Goal: Information Seeking & Learning: Learn about a topic

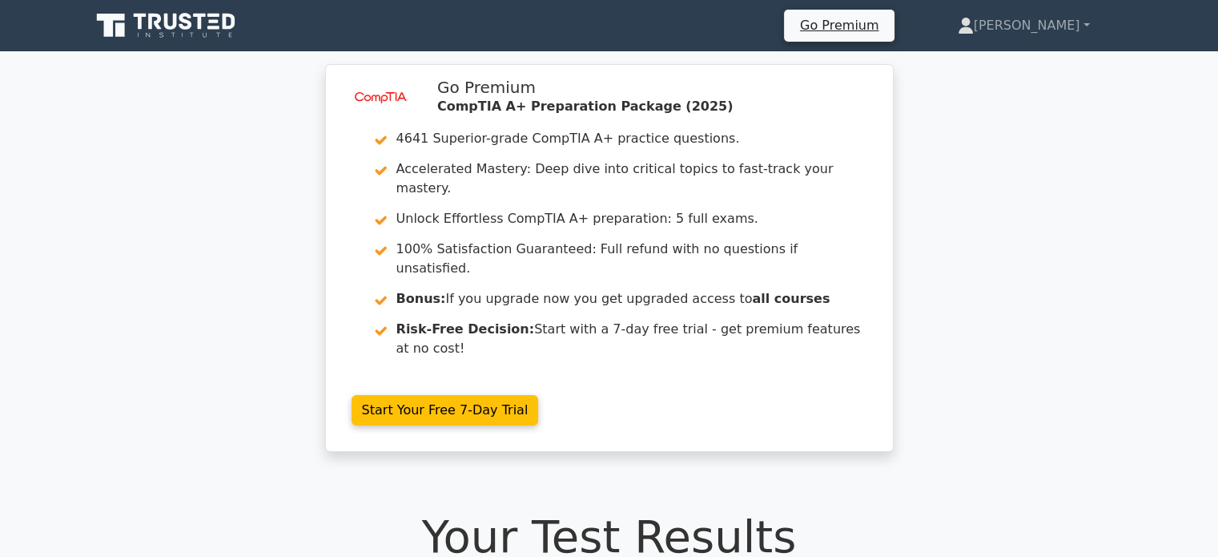
click at [123, 25] on icon at bounding box center [120, 30] width 10 height 14
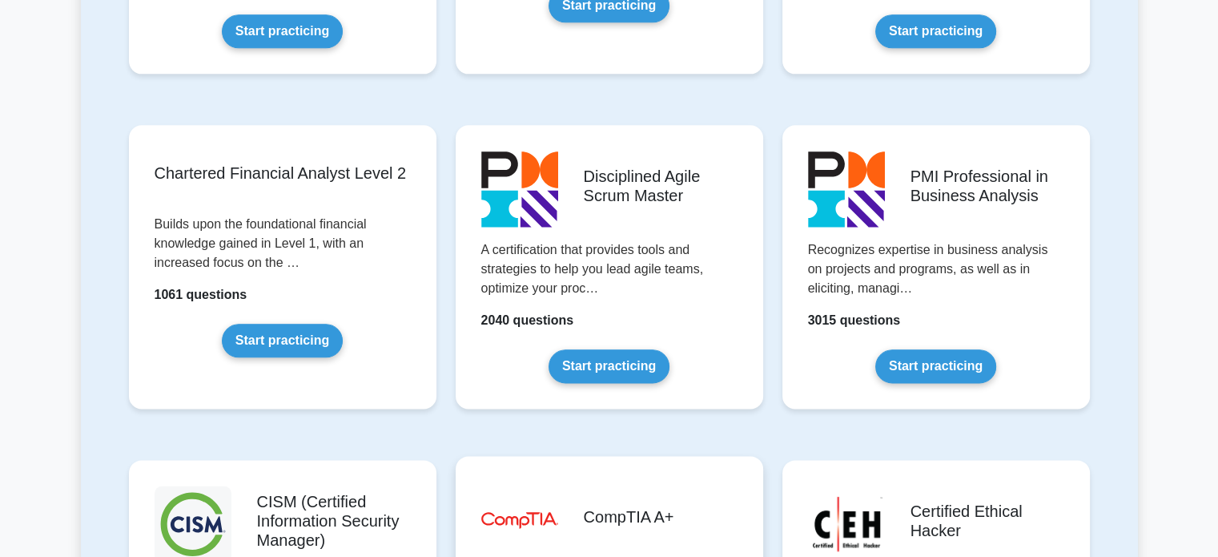
scroll to position [2242, 0]
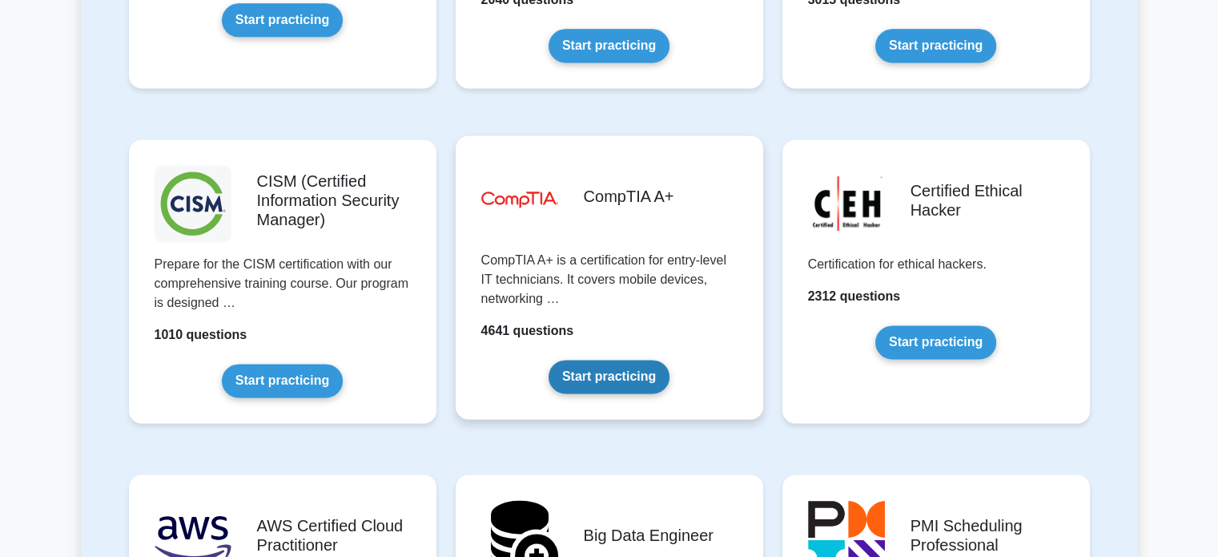
click at [589, 364] on link "Start practicing" at bounding box center [609, 377] width 121 height 34
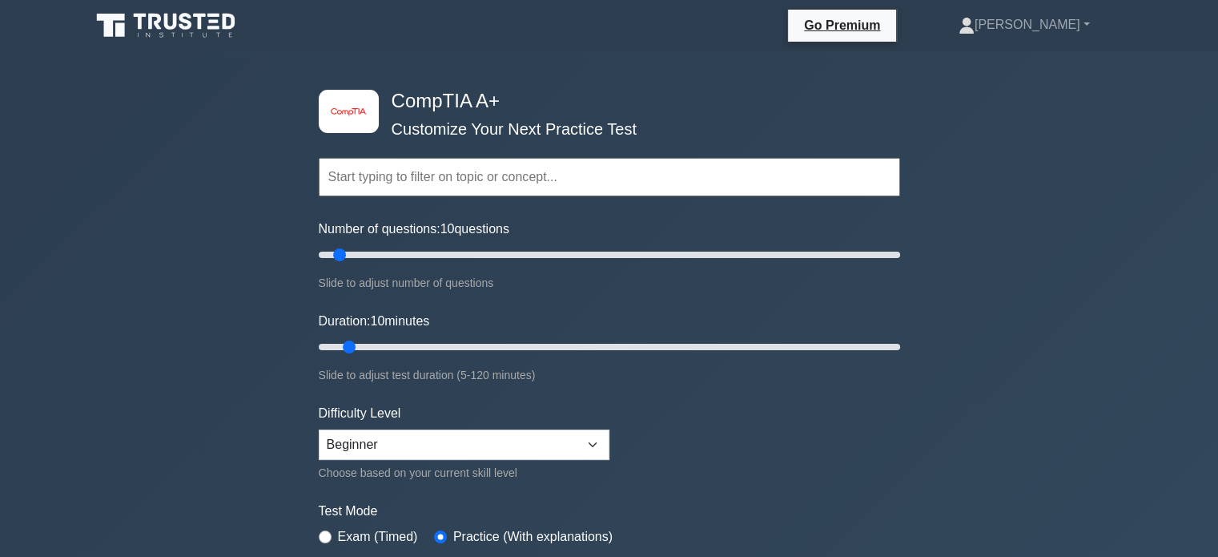
click at [424, 188] on input "text" at bounding box center [609, 177] width 581 height 38
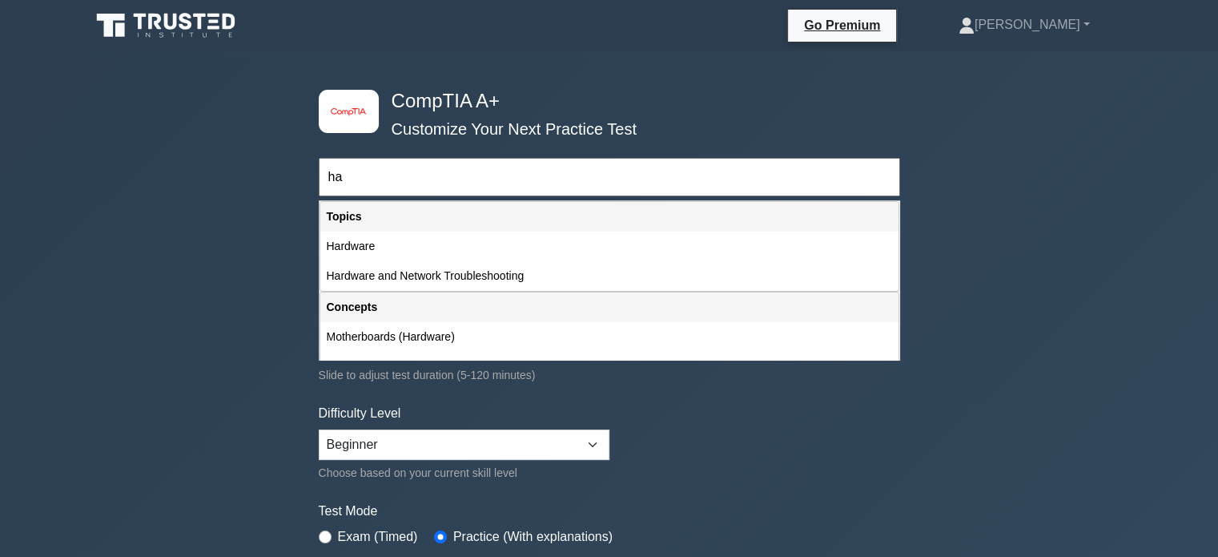
type input "h"
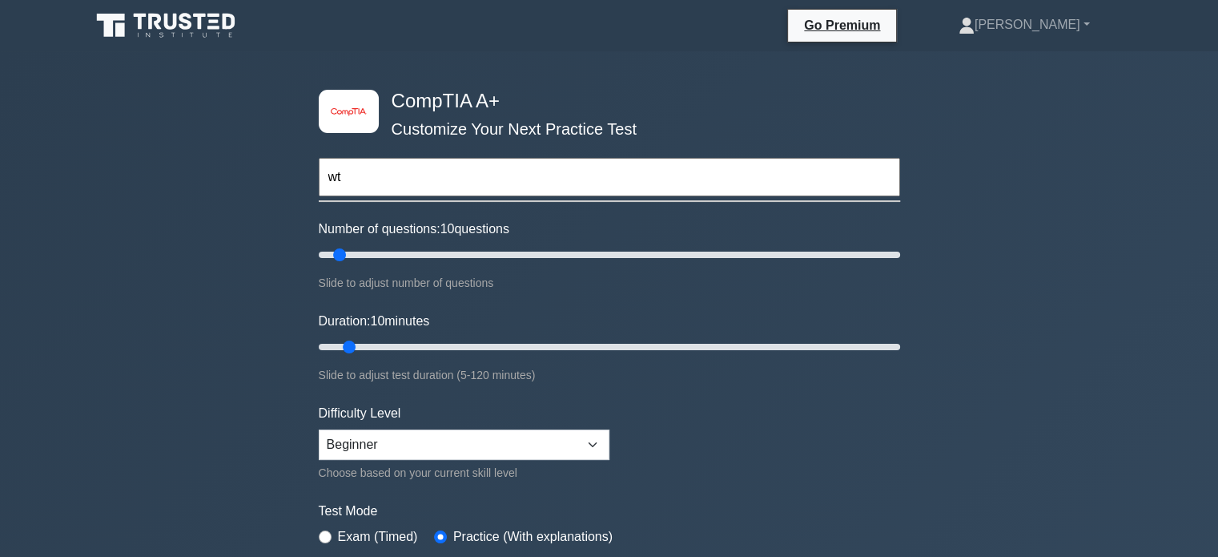
type input "w"
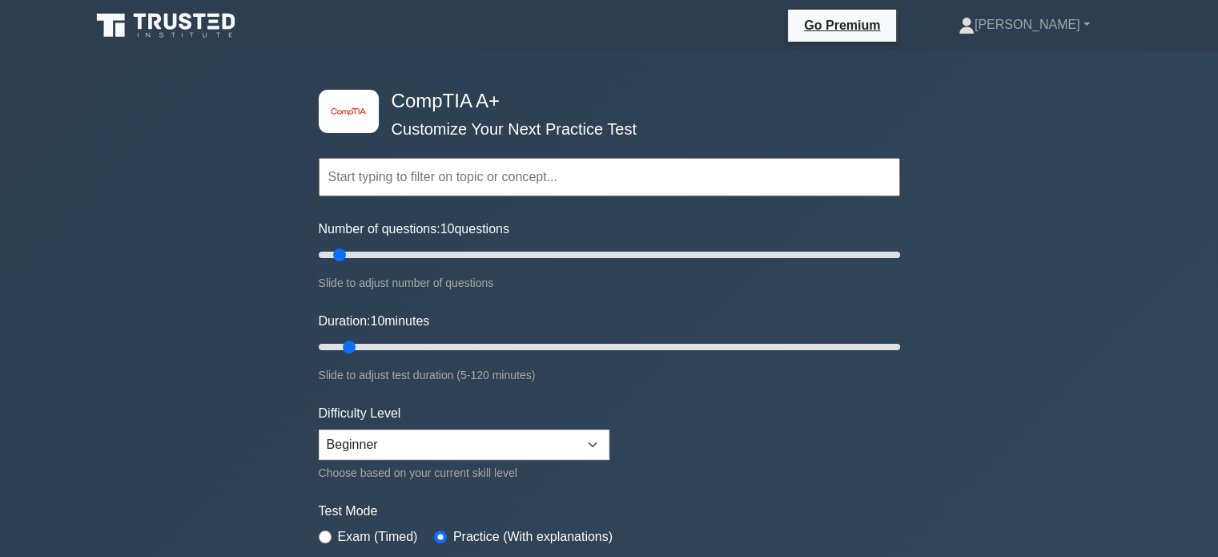
type input "t"
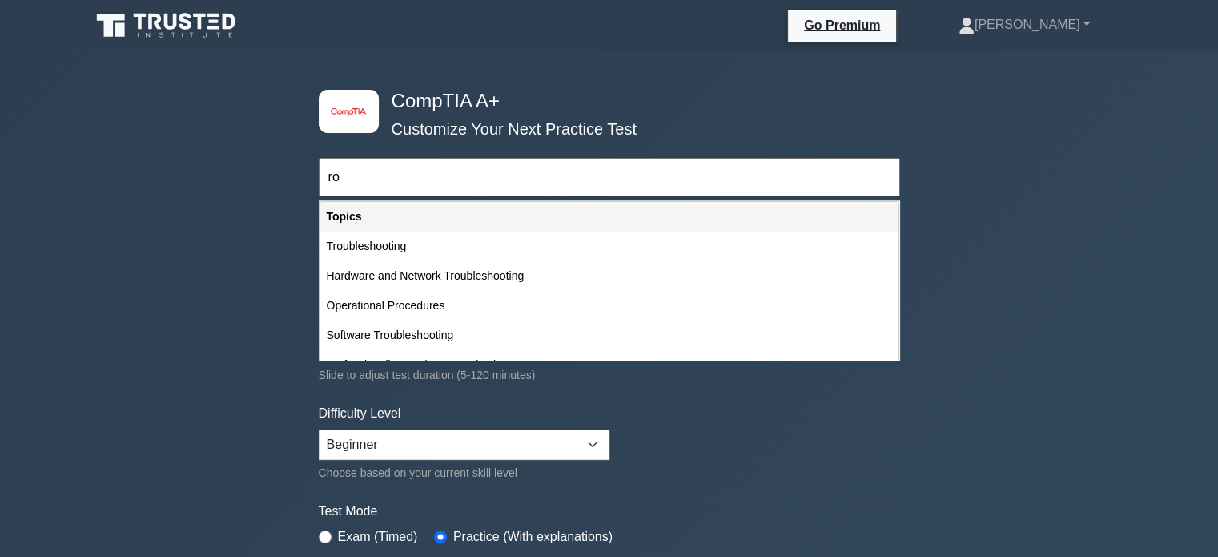
type input "r"
type input "p"
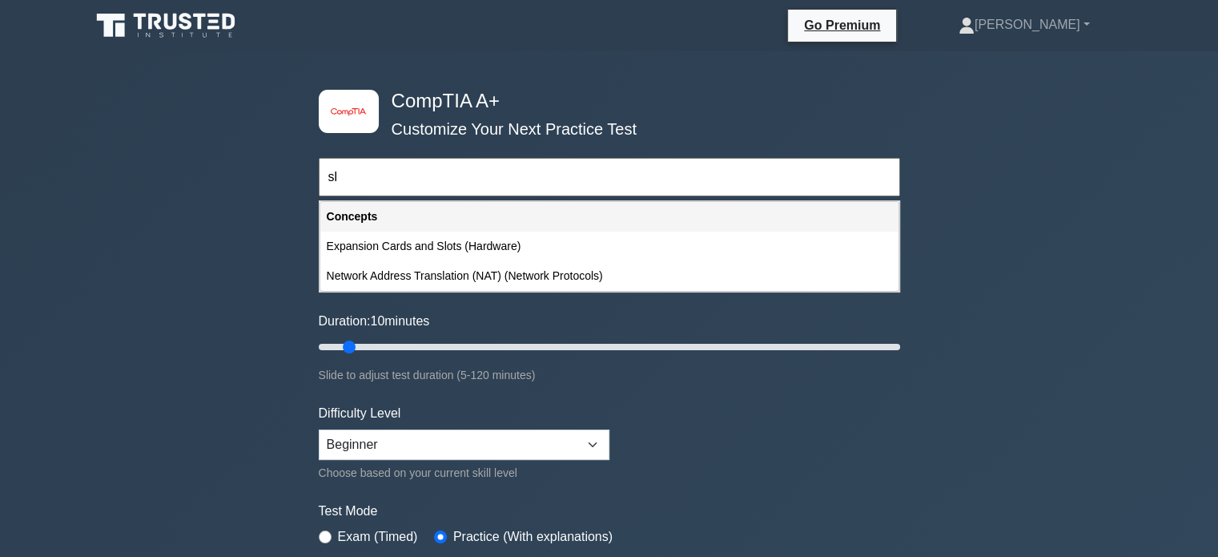
type input "s"
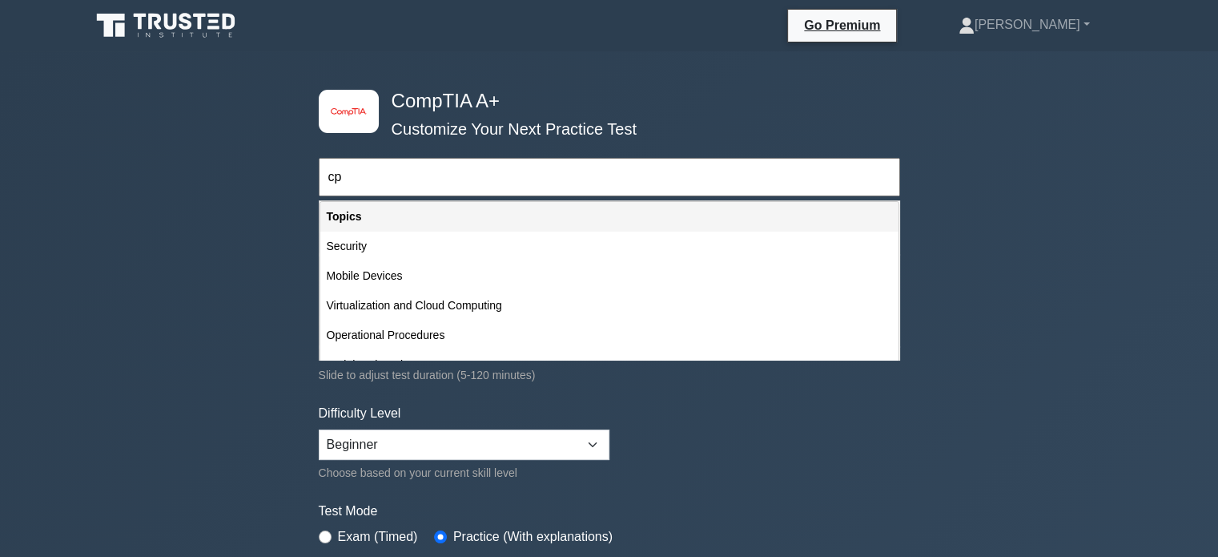
type input "c"
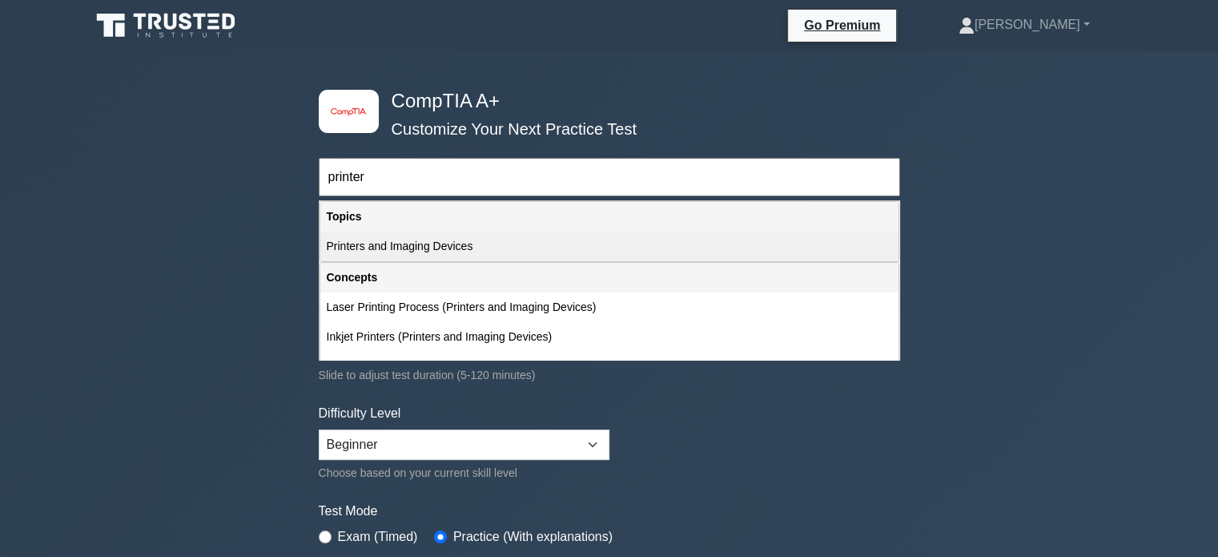
click at [391, 238] on div "Printers and Imaging Devices" at bounding box center [609, 246] width 578 height 30
type input "Printers and Imaging Devices"
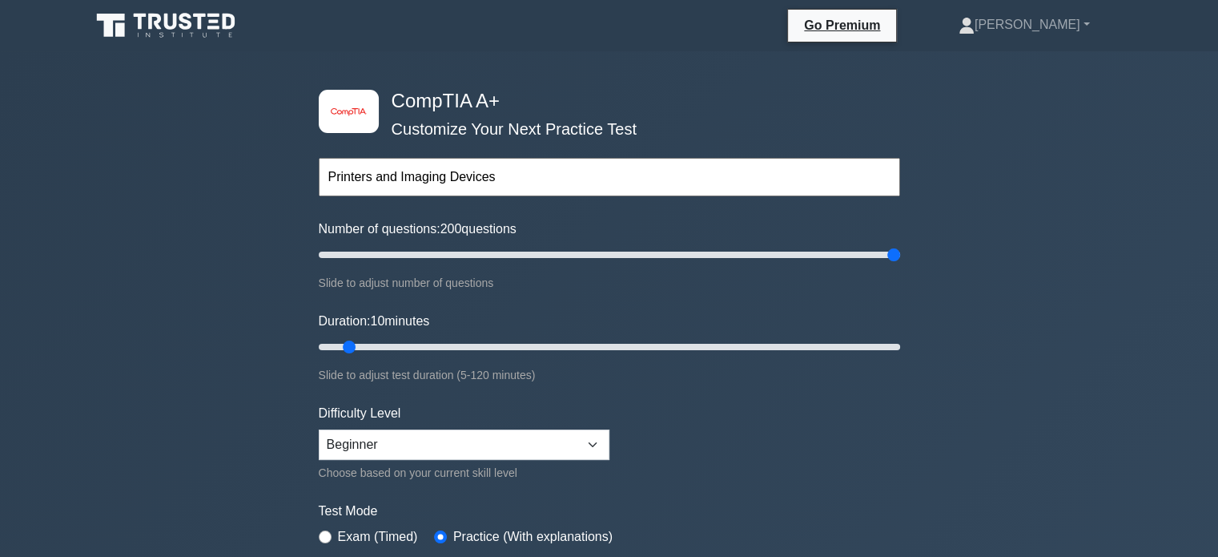
drag, startPoint x: 372, startPoint y: 259, endPoint x: 1023, endPoint y: 163, distance: 658.1
type input "200"
click at [900, 245] on input "Number of questions: 200 questions" at bounding box center [609, 254] width 581 height 19
drag, startPoint x: 525, startPoint y: 347, endPoint x: 955, endPoint y: 342, distance: 430.1
type input "120"
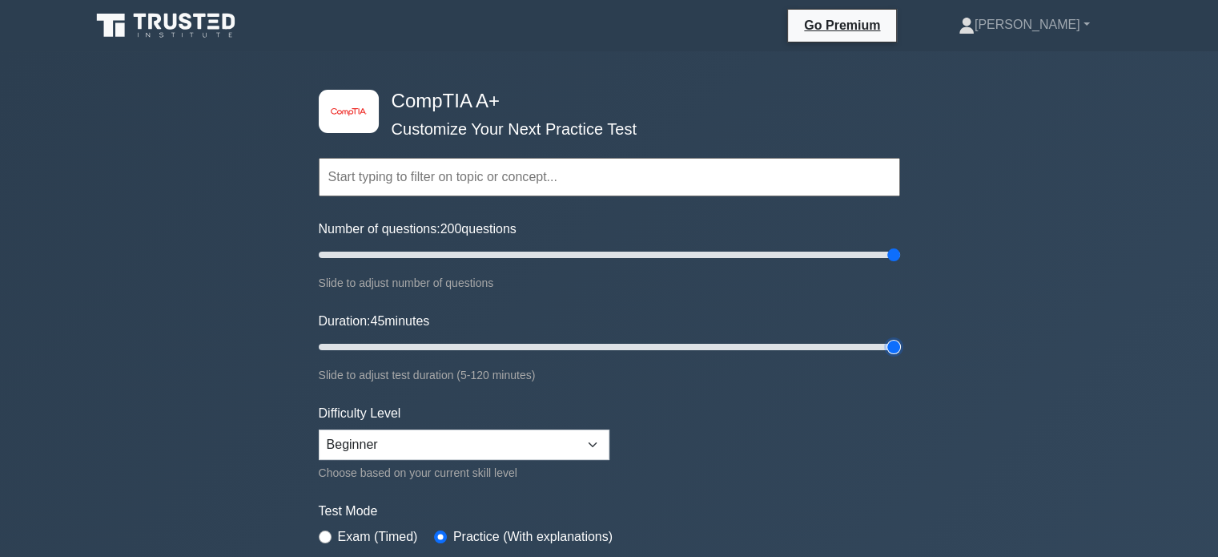
click at [900, 342] on input "Duration: 45 minutes" at bounding box center [609, 346] width 581 height 19
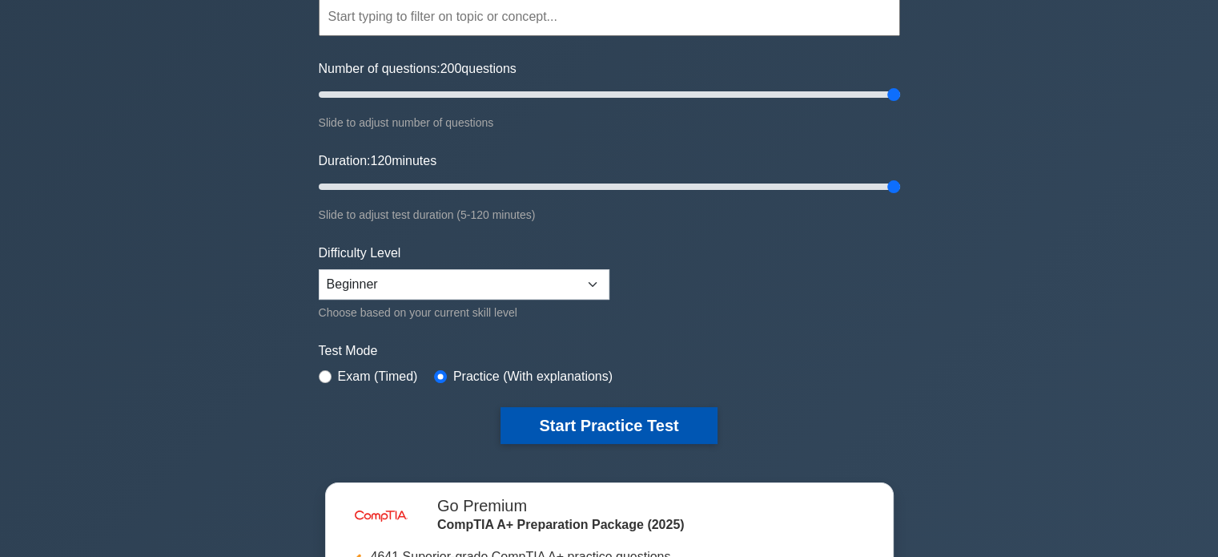
click at [599, 416] on button "Start Practice Test" at bounding box center [609, 425] width 216 height 37
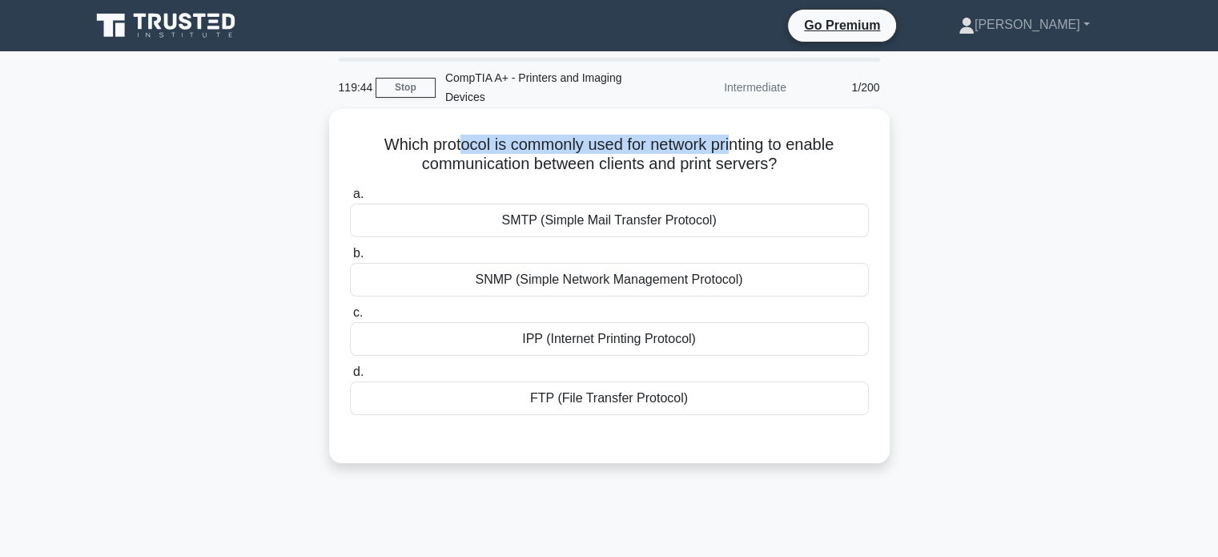
drag, startPoint x: 461, startPoint y: 147, endPoint x: 738, endPoint y: 132, distance: 277.5
click at [738, 135] on h5 "Which protocol is commonly used for network printing to enable communication be…" at bounding box center [609, 155] width 522 height 40
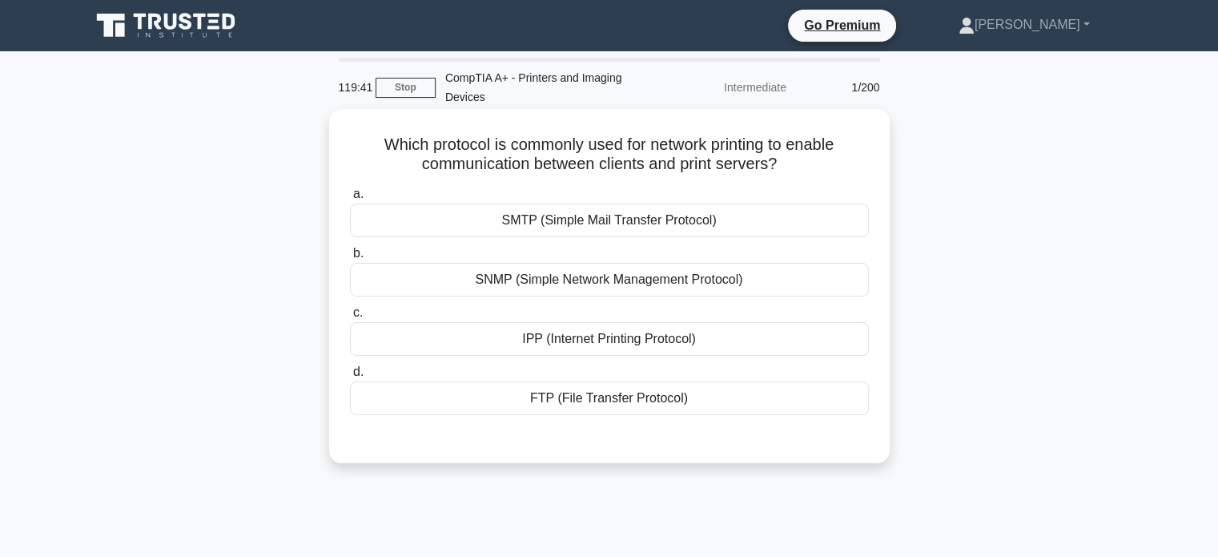
drag, startPoint x: 570, startPoint y: 337, endPoint x: 582, endPoint y: 267, distance: 71.5
click at [582, 267] on div "a. SMTP (Simple Mail Transfer Protocol) b. SNMP (Simple Network Management Prot…" at bounding box center [609, 299] width 538 height 237
click at [548, 275] on div "SNMP (Simple Network Management Protocol)" at bounding box center [609, 280] width 519 height 34
click at [350, 259] on input "b. SNMP (Simple Network Management Protocol)" at bounding box center [350, 253] width 0 height 10
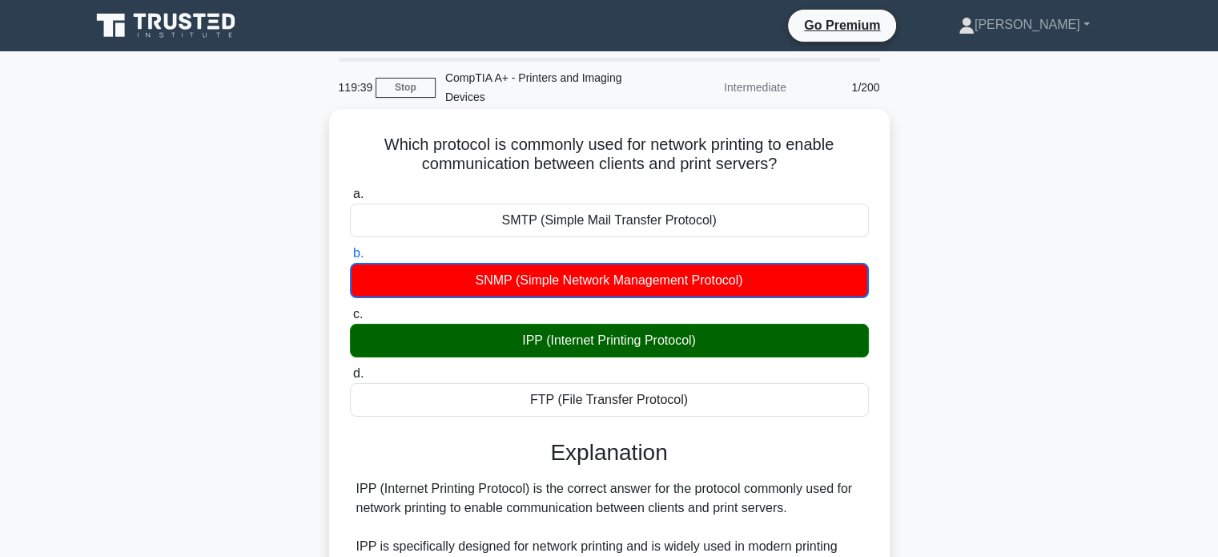
click at [547, 335] on div "IPP (Internet Printing Protocol)" at bounding box center [609, 341] width 519 height 34
click at [350, 320] on input "c. IPP (Internet Printing Protocol)" at bounding box center [350, 314] width 0 height 10
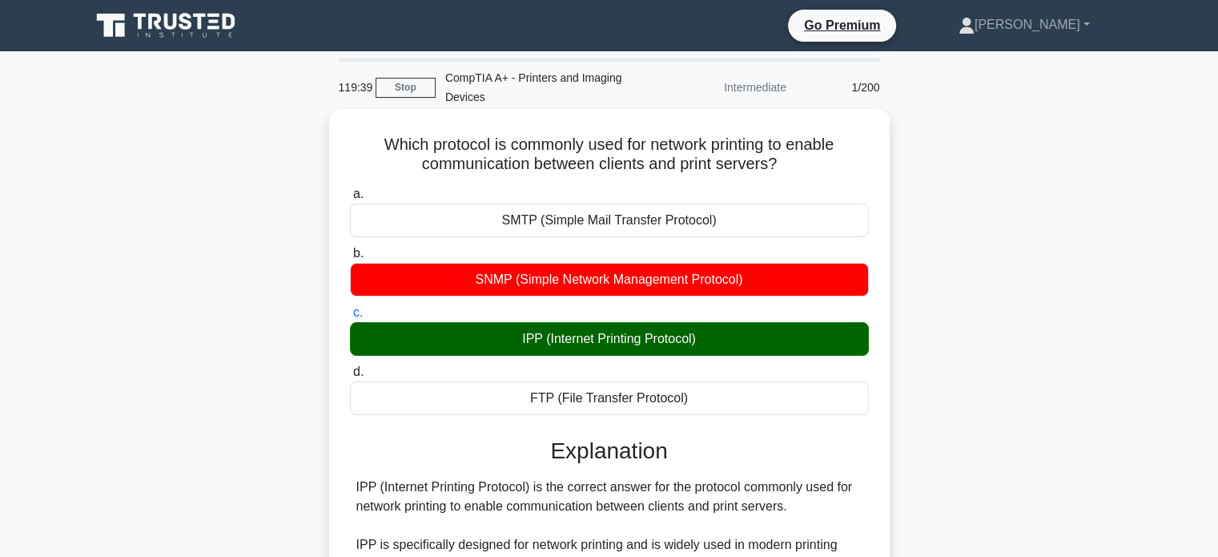
drag, startPoint x: 528, startPoint y: 342, endPoint x: 748, endPoint y: 320, distance: 221.4
click at [711, 320] on label "c. IPP (Internet Printing Protocol)" at bounding box center [609, 329] width 519 height 53
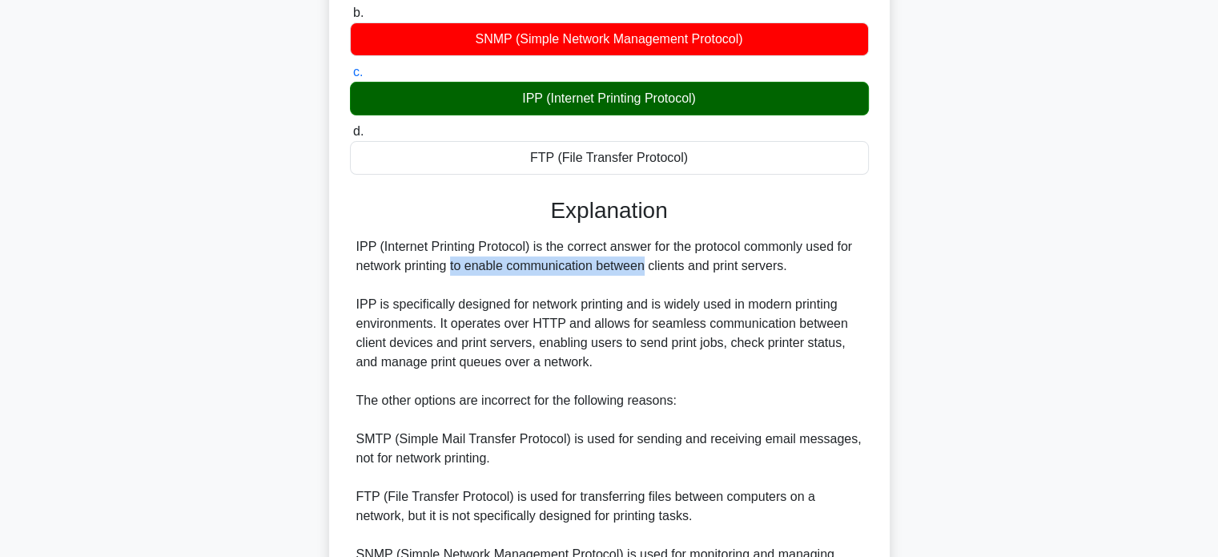
drag, startPoint x: 352, startPoint y: 256, endPoint x: 544, endPoint y: 266, distance: 191.6
click at [544, 266] on div "IPP (Internet Printing Protocol) is the correct answer for the protocol commonl…" at bounding box center [609, 419] width 519 height 365
drag, startPoint x: 544, startPoint y: 266, endPoint x: 412, endPoint y: 308, distance: 137.8
click at [543, 267] on div "IPP (Internet Printing Protocol) is the correct answer for the protocol commonl…" at bounding box center [609, 419] width 506 height 365
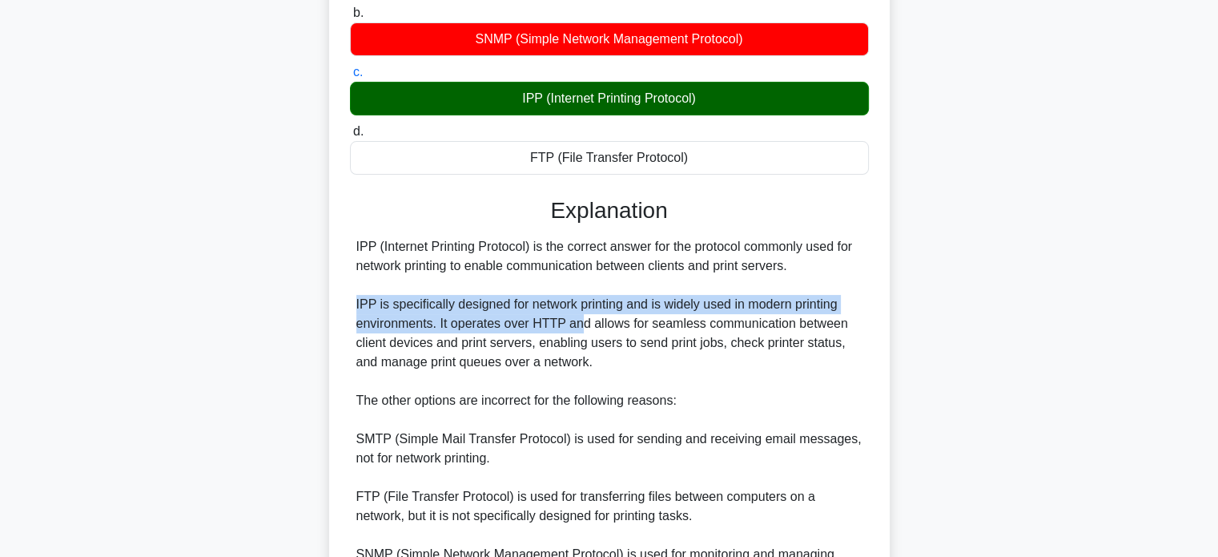
drag, startPoint x: 356, startPoint y: 309, endPoint x: 571, endPoint y: 315, distance: 214.7
click at [571, 315] on div "IPP (Internet Printing Protocol) is the correct answer for the protocol commonl…" at bounding box center [609, 419] width 506 height 365
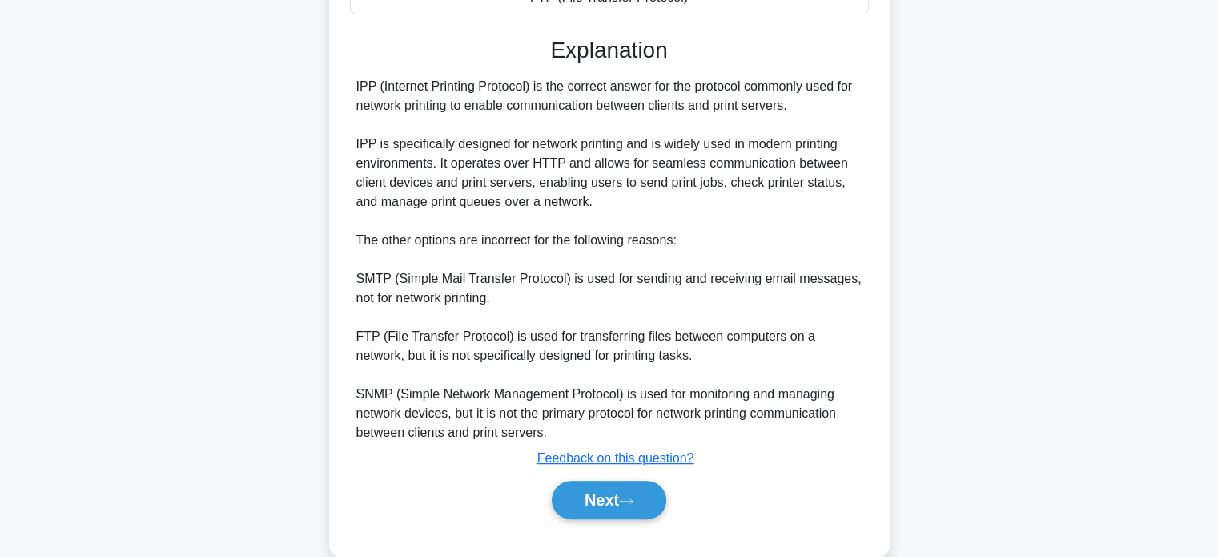
scroll to position [429, 0]
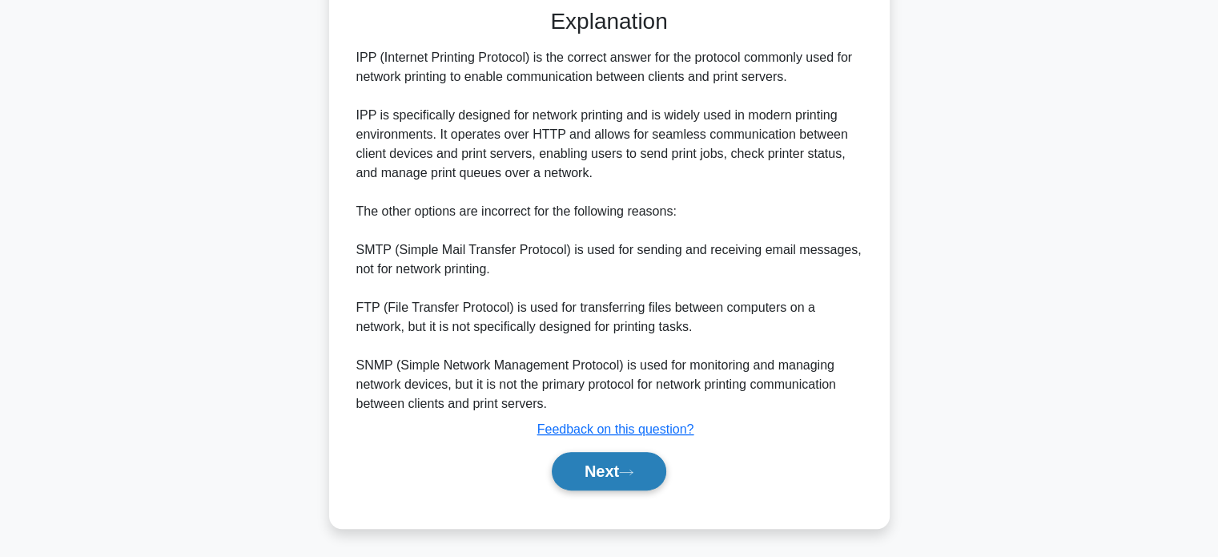
click at [610, 472] on button "Next" at bounding box center [609, 471] width 115 height 38
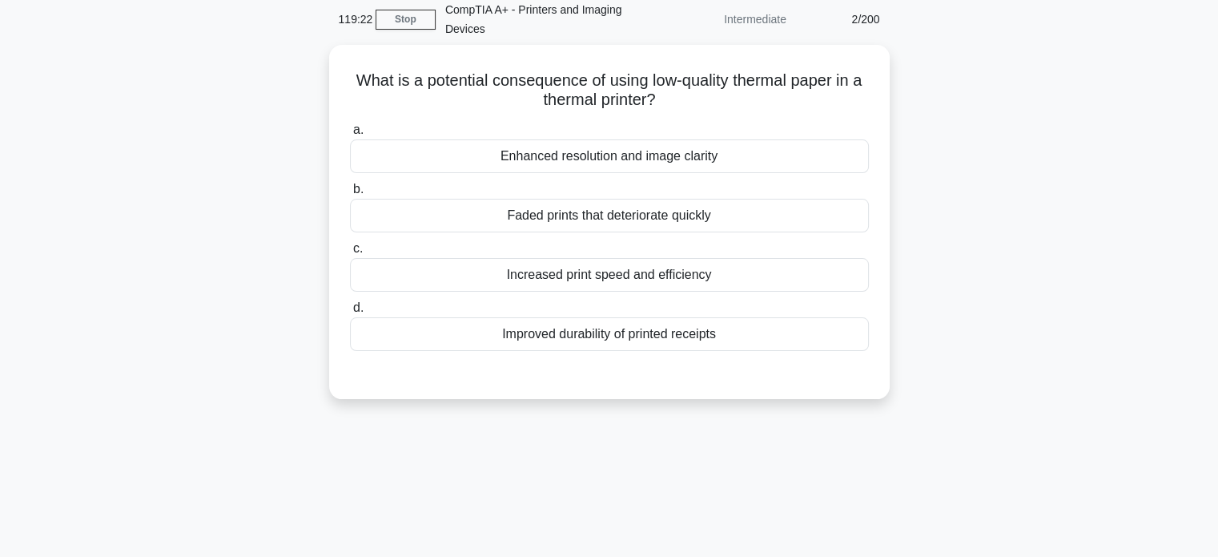
scroll to position [0, 0]
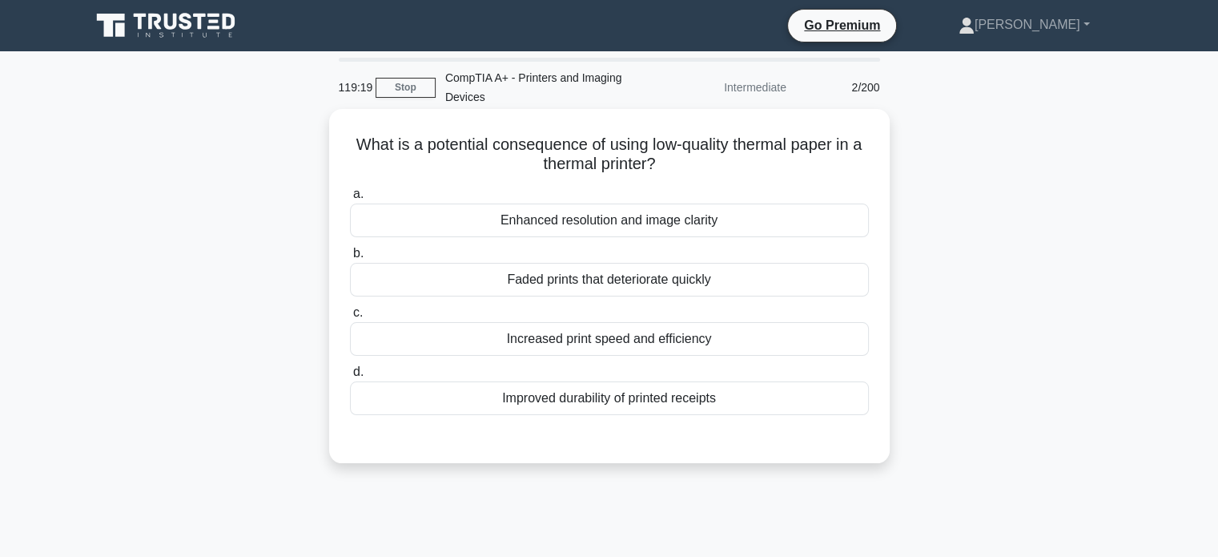
drag, startPoint x: 338, startPoint y: 127, endPoint x: 703, endPoint y: 167, distance: 367.4
click at [703, 167] on div "What is a potential consequence of using low-quality thermal paper in a thermal…" at bounding box center [610, 285] width 548 height 341
click at [703, 167] on h5 "What is a potential consequence of using low-quality thermal paper in a thermal…" at bounding box center [609, 155] width 522 height 40
click at [532, 284] on div "Faded prints that deteriorate quickly" at bounding box center [609, 280] width 519 height 34
click at [350, 259] on input "b. Faded prints that deteriorate quickly" at bounding box center [350, 253] width 0 height 10
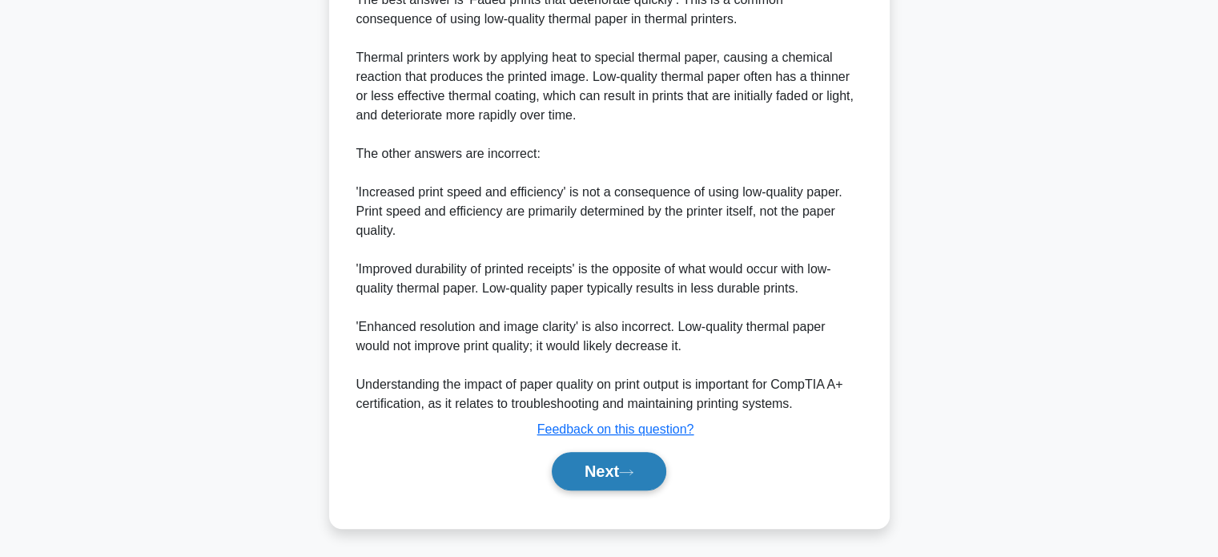
click at [589, 470] on button "Next" at bounding box center [609, 471] width 115 height 38
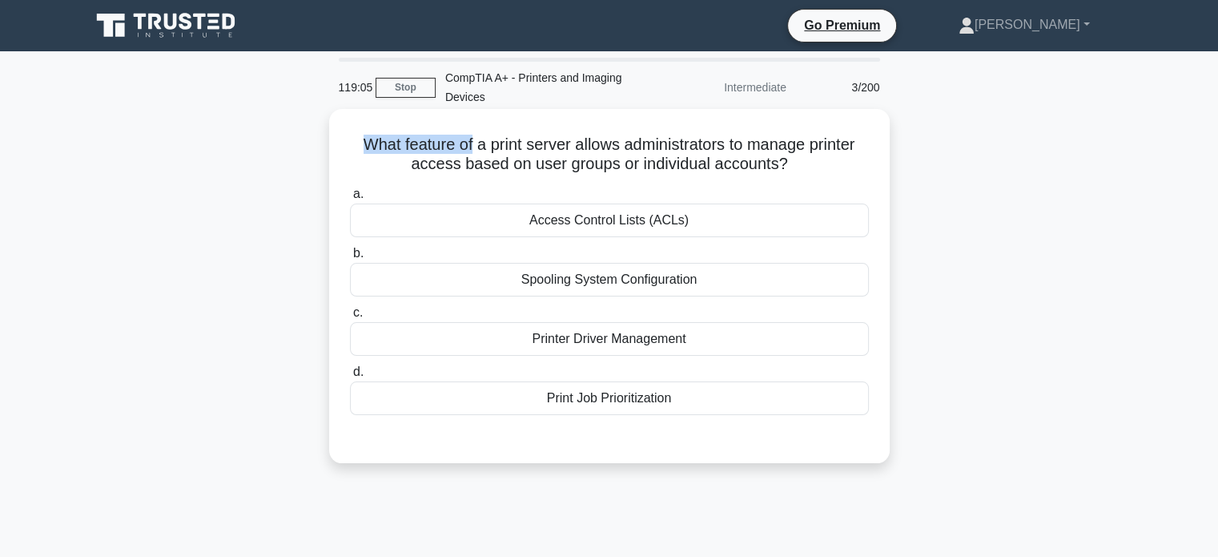
drag, startPoint x: 344, startPoint y: 152, endPoint x: 467, endPoint y: 151, distance: 123.3
click at [467, 151] on div "What feature of a print server allows administrators to manage printer access b…" at bounding box center [610, 285] width 548 height 341
click at [467, 151] on h5 "What feature of a print server allows administrators to manage printer access b…" at bounding box center [609, 155] width 522 height 40
drag, startPoint x: 484, startPoint y: 151, endPoint x: 541, endPoint y: 151, distance: 57.7
click at [541, 151] on h5 "What feature of a print server allows administrators to manage printer access b…" at bounding box center [609, 155] width 522 height 40
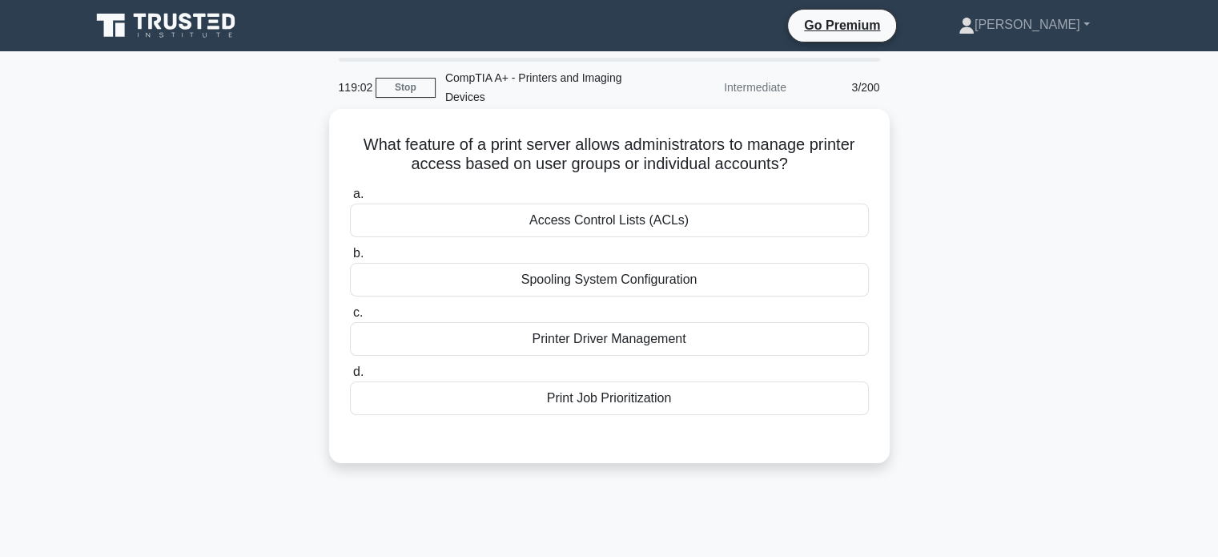
click at [557, 140] on h5 "What feature of a print server allows administrators to manage printer access b…" at bounding box center [609, 155] width 522 height 40
click at [570, 227] on div "Access Control Lists (ACLs)" at bounding box center [609, 220] width 519 height 34
click at [350, 199] on input "a. Access Control Lists (ACLs)" at bounding box center [350, 194] width 0 height 10
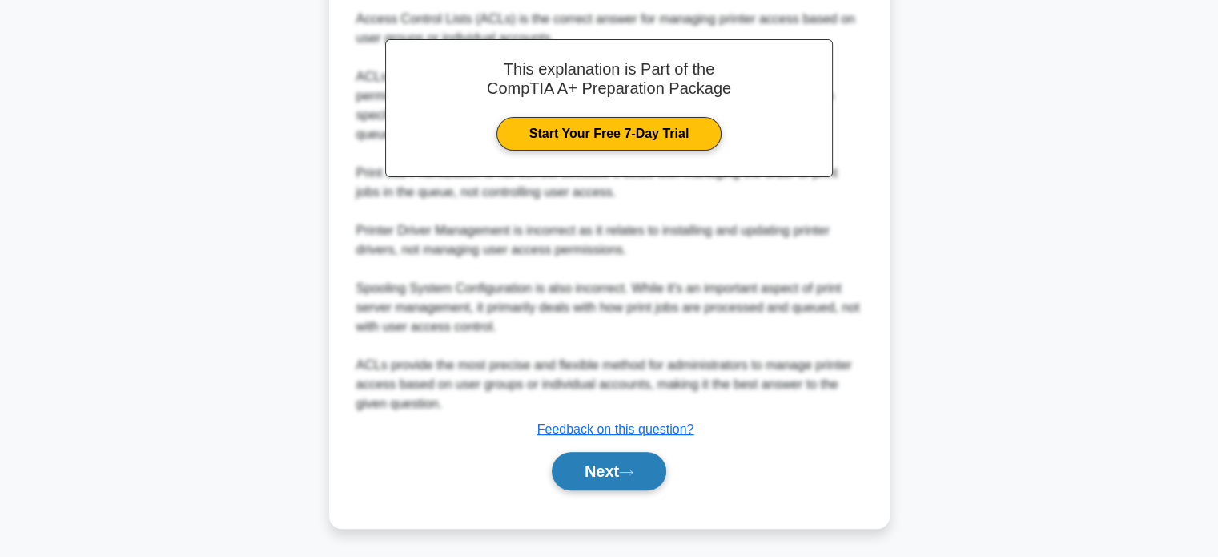
click at [626, 476] on button "Next" at bounding box center [609, 471] width 115 height 38
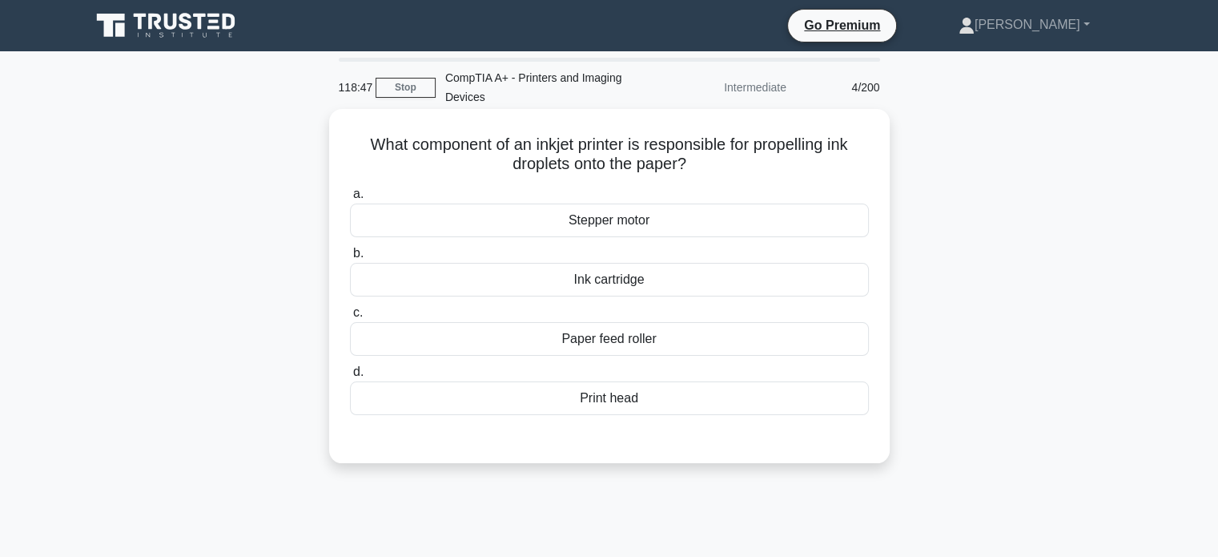
click at [771, 142] on h5 "What component of an inkjet printer is responsible for propelling ink droplets …" at bounding box center [609, 155] width 522 height 40
click at [644, 150] on h5 "What component of an inkjet printer is responsible for propelling ink droplets …" at bounding box center [609, 155] width 522 height 40
drag, startPoint x: 613, startPoint y: 283, endPoint x: 608, endPoint y: 332, distance: 49.9
click at [608, 332] on div "a. Stepper motor b. Ink cartridge c. d." at bounding box center [609, 299] width 538 height 237
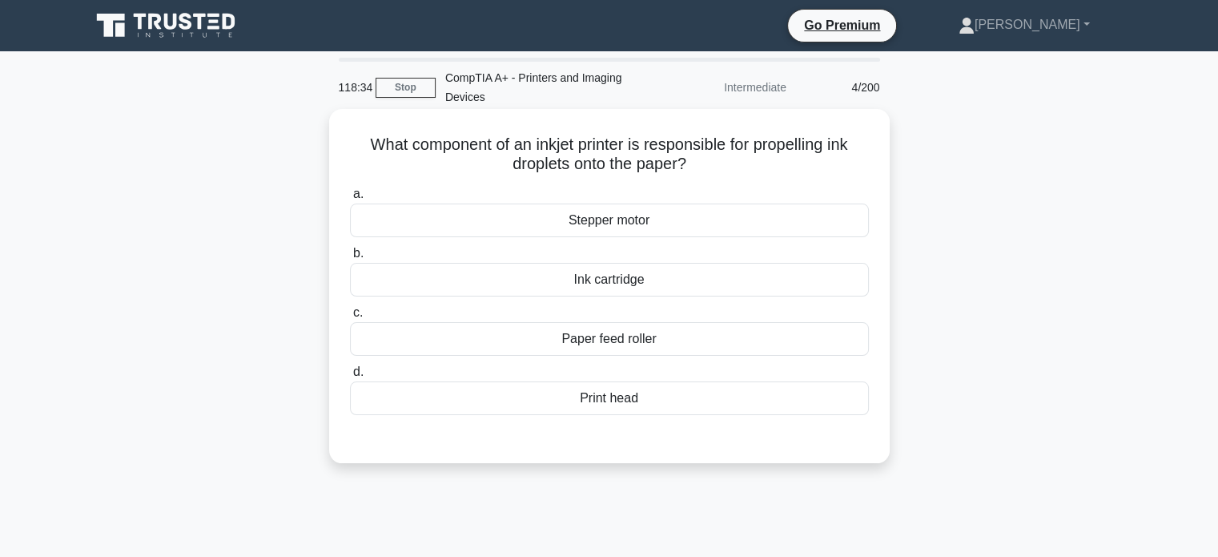
click at [605, 337] on div "Paper feed roller" at bounding box center [609, 339] width 519 height 34
click at [350, 318] on input "c. Paper feed roller" at bounding box center [350, 313] width 0 height 10
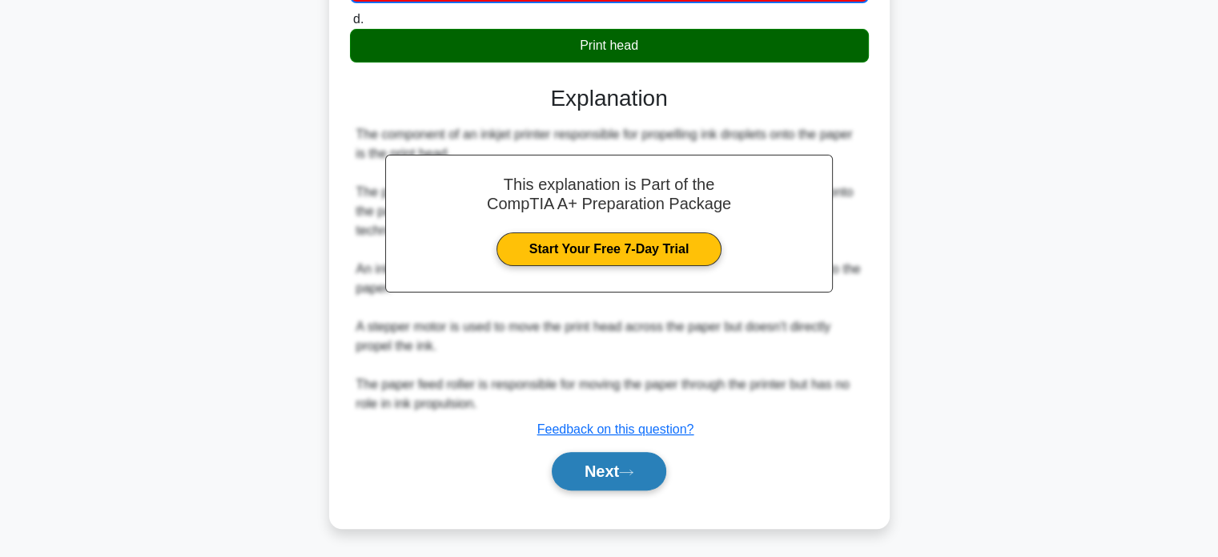
click at [593, 469] on button "Next" at bounding box center [609, 471] width 115 height 38
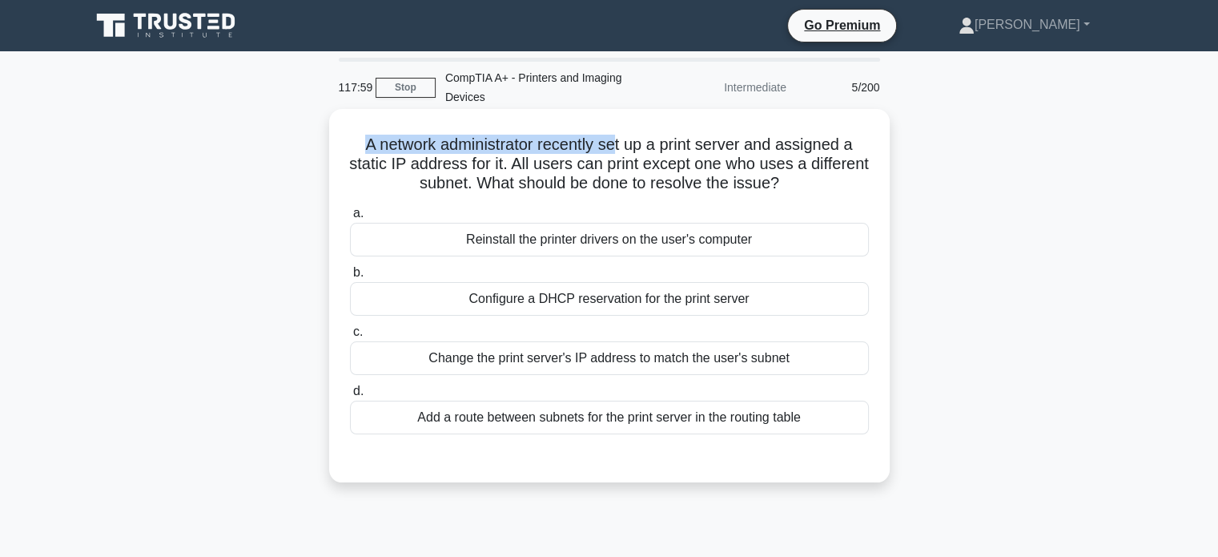
drag, startPoint x: 355, startPoint y: 150, endPoint x: 616, endPoint y: 150, distance: 261.1
click at [616, 150] on h5 "A network administrator recently set up a print server and assigned a static IP…" at bounding box center [609, 164] width 522 height 59
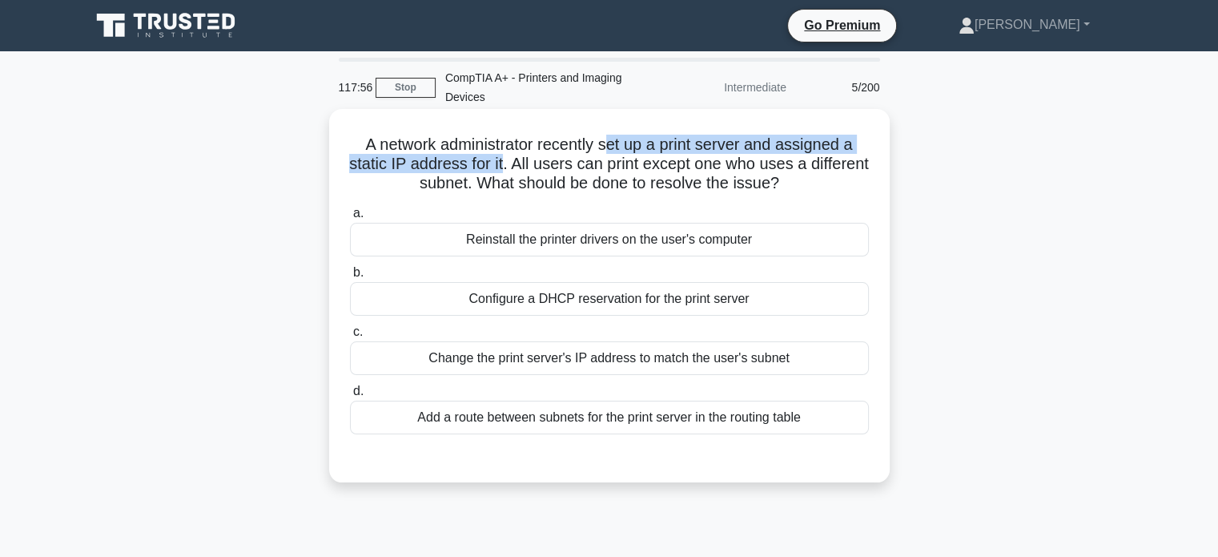
drag, startPoint x: 612, startPoint y: 151, endPoint x: 534, endPoint y: 163, distance: 78.5
click at [534, 163] on h5 "A network administrator recently set up a print server and assigned a static IP…" at bounding box center [609, 164] width 522 height 59
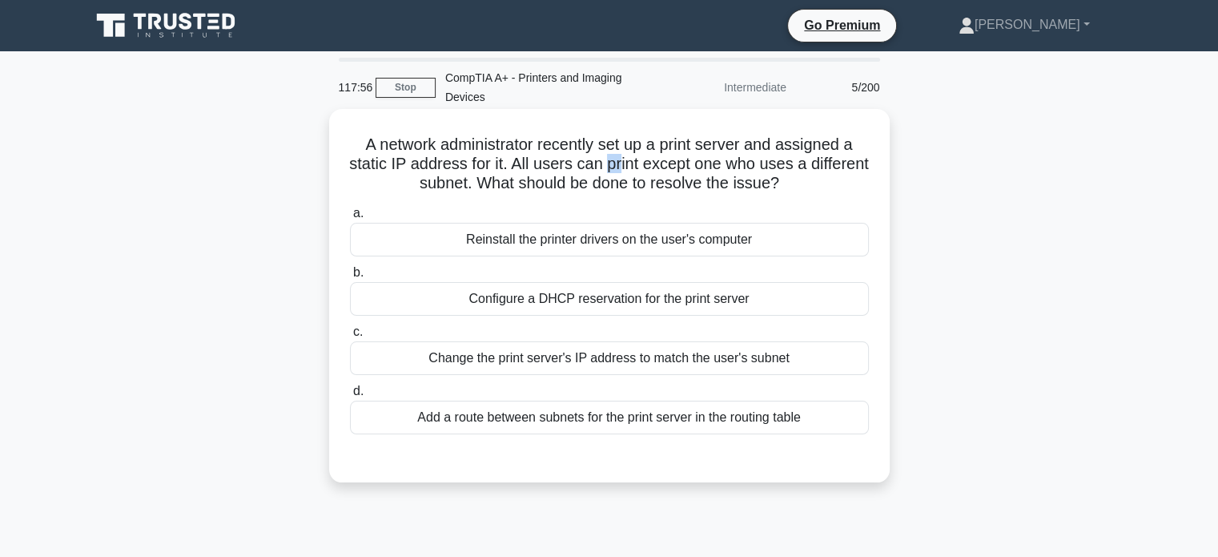
drag, startPoint x: 636, startPoint y: 159, endPoint x: 657, endPoint y: 159, distance: 21.6
click at [657, 159] on h5 "A network administrator recently set up a print server and assigned a static IP…" at bounding box center [609, 164] width 522 height 59
click at [565, 159] on h5 "A network administrator recently set up a print server and assigned a static IP…" at bounding box center [609, 164] width 522 height 59
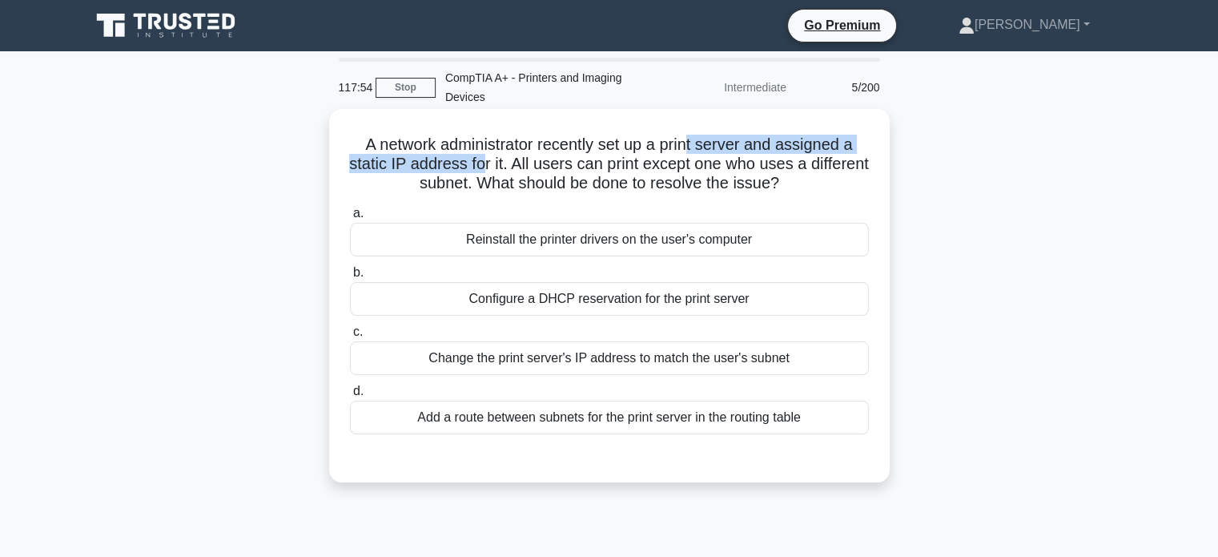
drag, startPoint x: 514, startPoint y: 159, endPoint x: 705, endPoint y: 151, distance: 190.8
click at [695, 153] on h5 "A network administrator recently set up a print server and assigned a static IP…" at bounding box center [609, 164] width 522 height 59
click at [733, 151] on h5 "A network administrator recently set up a print server and assigned a static IP…" at bounding box center [609, 164] width 522 height 59
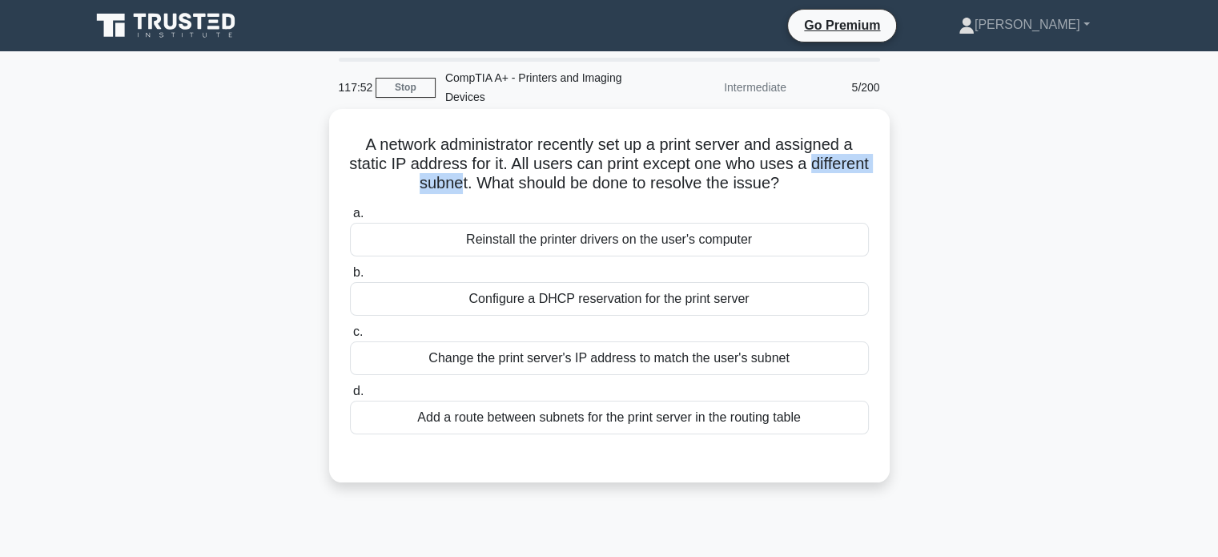
drag, startPoint x: 375, startPoint y: 184, endPoint x: 490, endPoint y: 180, distance: 115.4
click at [490, 180] on h5 "A network administrator recently set up a print server and assigned a static IP…" at bounding box center [609, 164] width 522 height 59
click at [527, 179] on h5 "A network administrator recently set up a print server and assigned a static IP…" at bounding box center [609, 164] width 522 height 59
click at [464, 416] on div "Add a route between subnets for the print server in the routing table" at bounding box center [609, 417] width 519 height 34
click at [350, 396] on input "d. Add a route between subnets for the print server in the routing table" at bounding box center [350, 391] width 0 height 10
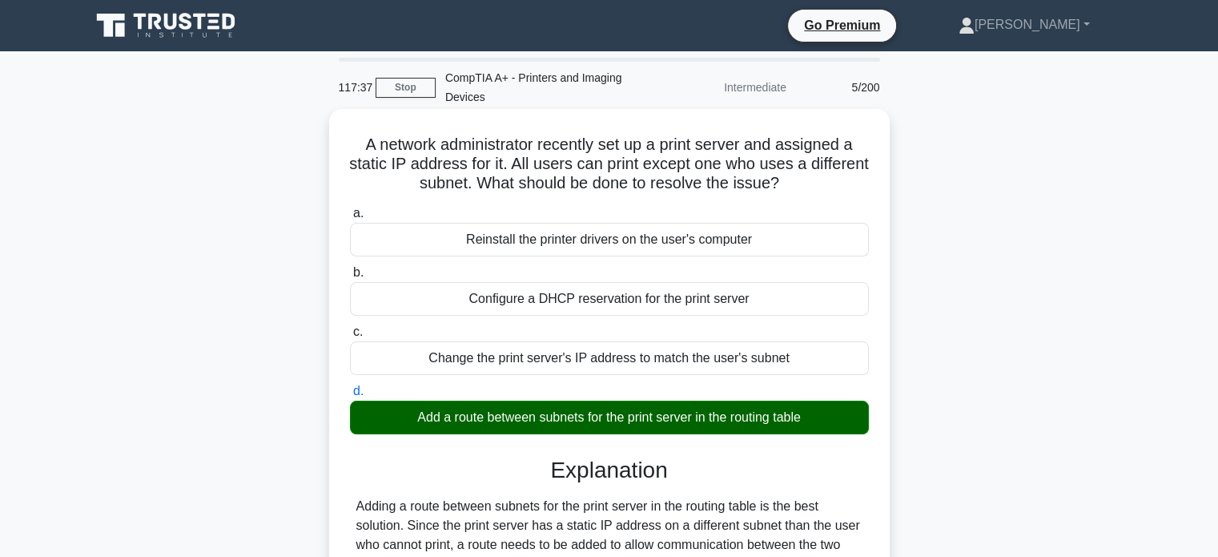
drag, startPoint x: 409, startPoint y: 421, endPoint x: 605, endPoint y: 418, distance: 195.4
click at [605, 418] on div "Add a route between subnets for the print server in the routing table" at bounding box center [609, 417] width 519 height 34
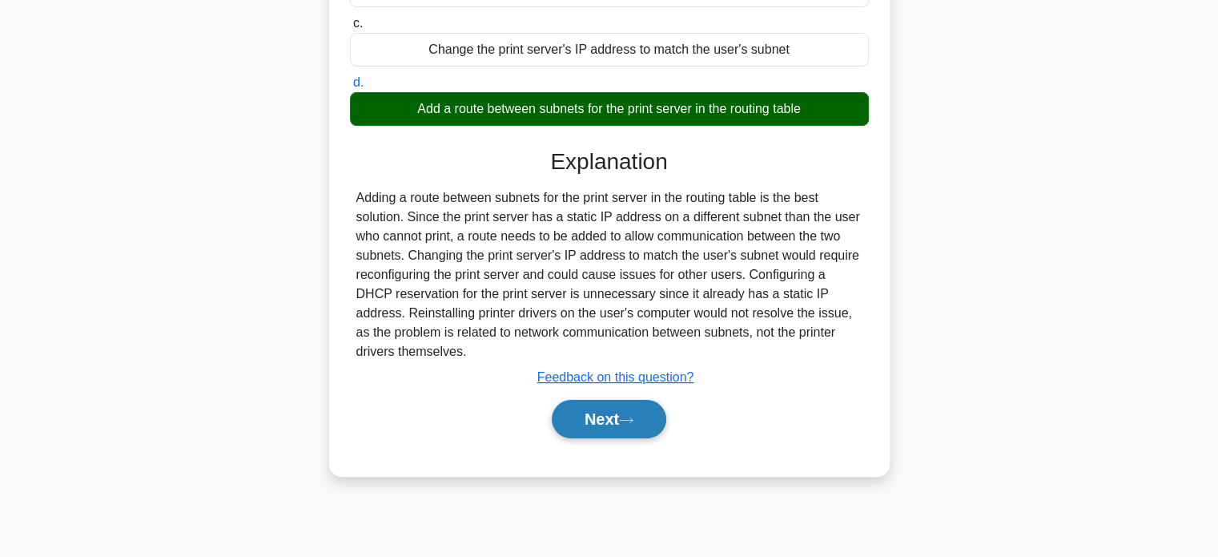
click at [602, 424] on button "Next" at bounding box center [609, 419] width 115 height 38
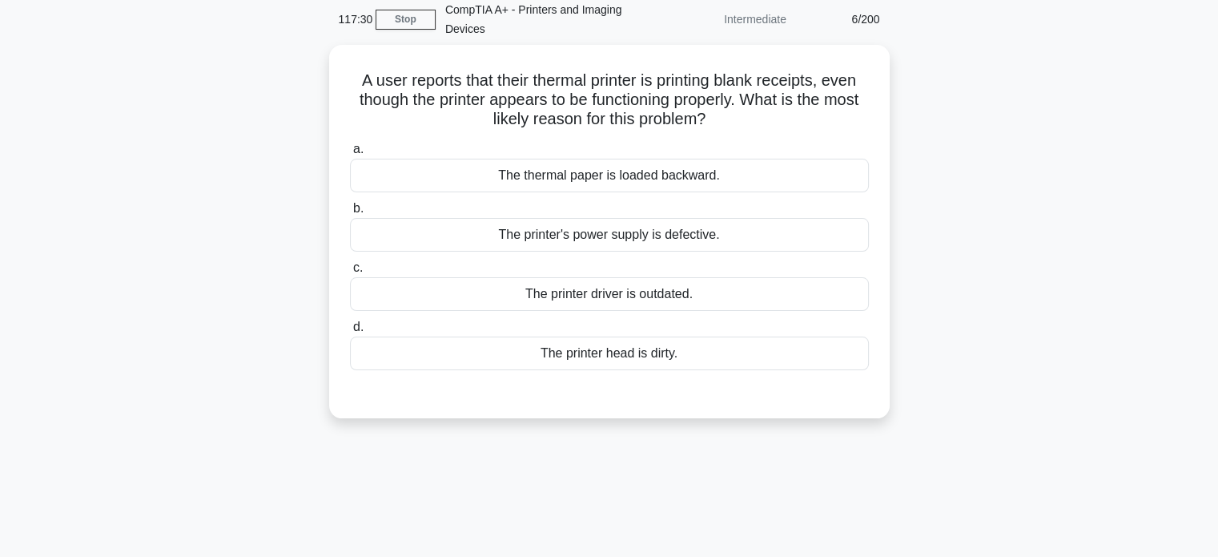
scroll to position [0, 0]
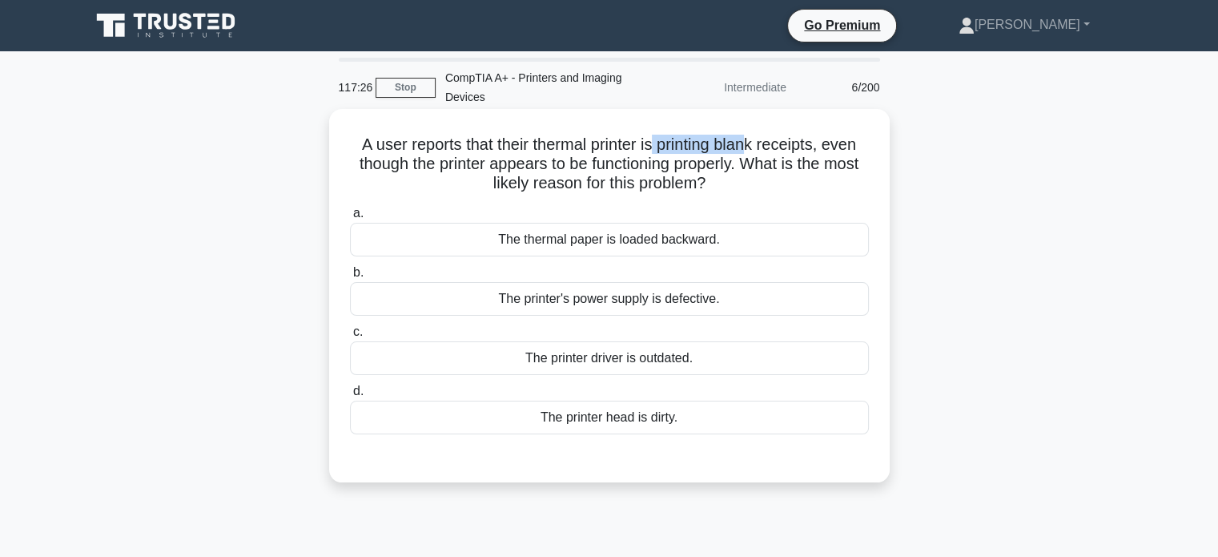
drag, startPoint x: 653, startPoint y: 142, endPoint x: 754, endPoint y: 143, distance: 101.7
click at [754, 143] on h5 "A user reports that their thermal printer is printing blank receipts, even thou…" at bounding box center [609, 164] width 522 height 59
drag, startPoint x: 370, startPoint y: 167, endPoint x: 509, endPoint y: 160, distance: 138.7
click at [509, 160] on h5 "A user reports that their thermal printer is printing blank receipts, even thou…" at bounding box center [609, 164] width 522 height 59
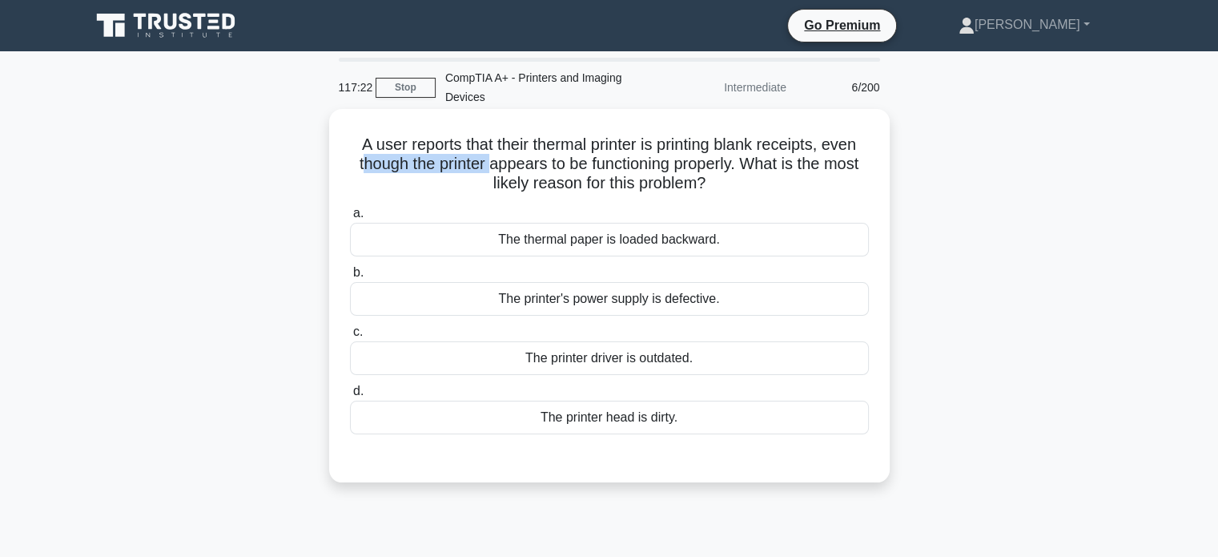
click at [509, 160] on h5 "A user reports that their thermal printer is printing blank receipts, even thou…" at bounding box center [609, 164] width 522 height 59
click at [588, 351] on div "The printer driver is outdated." at bounding box center [609, 358] width 519 height 34
click at [350, 337] on input "c. The printer driver is outdated." at bounding box center [350, 332] width 0 height 10
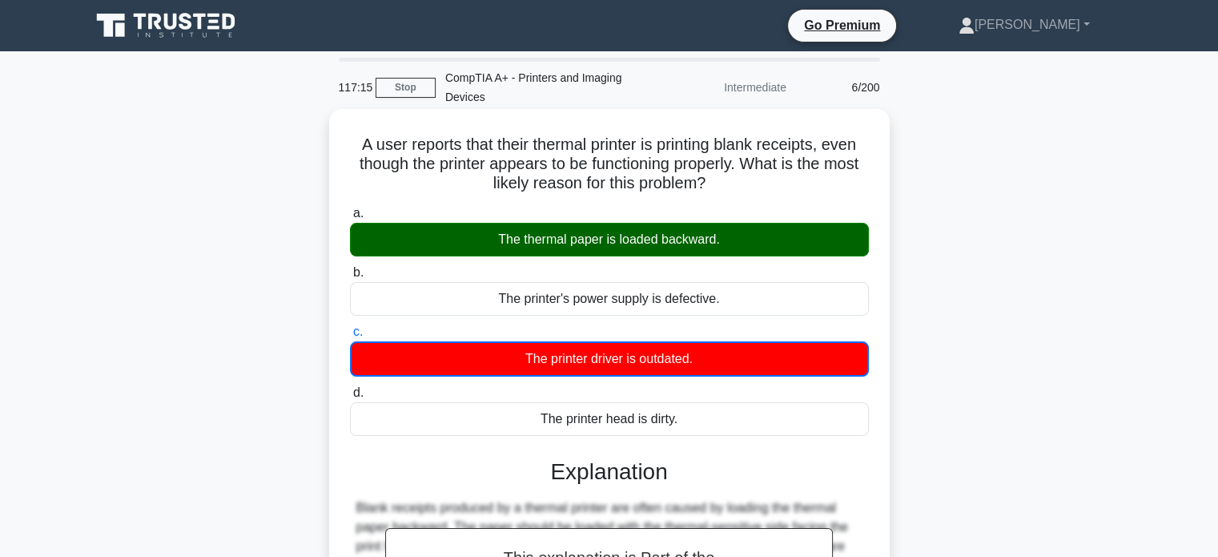
drag, startPoint x: 487, startPoint y: 241, endPoint x: 751, endPoint y: 250, distance: 264.4
click at [751, 250] on div "The thermal paper is loaded backward." at bounding box center [609, 240] width 519 height 34
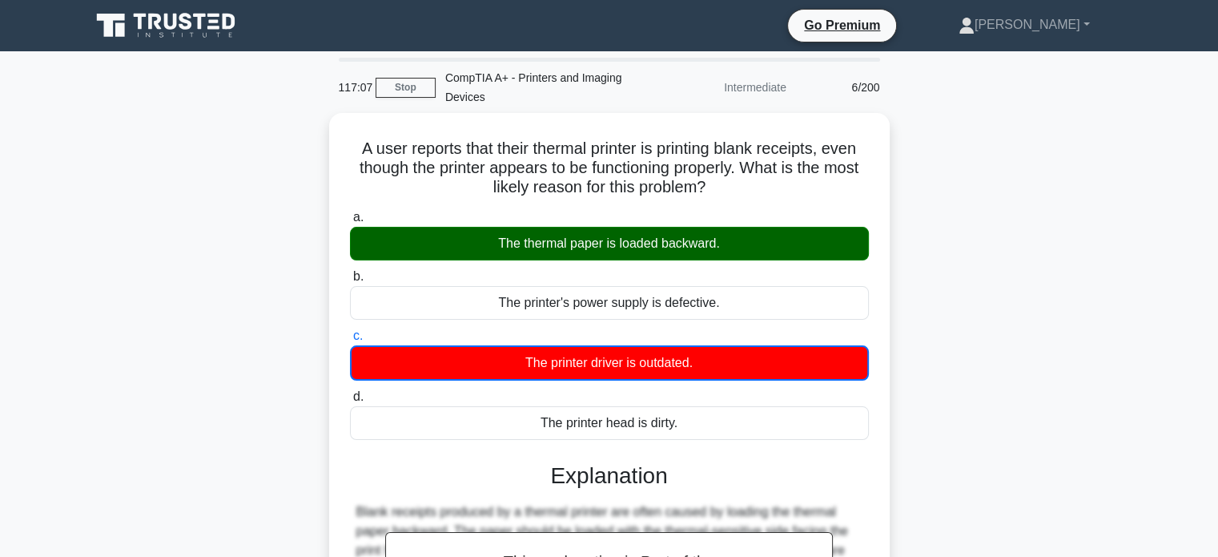
click at [226, 250] on div "A user reports that their thermal printer is printing blank receipts, even thou…" at bounding box center [609, 470] width 1057 height 715
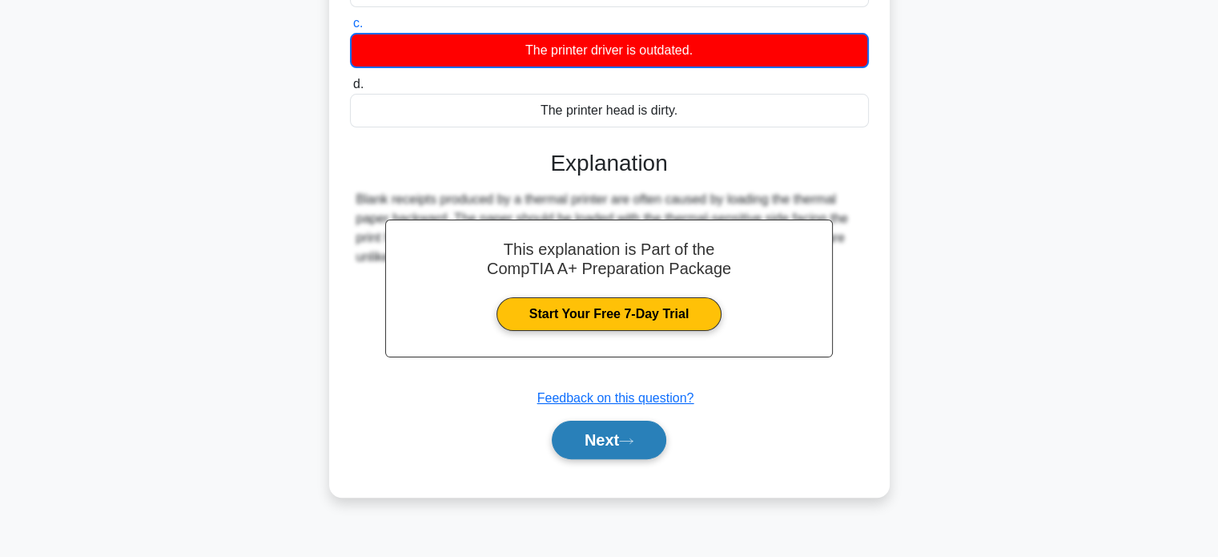
click at [577, 432] on button "Next" at bounding box center [609, 439] width 115 height 38
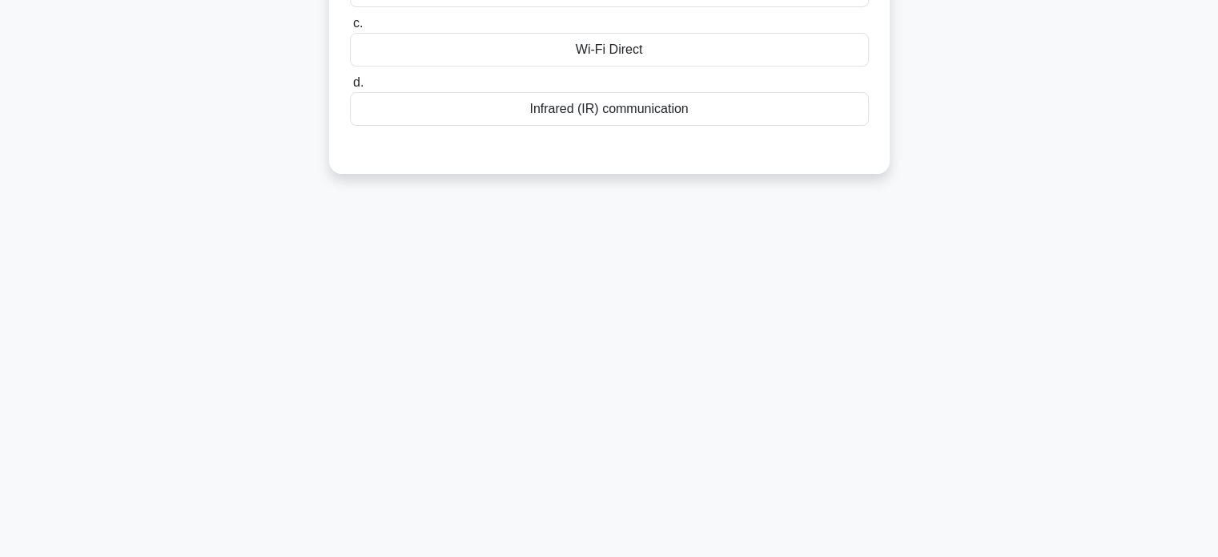
scroll to position [0, 0]
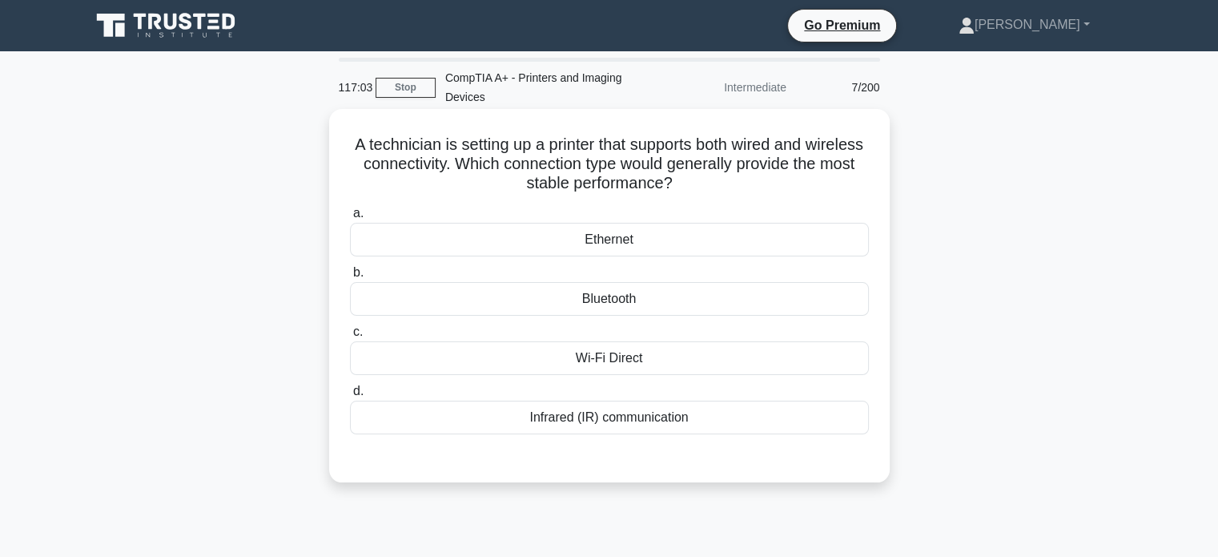
drag, startPoint x: 372, startPoint y: 146, endPoint x: 770, endPoint y: 191, distance: 399.7
click at [770, 191] on h5 "A technician is setting up a printer that supports both wired and wireless conn…" at bounding box center [609, 164] width 522 height 59
click at [625, 232] on div "Ethernet" at bounding box center [609, 240] width 519 height 34
click at [350, 219] on input "a. Ethernet" at bounding box center [350, 213] width 0 height 10
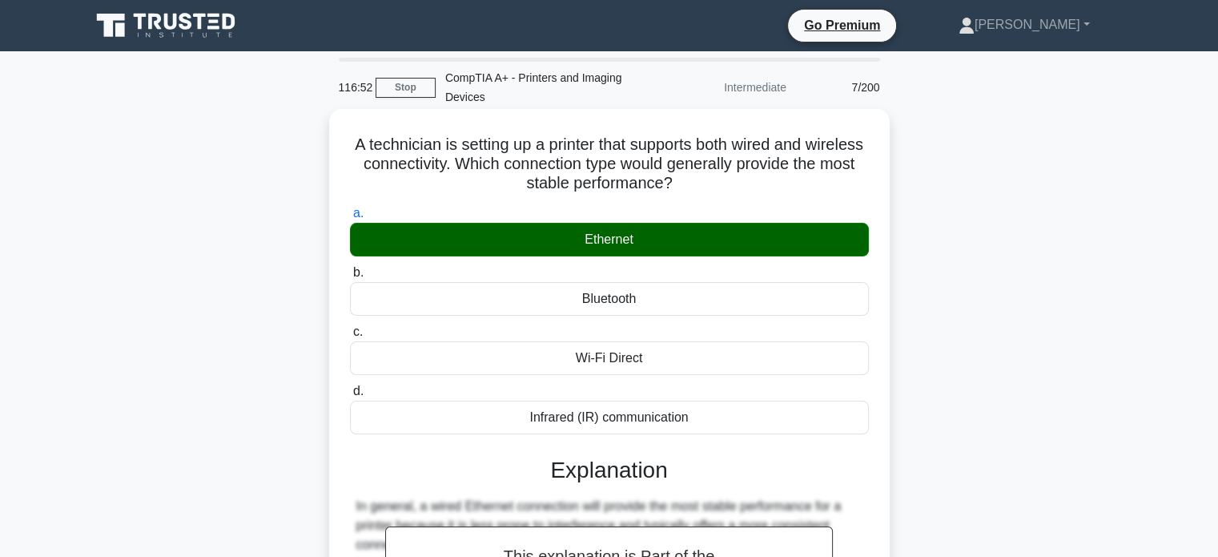
scroll to position [320, 0]
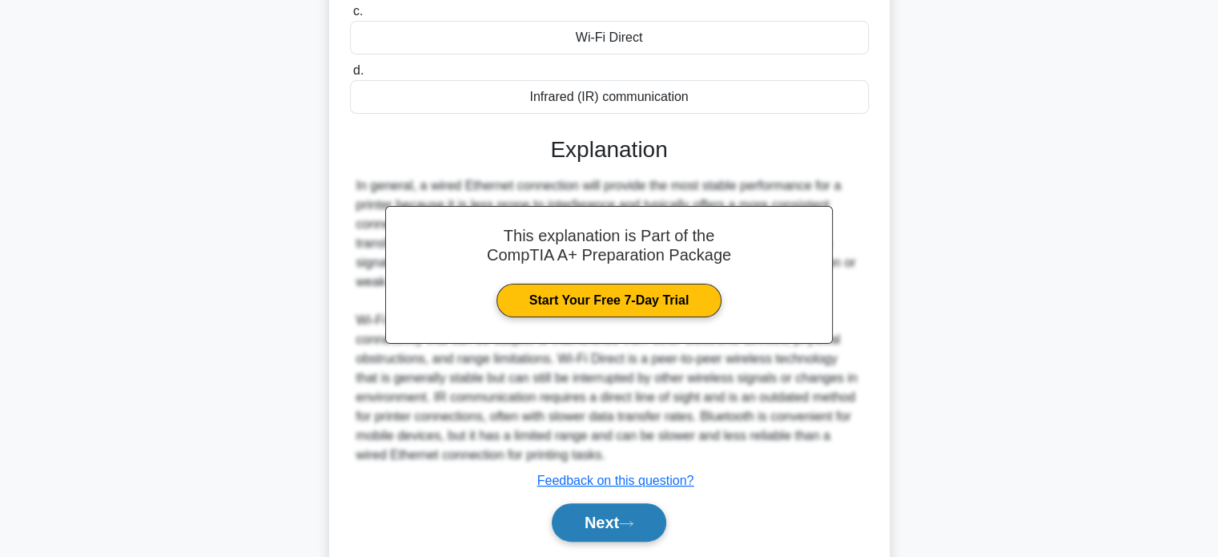
click at [581, 513] on button "Next" at bounding box center [609, 522] width 115 height 38
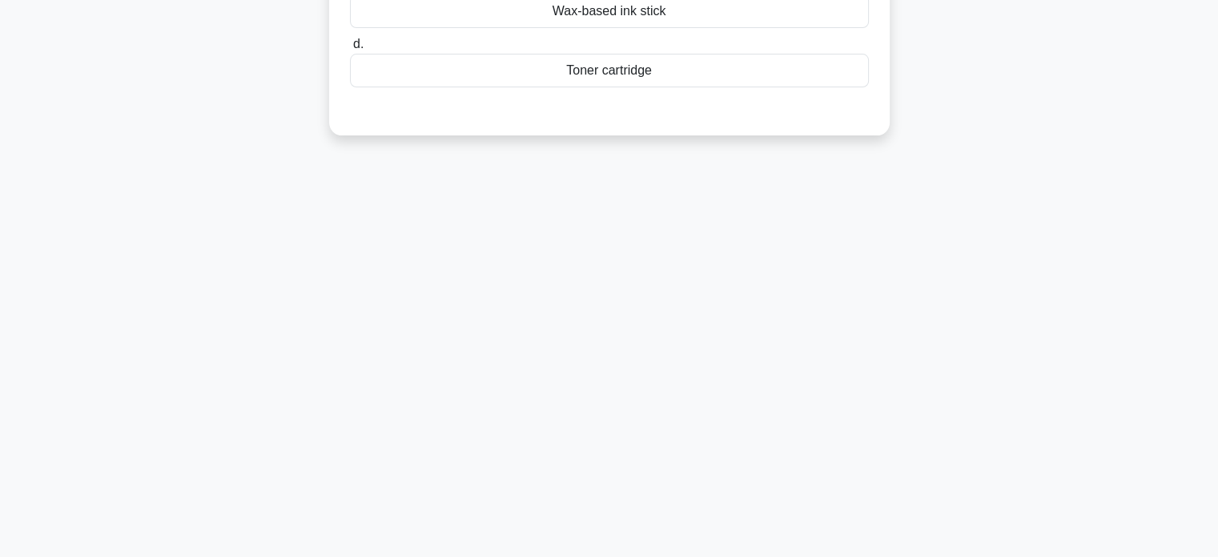
scroll to position [68, 0]
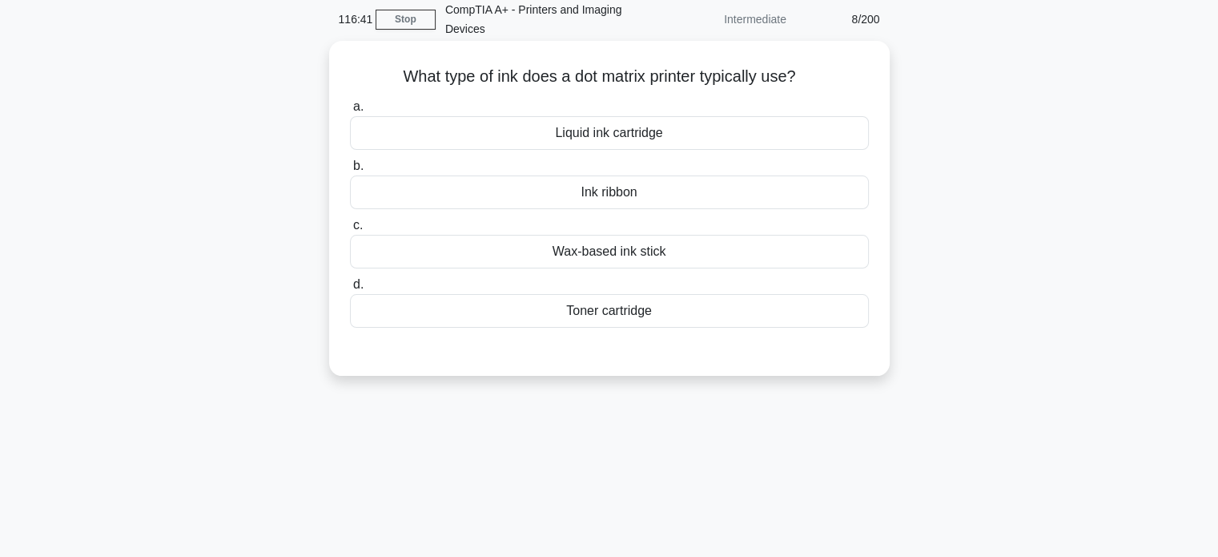
click at [570, 122] on div "Liquid ink cartridge" at bounding box center [609, 133] width 519 height 34
click at [350, 112] on input "a. Liquid ink cartridge" at bounding box center [350, 107] width 0 height 10
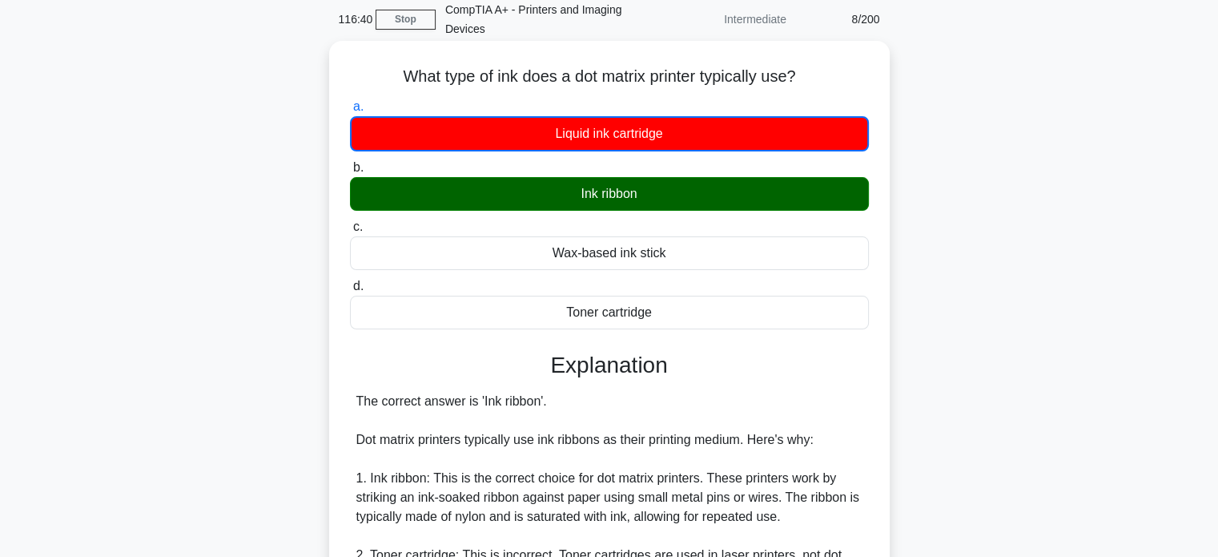
click at [601, 201] on div "Ink ribbon" at bounding box center [609, 194] width 519 height 34
click at [350, 173] on input "b. Ink ribbon" at bounding box center [350, 168] width 0 height 10
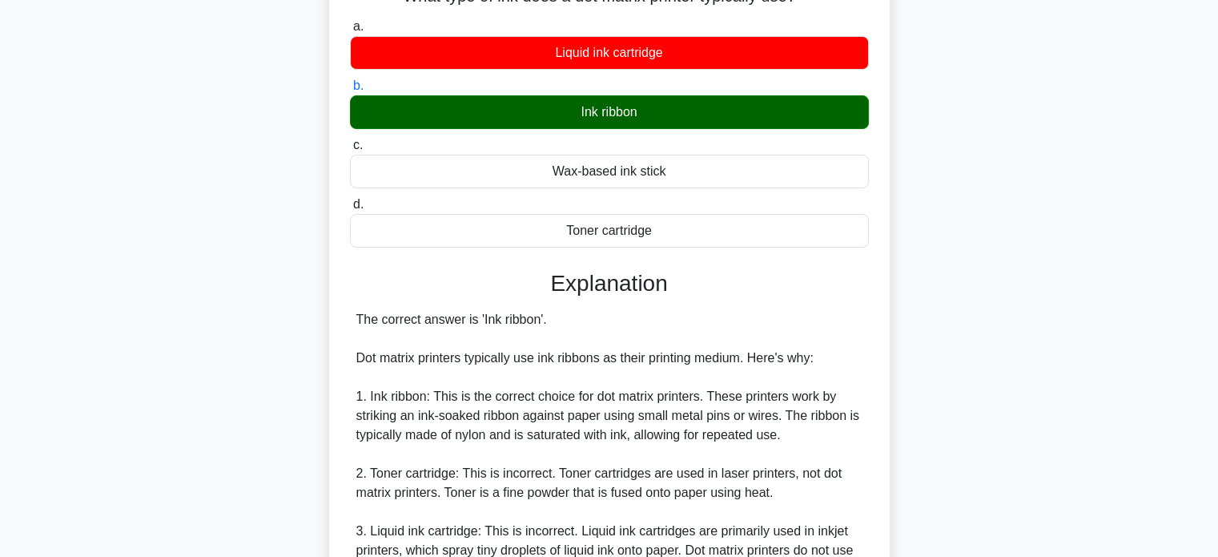
scroll to position [468, 0]
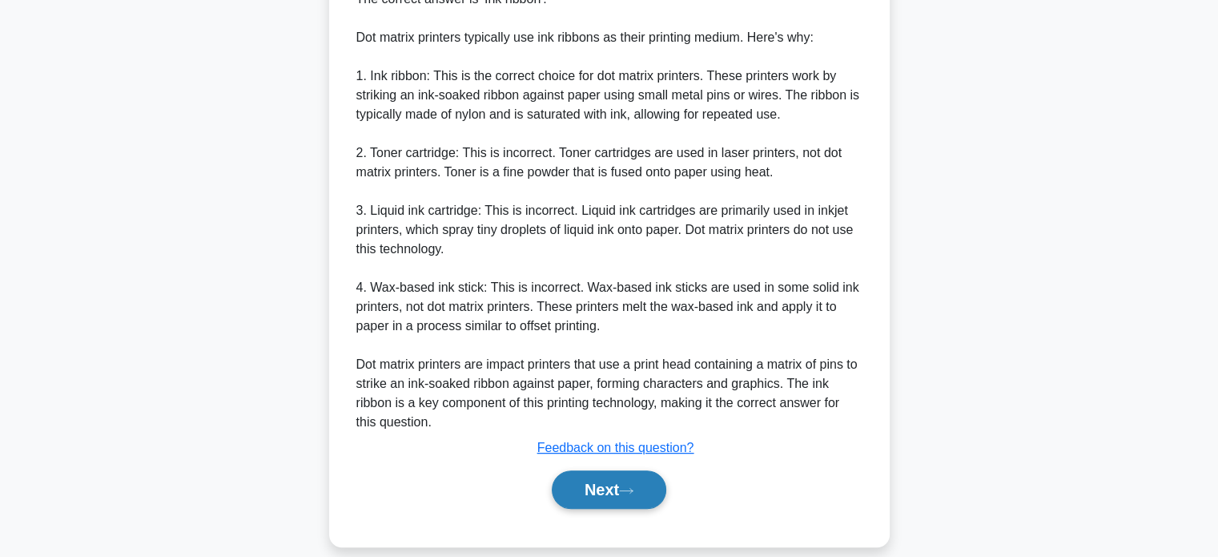
click at [619, 476] on button "Next" at bounding box center [609, 489] width 115 height 38
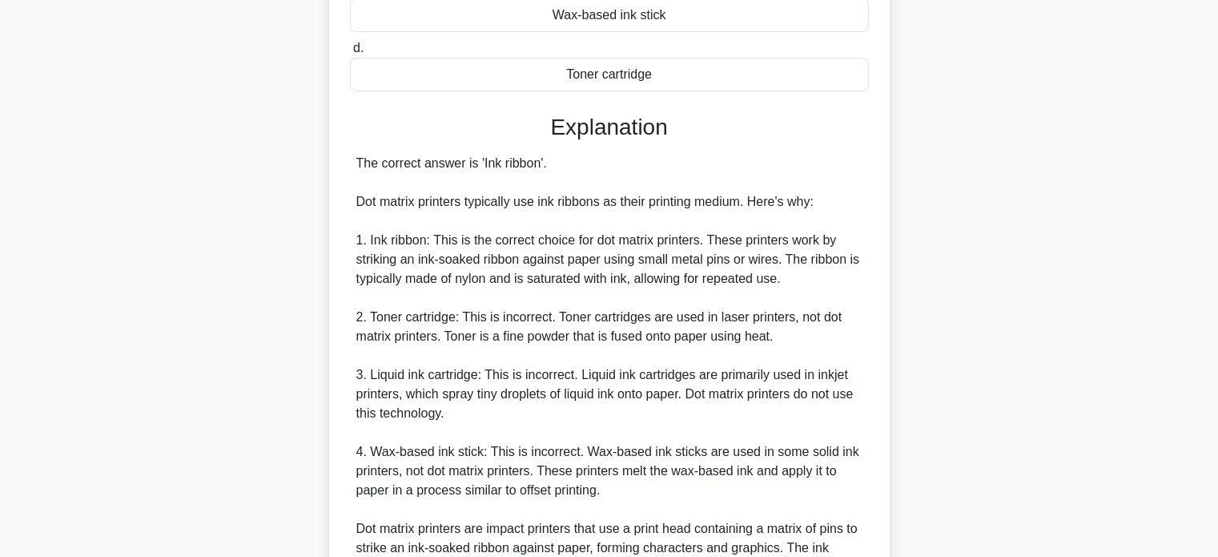
scroll to position [0, 0]
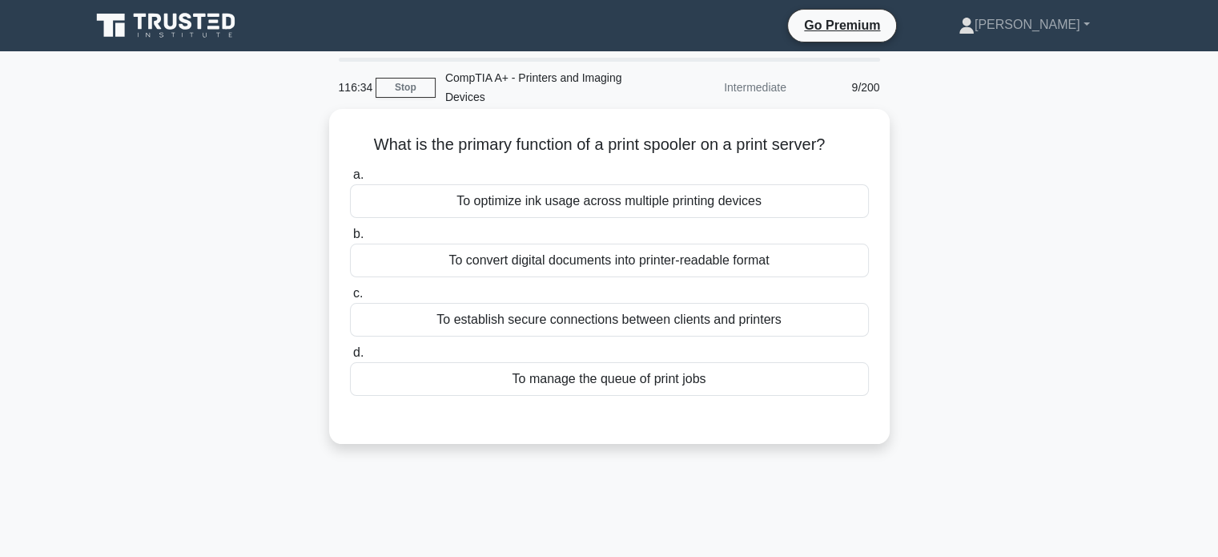
drag, startPoint x: 350, startPoint y: 141, endPoint x: 368, endPoint y: 142, distance: 18.4
click at [368, 142] on h5 "What is the primary function of a print spooler on a print server? .spinner_0XT…" at bounding box center [609, 145] width 522 height 21
click at [336, 145] on div "What is the primary function of a print spooler on a print server? .spinner_0XT…" at bounding box center [610, 276] width 548 height 322
click at [436, 323] on div "To establish secure connections between clients and printers" at bounding box center [609, 320] width 519 height 34
click at [350, 299] on input "c. To establish secure connections between clients and printers" at bounding box center [350, 293] width 0 height 10
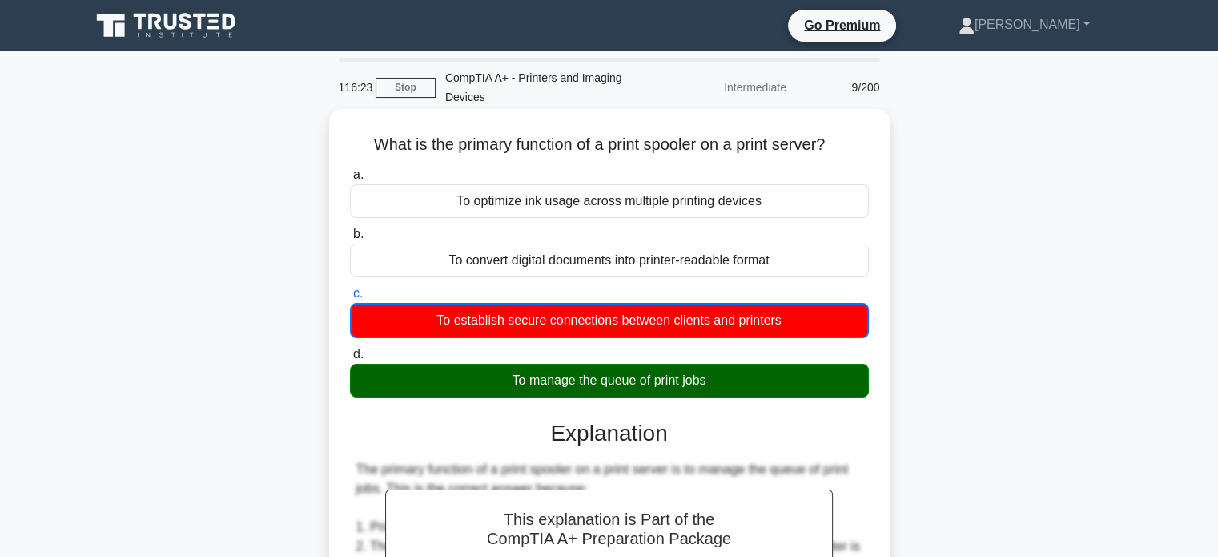
drag, startPoint x: 504, startPoint y: 383, endPoint x: 673, endPoint y: 378, distance: 169.8
click at [673, 378] on div "To manage the queue of print jobs" at bounding box center [609, 381] width 519 height 34
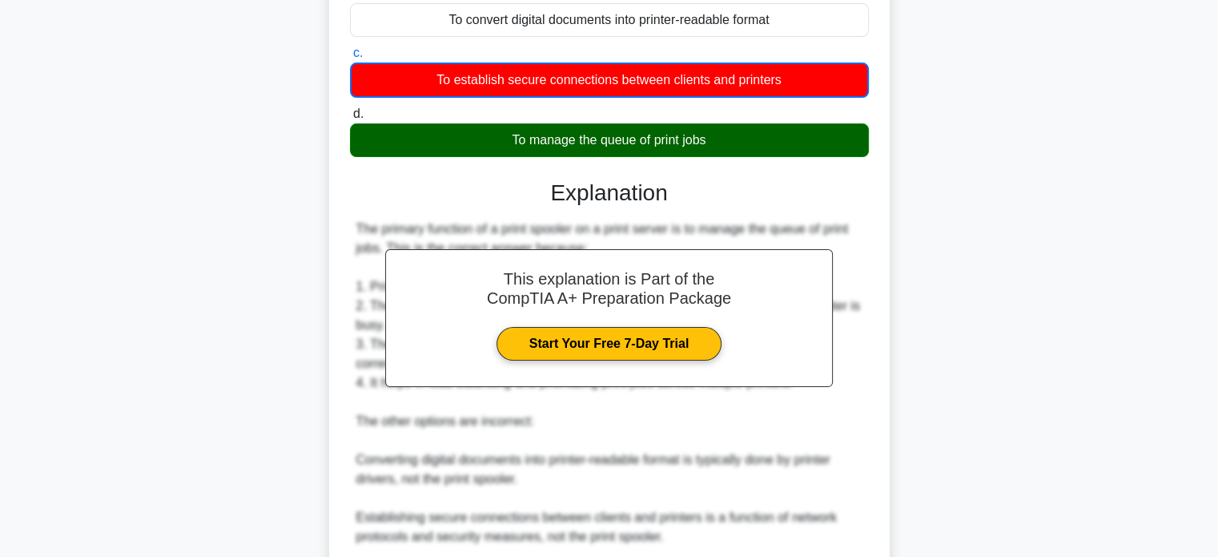
scroll to position [431, 0]
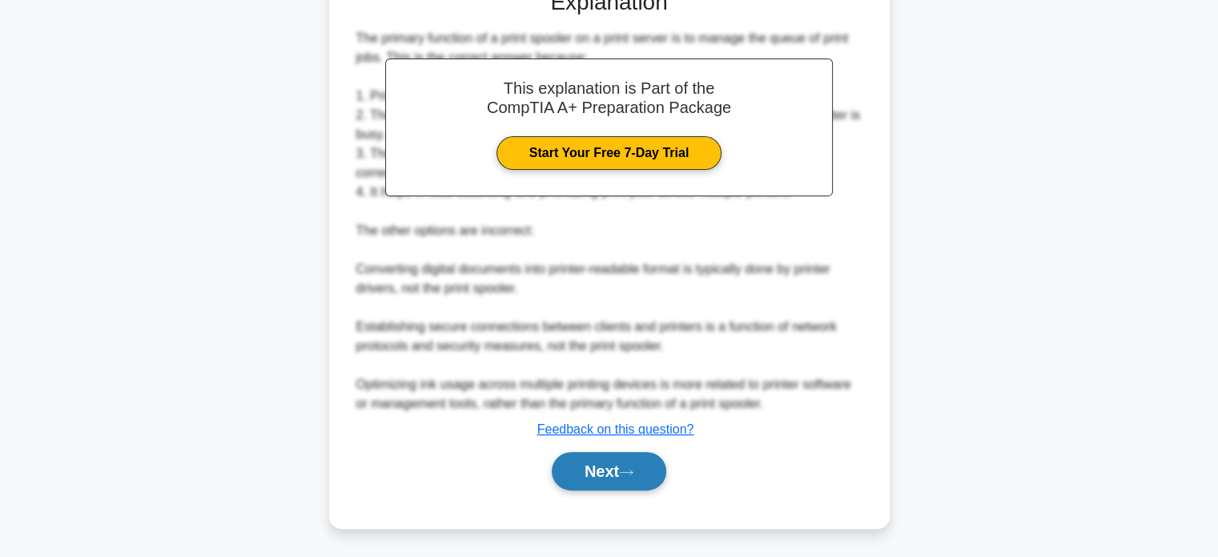
click at [609, 466] on button "Next" at bounding box center [609, 471] width 115 height 38
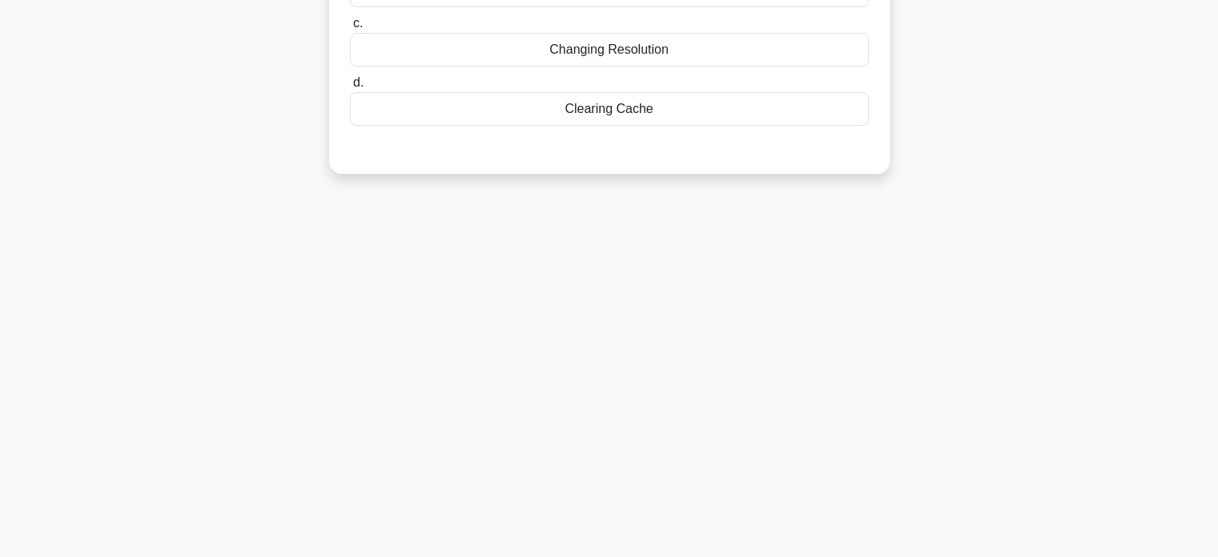
scroll to position [0, 0]
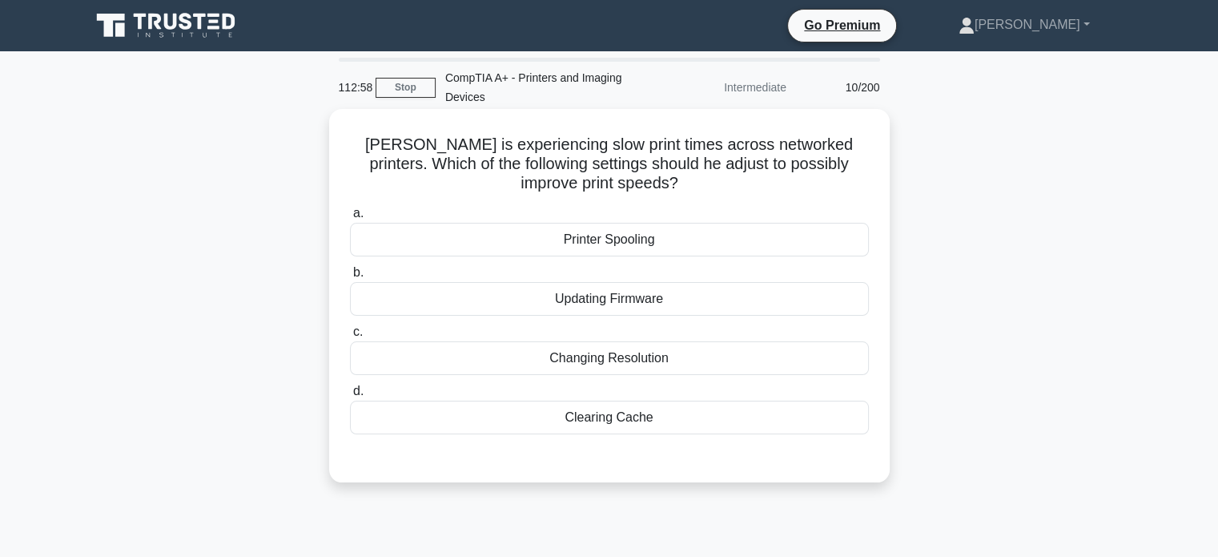
click at [554, 407] on div "Clearing Cache" at bounding box center [609, 417] width 519 height 34
click at [350, 396] on input "d. Clearing Cache" at bounding box center [350, 391] width 0 height 10
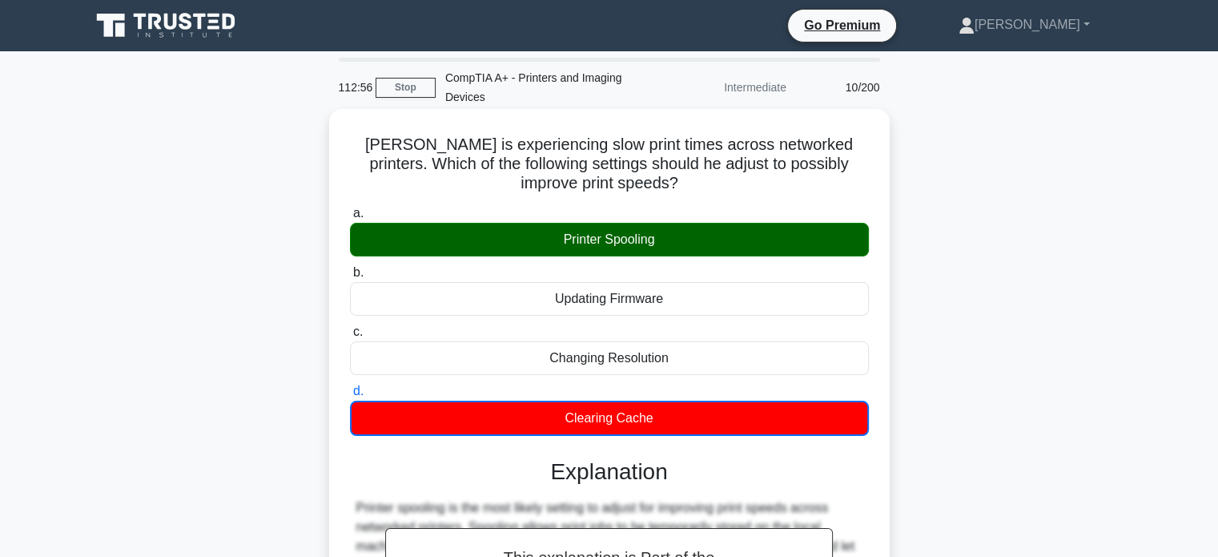
drag, startPoint x: 549, startPoint y: 235, endPoint x: 722, endPoint y: 244, distance: 173.2
click at [719, 244] on div "Printer Spooling" at bounding box center [609, 240] width 519 height 34
click at [724, 244] on div "Printer Spooling" at bounding box center [609, 240] width 519 height 34
click at [350, 219] on input "a. Printer Spooling" at bounding box center [350, 213] width 0 height 10
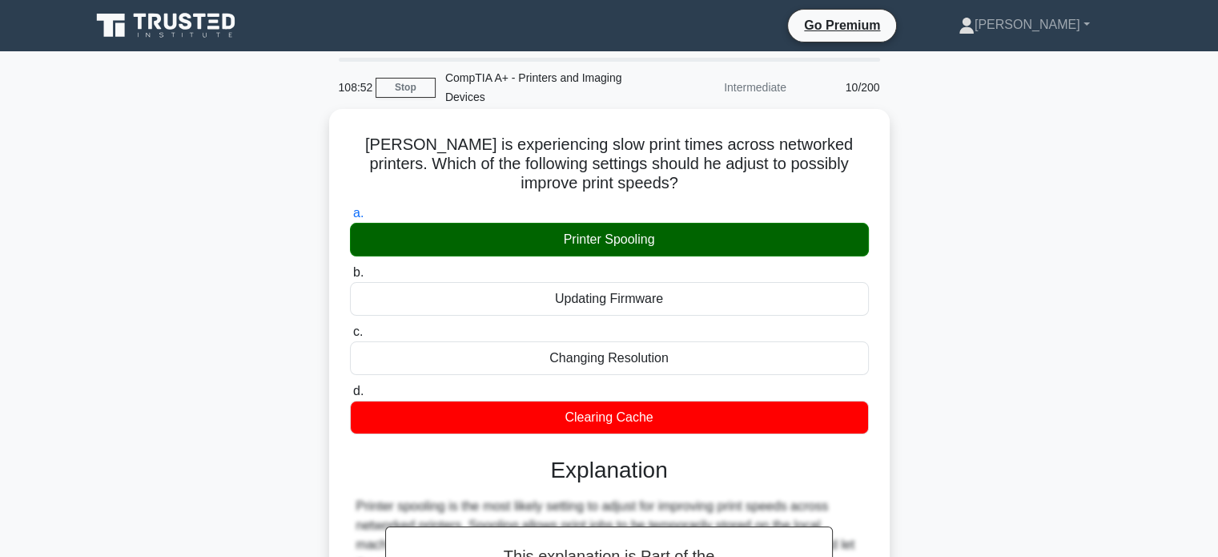
scroll to position [308, 0]
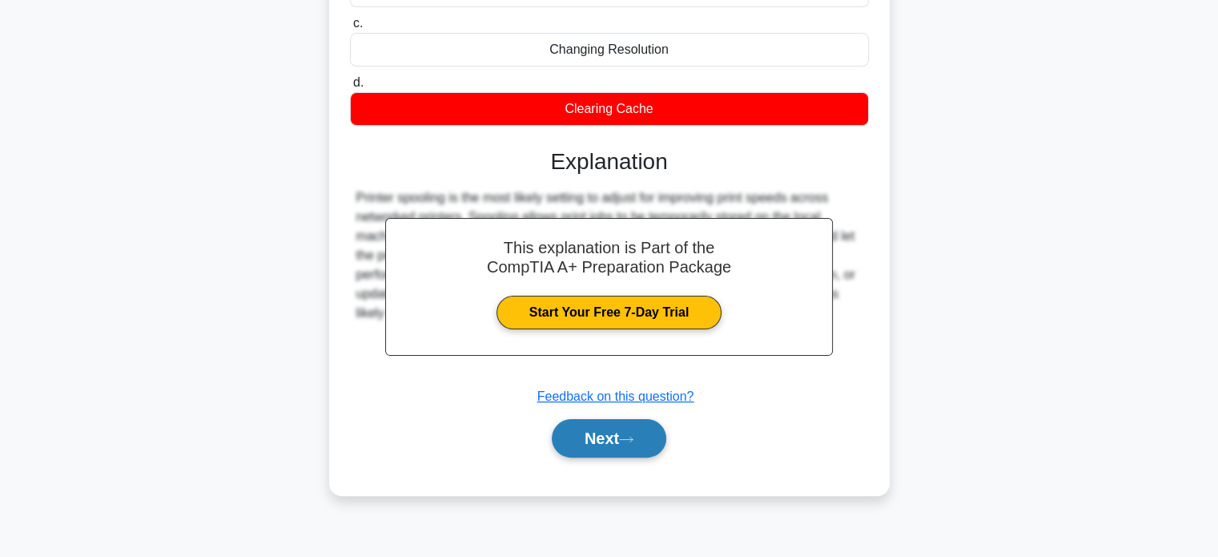
click at [594, 454] on button "Next" at bounding box center [609, 438] width 115 height 38
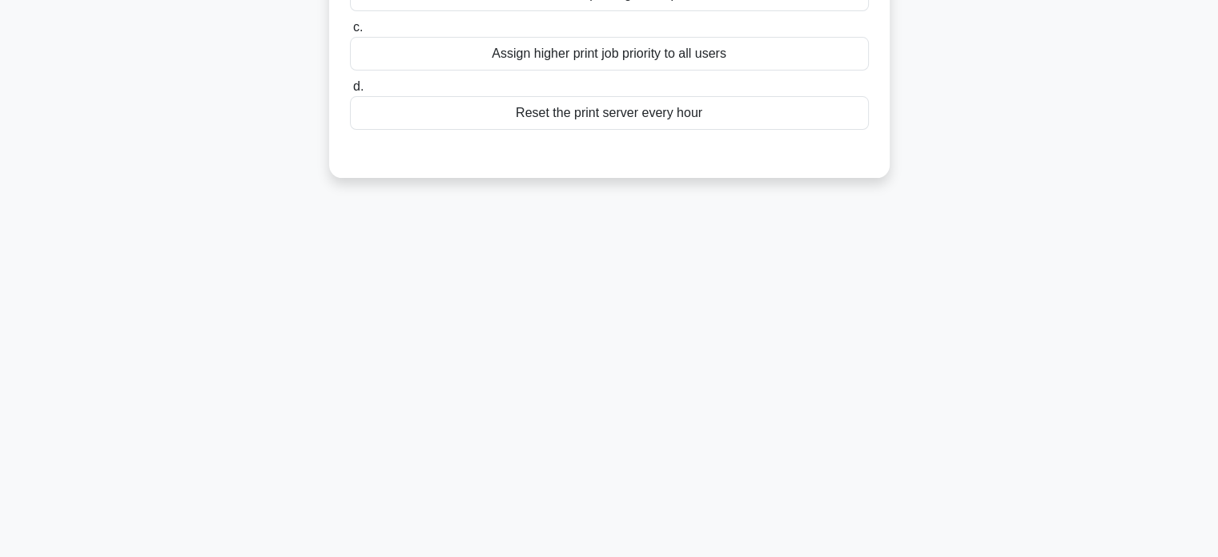
scroll to position [0, 0]
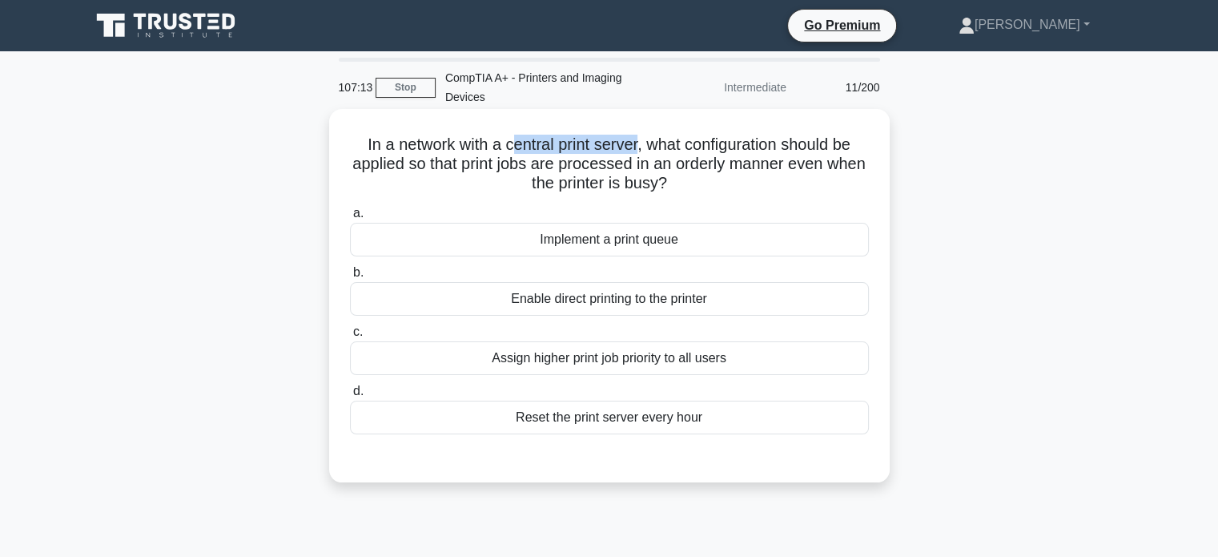
drag, startPoint x: 509, startPoint y: 147, endPoint x: 636, endPoint y: 143, distance: 126.6
click at [636, 143] on h5 "In a network with a central print server, what configuration should be applied …" at bounding box center [609, 164] width 522 height 59
click at [464, 131] on div "In a network with a central print server, what configuration should be applied …" at bounding box center [610, 295] width 548 height 360
drag, startPoint x: 503, startPoint y: 147, endPoint x: 637, endPoint y: 143, distance: 134.6
click at [637, 143] on h5 "In a network with a central print server, what configuration should be applied …" at bounding box center [609, 164] width 522 height 59
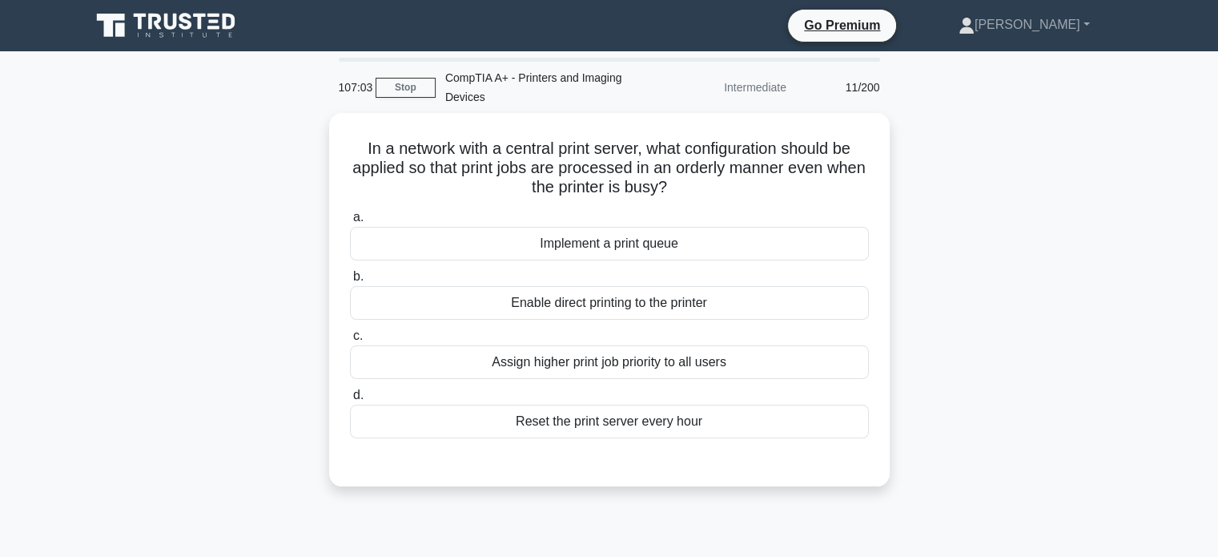
click at [1035, 271] on div "In a network with a central print server, what configuration should be applied …" at bounding box center [609, 309] width 1057 height 392
drag, startPoint x: 918, startPoint y: 251, endPoint x: 931, endPoint y: 228, distance: 26.9
click at [931, 228] on div "In a network with a central print server, what configuration should be applied …" at bounding box center [609, 309] width 1057 height 392
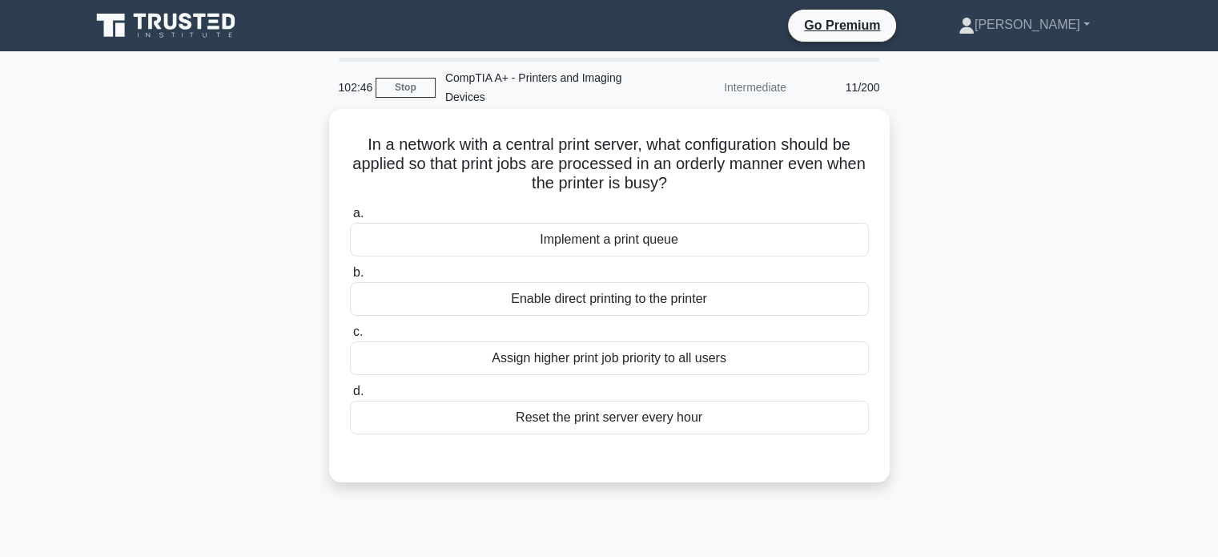
click at [554, 289] on div "Enable direct printing to the printer" at bounding box center [609, 299] width 519 height 34
click at [350, 278] on input "b. Enable direct printing to the printer" at bounding box center [350, 272] width 0 height 10
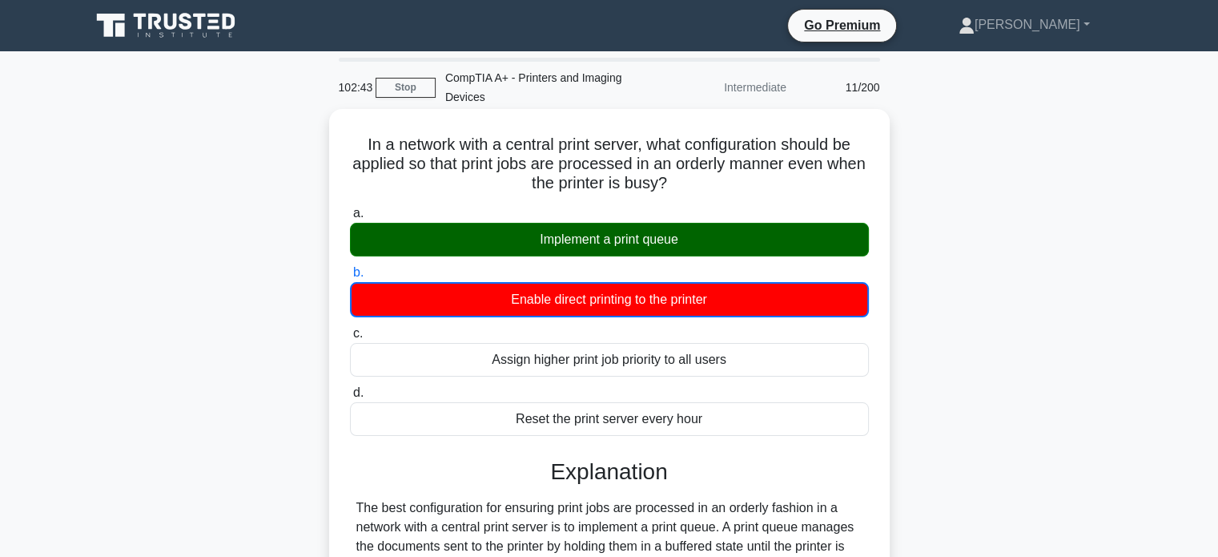
drag, startPoint x: 529, startPoint y: 236, endPoint x: 803, endPoint y: 239, distance: 274.7
click at [688, 223] on div "Implement a print queue" at bounding box center [609, 240] width 519 height 34
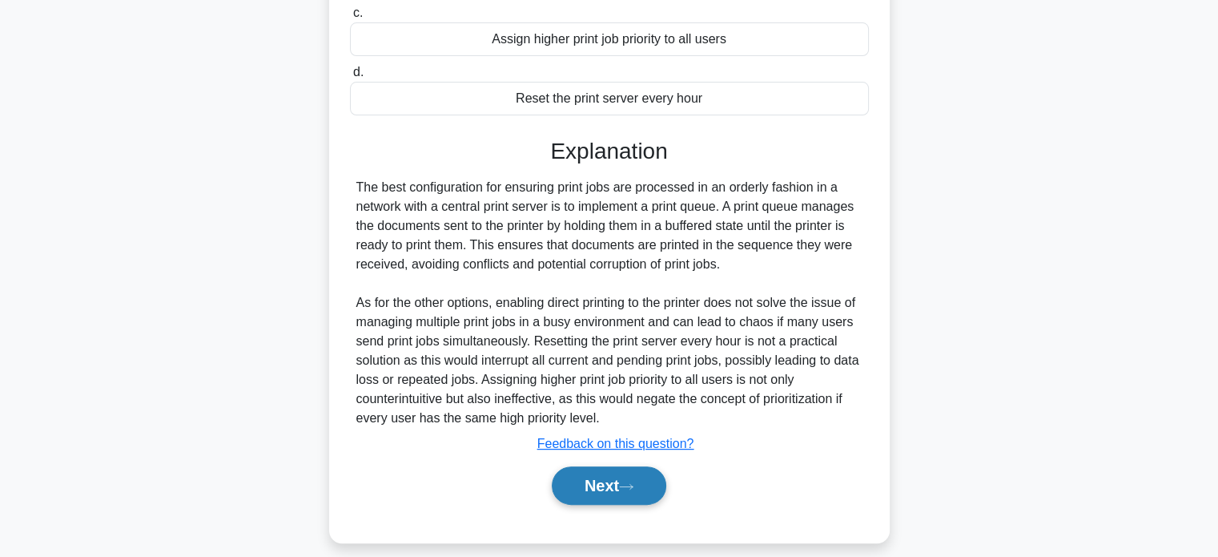
click at [602, 505] on div "Next" at bounding box center [609, 485] width 519 height 51
click at [606, 489] on button "Next" at bounding box center [609, 485] width 115 height 38
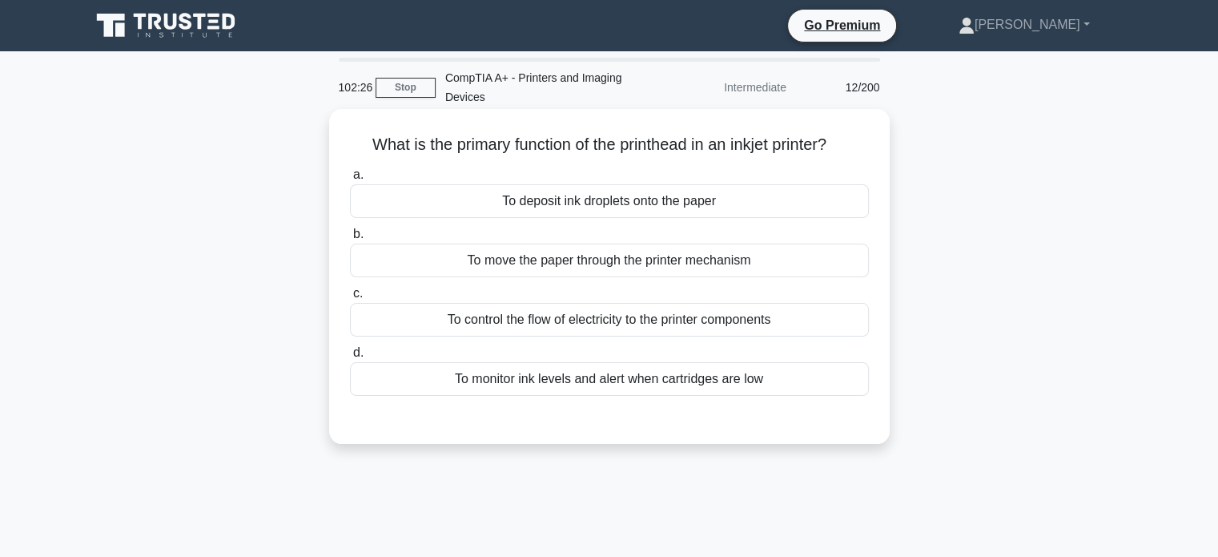
click at [635, 151] on h5 "What is the primary function of the printhead in an inkjet printer? .spinner_0X…" at bounding box center [609, 145] width 522 height 21
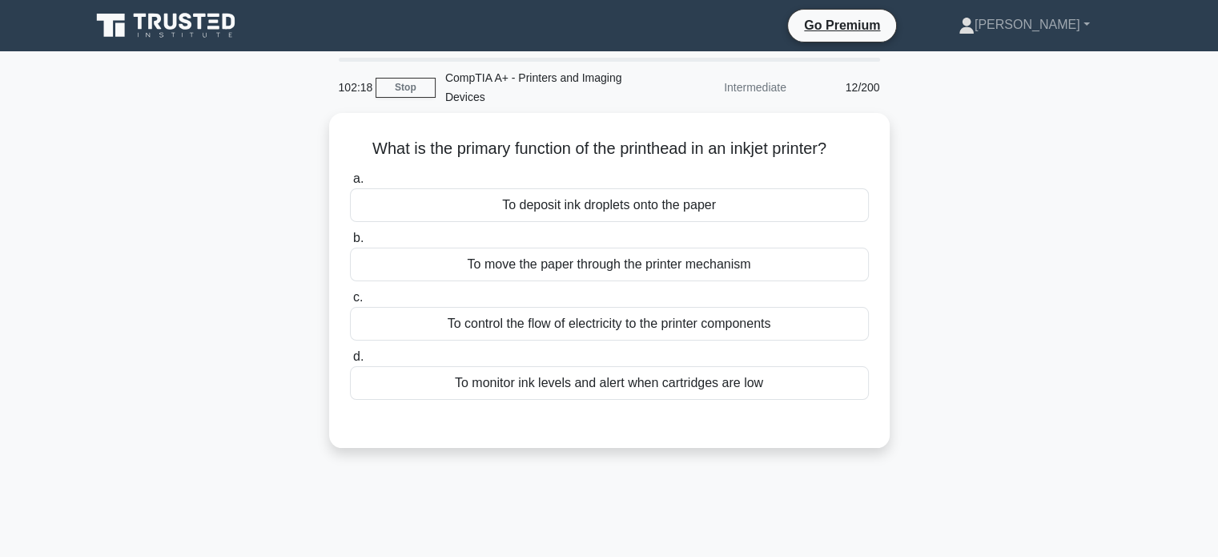
click at [1102, 182] on div "What is the primary function of the printhead in an inkjet printer? .spinner_0X…" at bounding box center [609, 290] width 1057 height 354
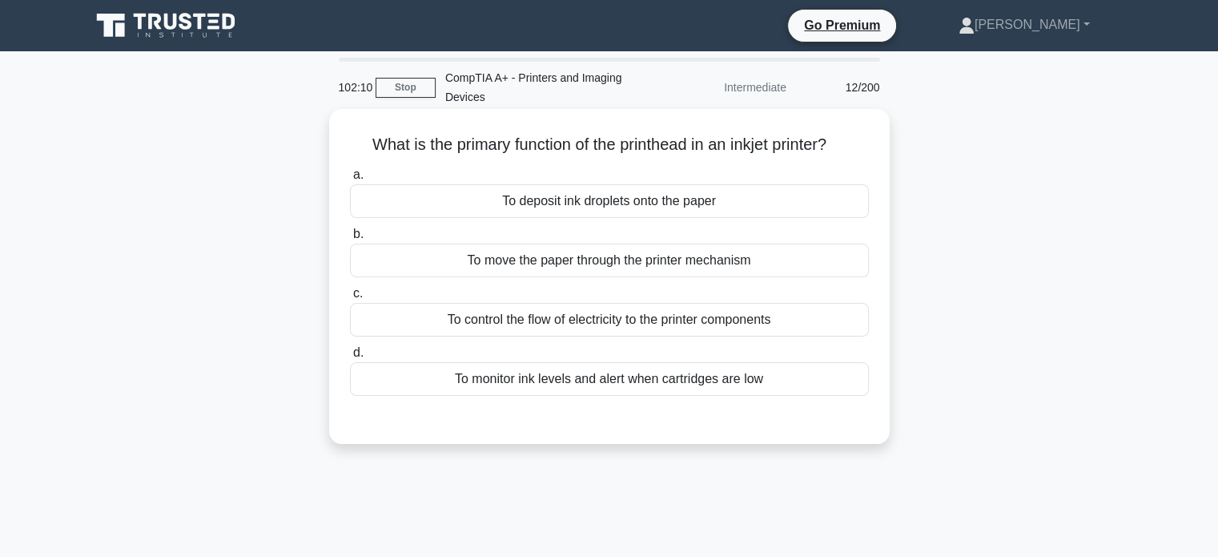
click at [571, 390] on div "To monitor ink levels and alert when cartridges are low" at bounding box center [609, 379] width 519 height 34
click at [350, 358] on input "d. To monitor ink levels and alert when cartridges are low" at bounding box center [350, 353] width 0 height 10
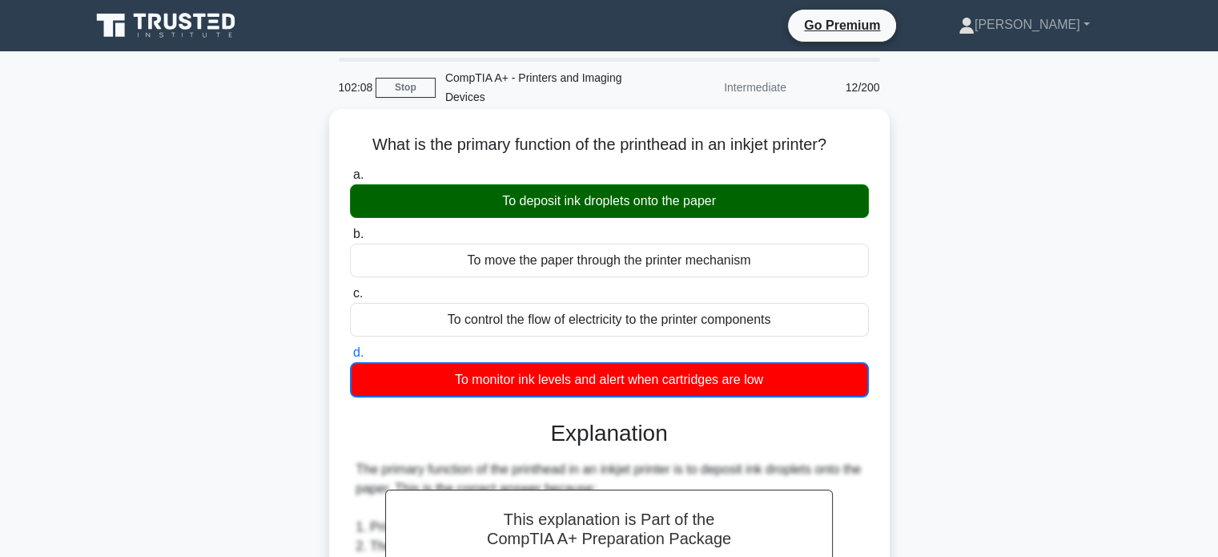
drag, startPoint x: 488, startPoint y: 197, endPoint x: 734, endPoint y: 204, distance: 246.0
click at [734, 204] on div "To deposit ink droplets onto the paper" at bounding box center [609, 201] width 519 height 34
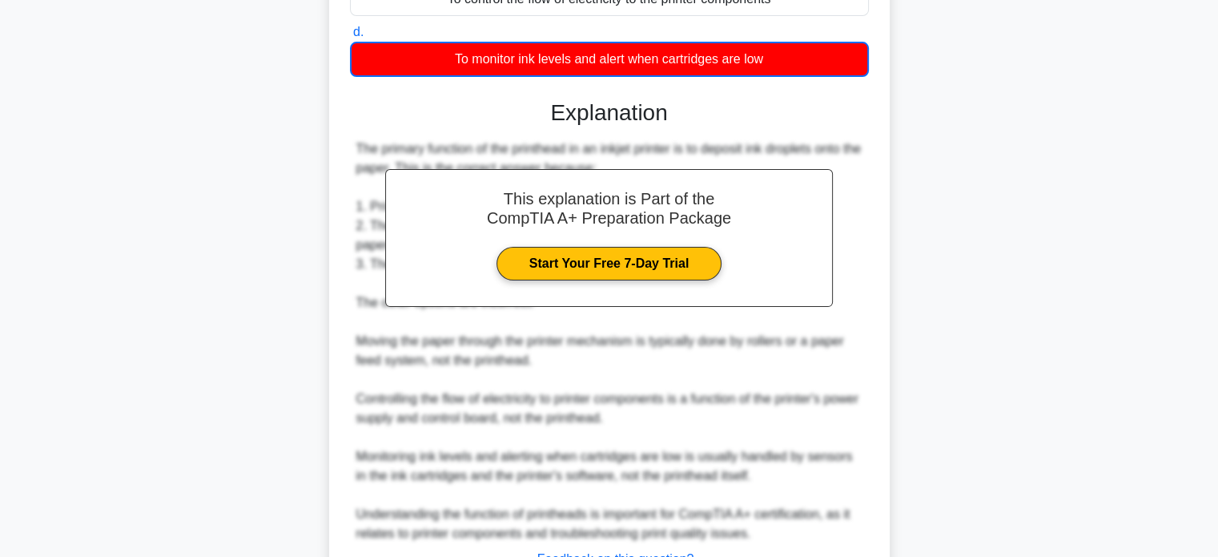
scroll to position [431, 0]
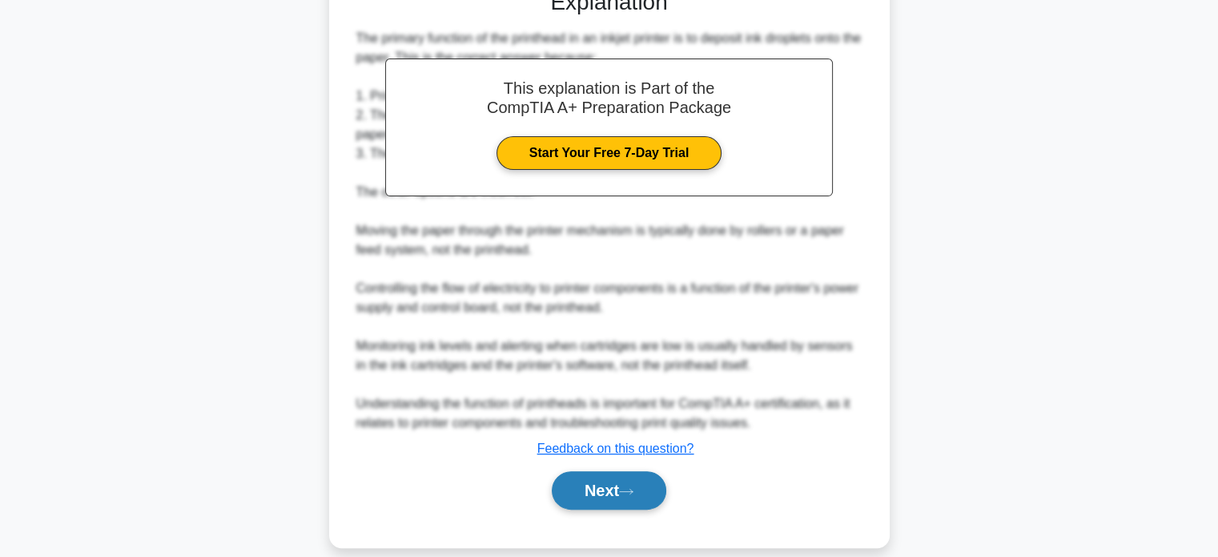
click at [578, 483] on button "Next" at bounding box center [609, 490] width 115 height 38
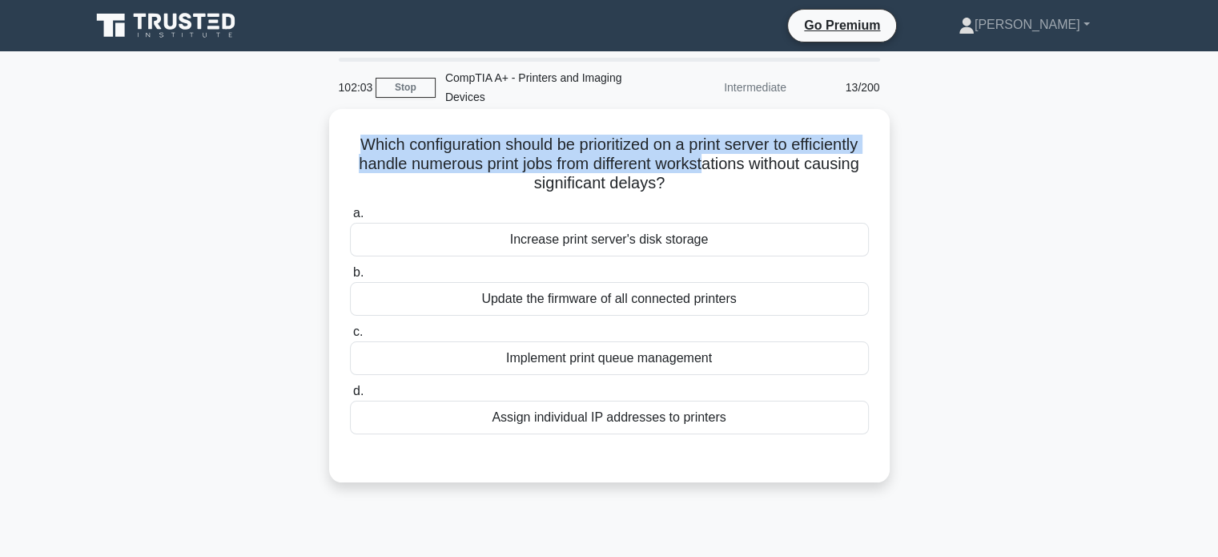
drag, startPoint x: 372, startPoint y: 139, endPoint x: 810, endPoint y: 163, distance: 437.9
click at [810, 163] on h5 "Which configuration should be prioritized on a print server to efficiently hand…" at bounding box center [609, 164] width 522 height 59
click at [492, 172] on h5 "Which configuration should be prioritized on a print server to efficiently hand…" at bounding box center [609, 164] width 522 height 59
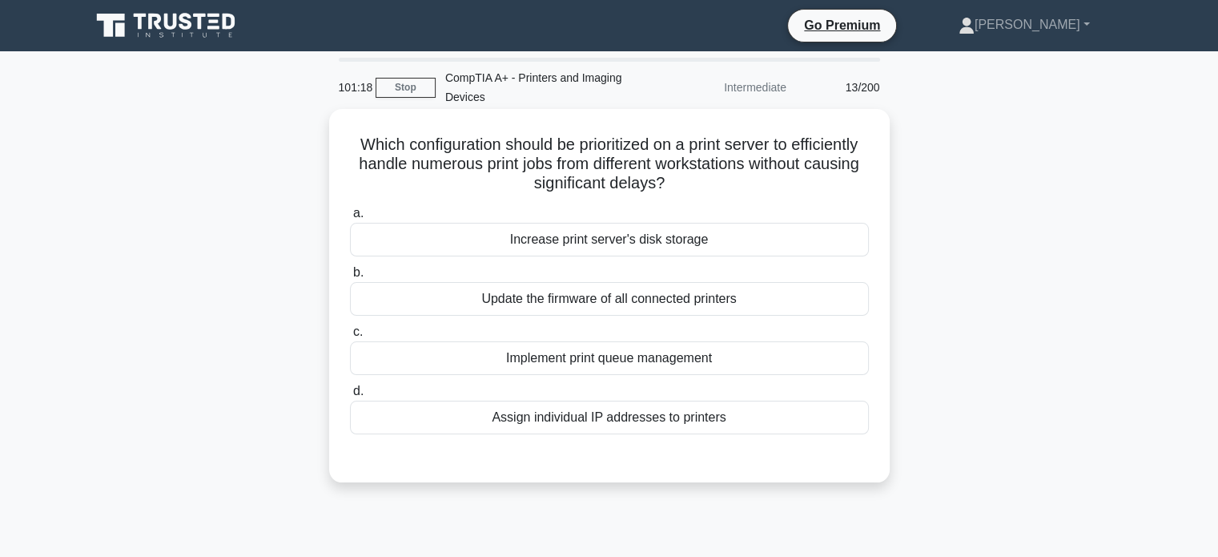
click at [564, 249] on div "Increase print server's disk storage" at bounding box center [609, 240] width 519 height 34
click at [350, 219] on input "a. Increase print server's disk storage" at bounding box center [350, 213] width 0 height 10
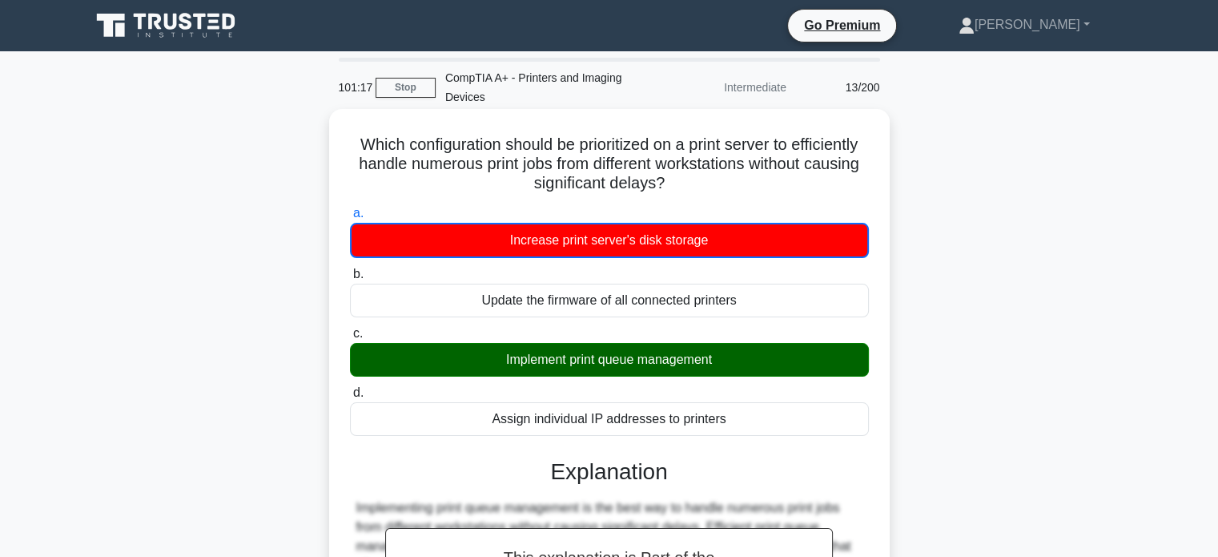
drag, startPoint x: 495, startPoint y: 364, endPoint x: 714, endPoint y: 364, distance: 218.6
click at [714, 364] on div "Implement print queue management" at bounding box center [609, 360] width 519 height 34
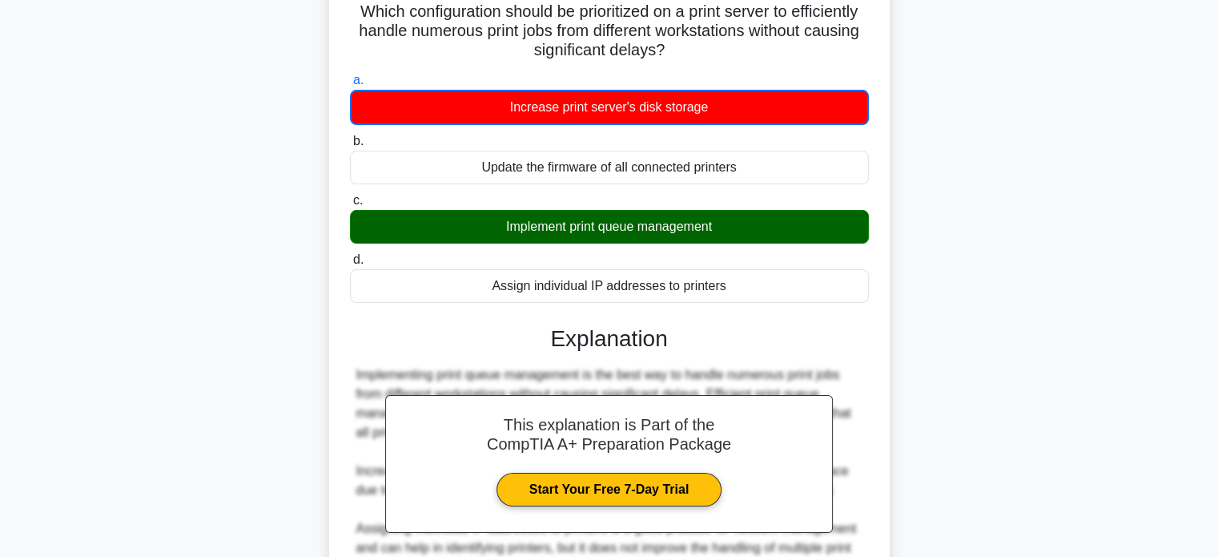
scroll to position [373, 0]
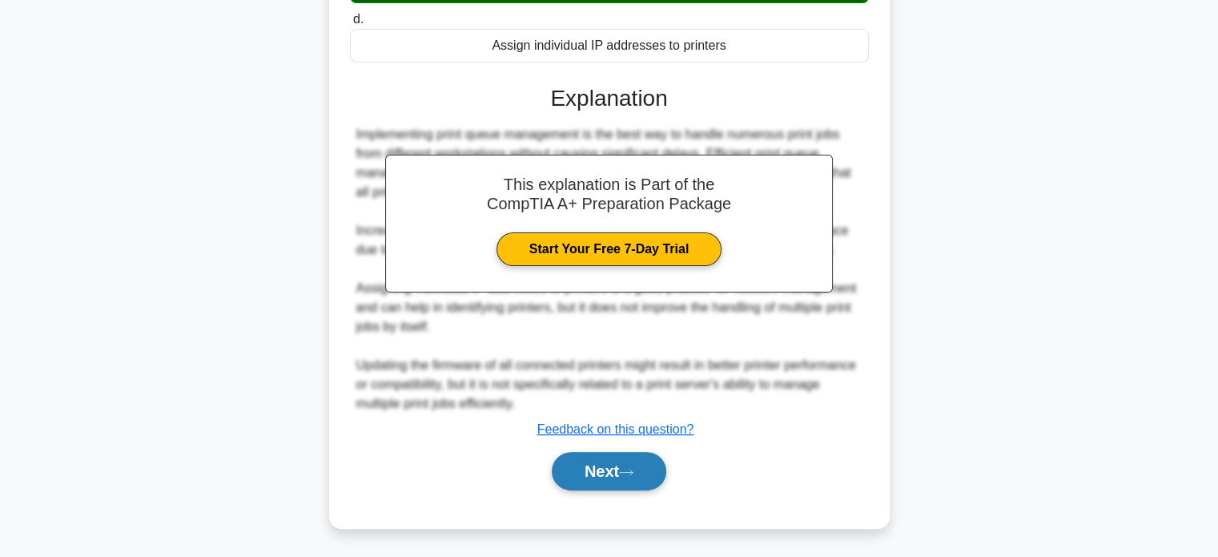
click at [589, 479] on button "Next" at bounding box center [609, 471] width 115 height 38
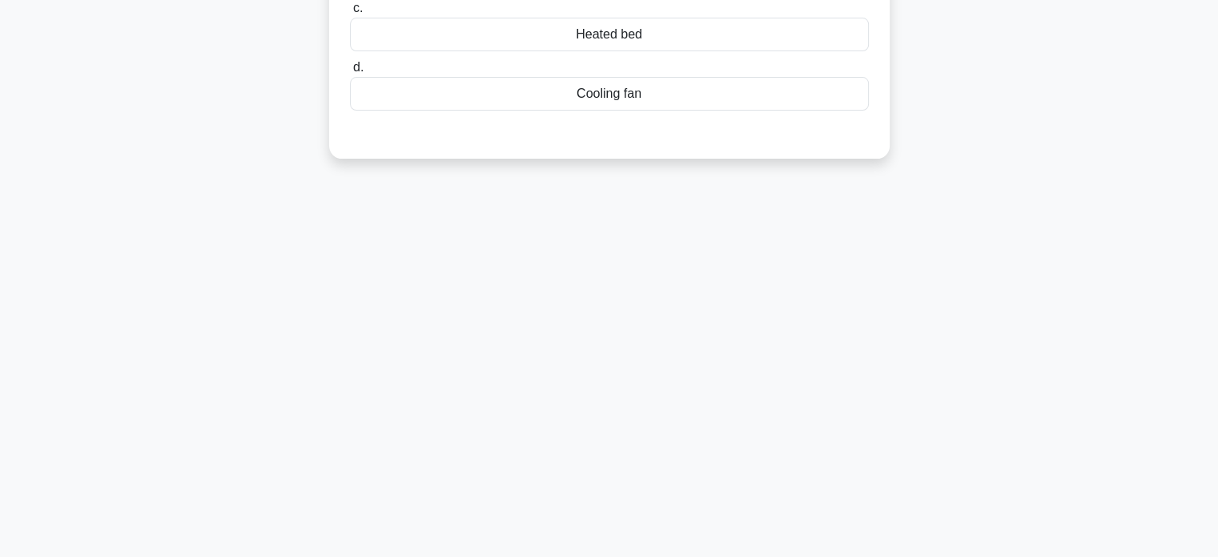
scroll to position [0, 0]
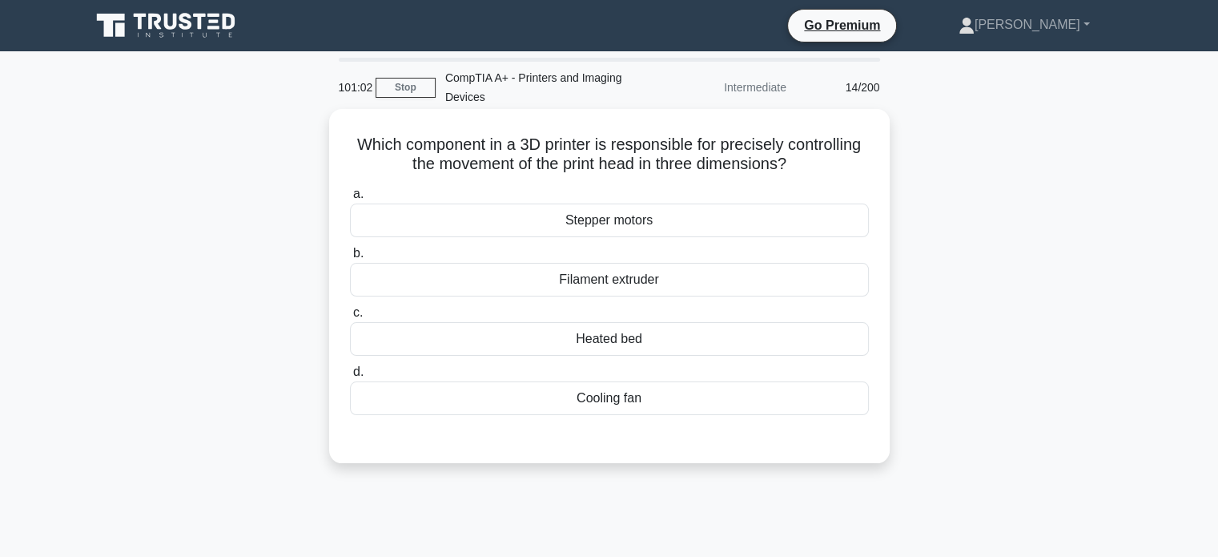
click at [722, 345] on div "Heated bed" at bounding box center [609, 339] width 519 height 34
click at [350, 318] on input "c. Heated bed" at bounding box center [350, 313] width 0 height 10
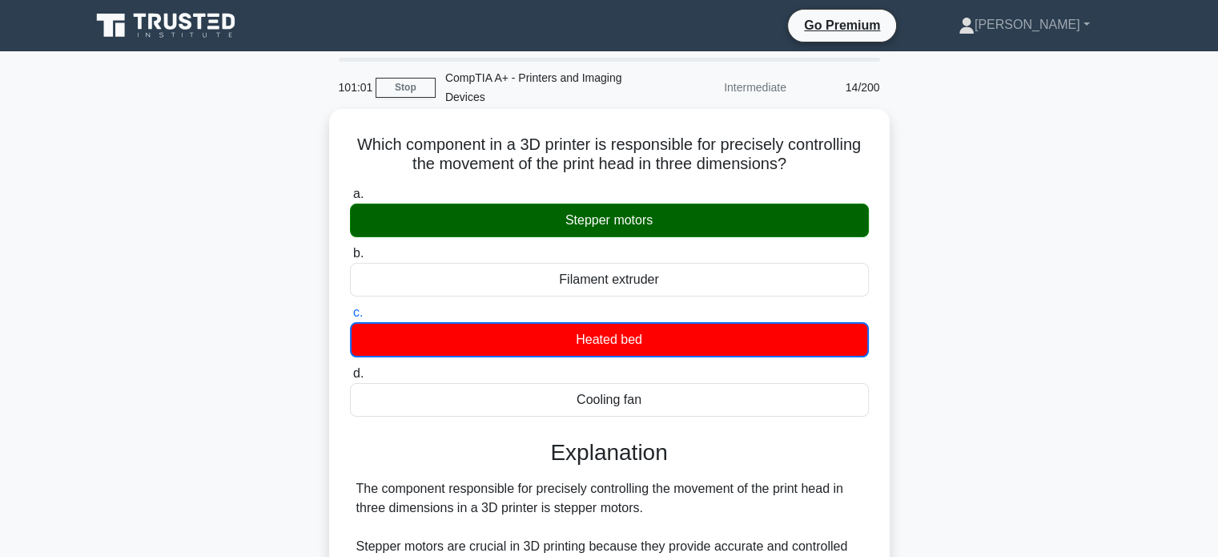
drag, startPoint x: 569, startPoint y: 227, endPoint x: 813, endPoint y: 239, distance: 244.5
click at [734, 227] on div "Stepper motors" at bounding box center [609, 220] width 519 height 34
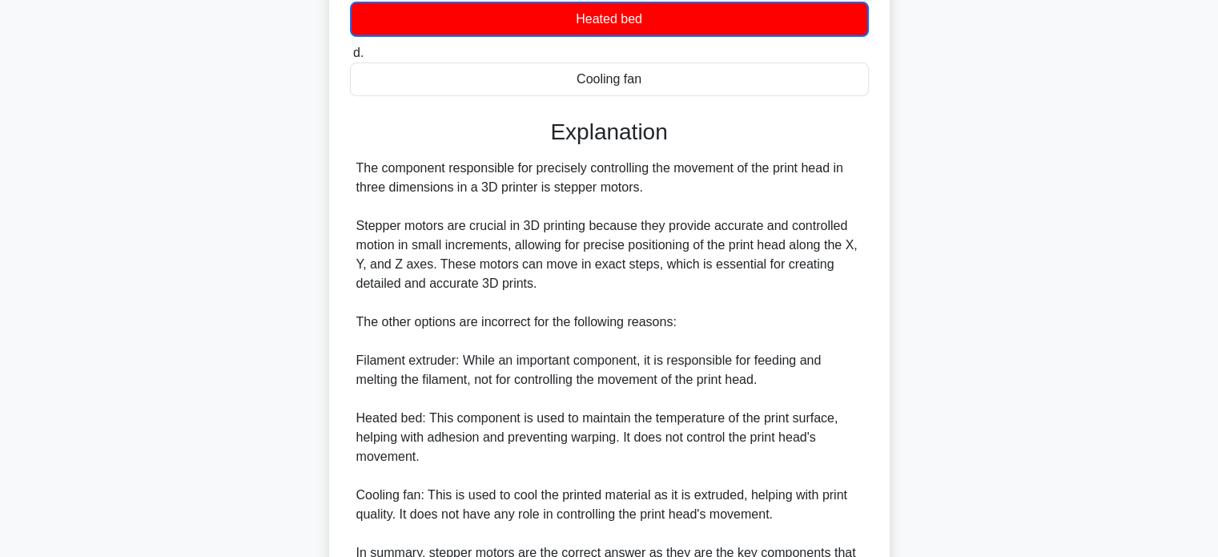
scroll to position [489, 0]
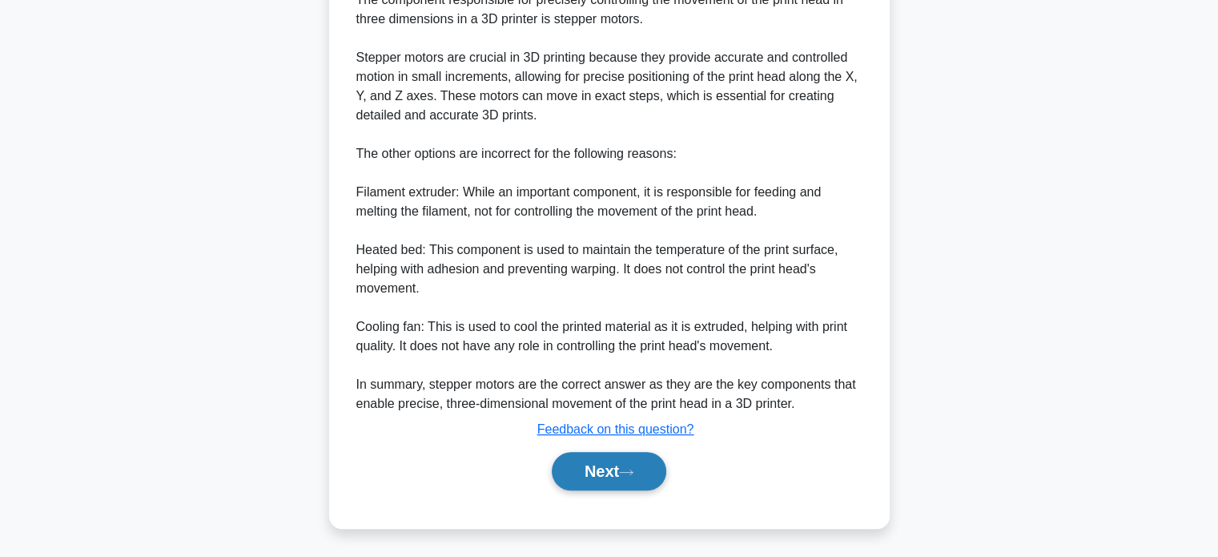
click at [590, 476] on button "Next" at bounding box center [609, 471] width 115 height 38
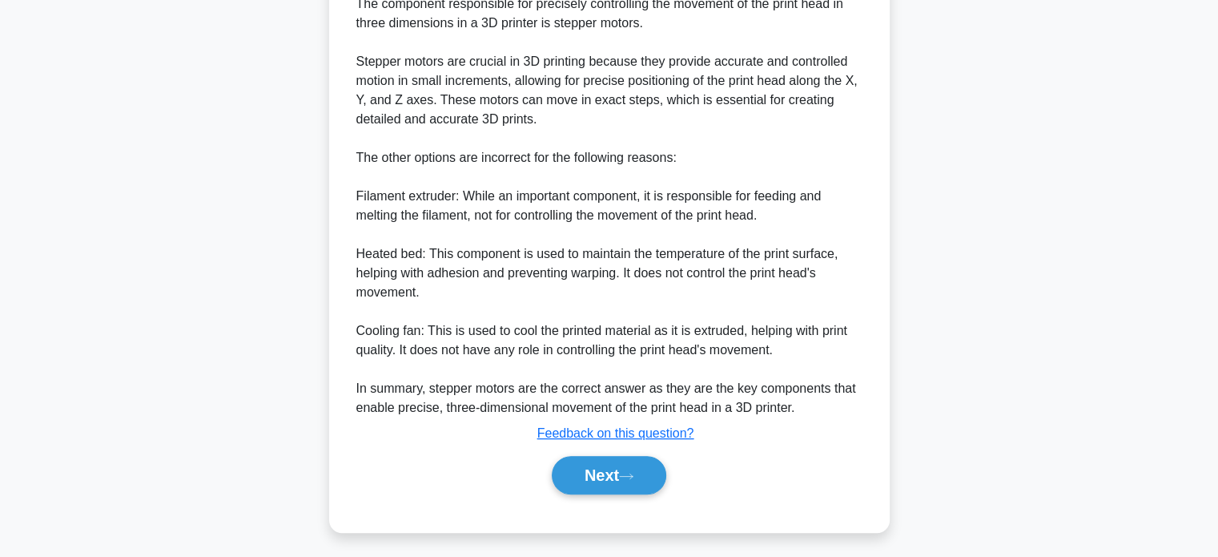
scroll to position [0, 0]
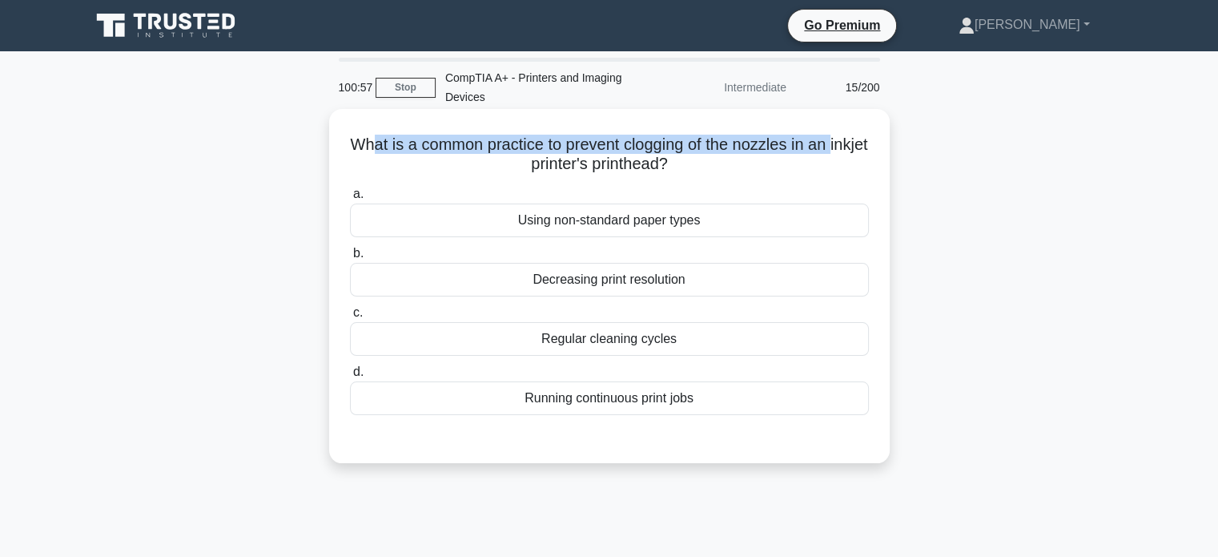
drag, startPoint x: 358, startPoint y: 163, endPoint x: 387, endPoint y: 128, distance: 44.9
click at [387, 128] on div "What is a common practice to prevent clogging of the nozzles in an inkjet print…" at bounding box center [610, 285] width 548 height 341
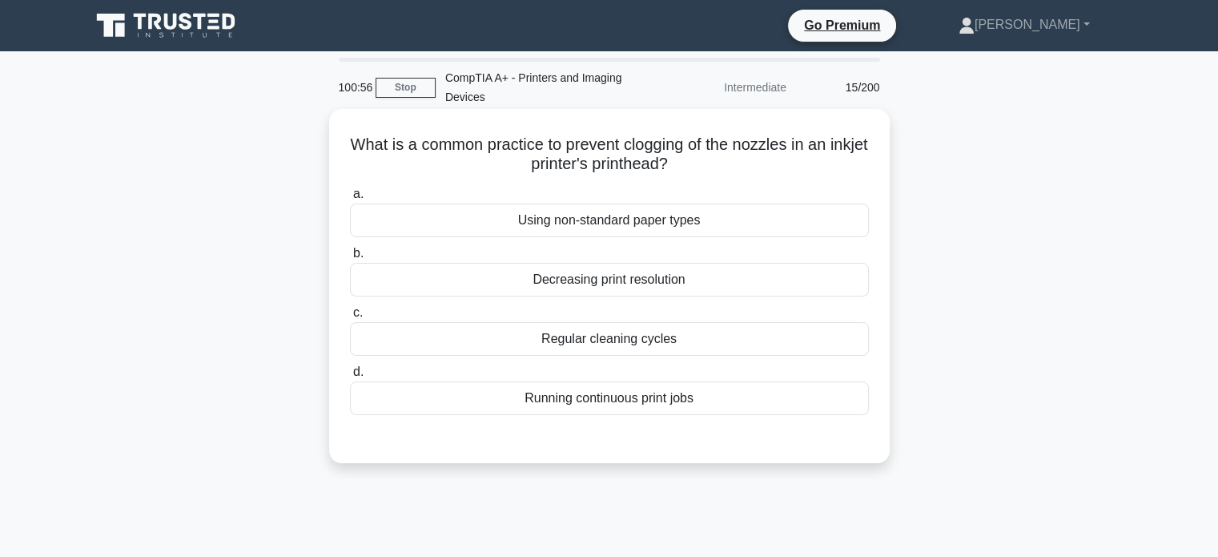
click at [665, 147] on h5 "What is a common practice to prevent clogging of the nozzles in an inkjet print…" at bounding box center [609, 155] width 522 height 40
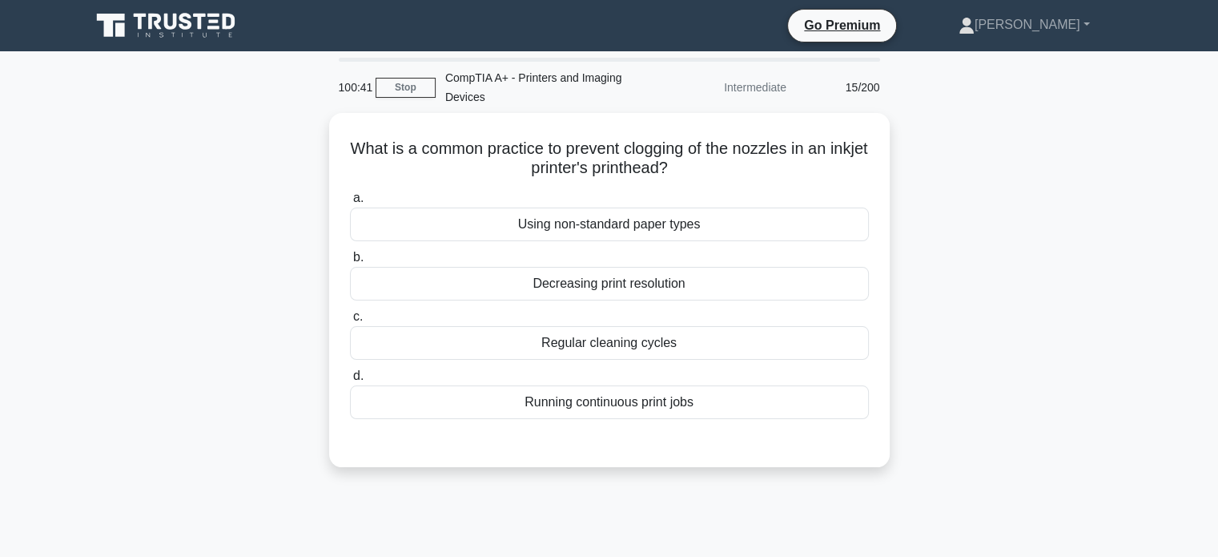
click at [1038, 244] on div "What is a common practice to prevent clogging of the nozzles in an inkjet print…" at bounding box center [609, 299] width 1057 height 373
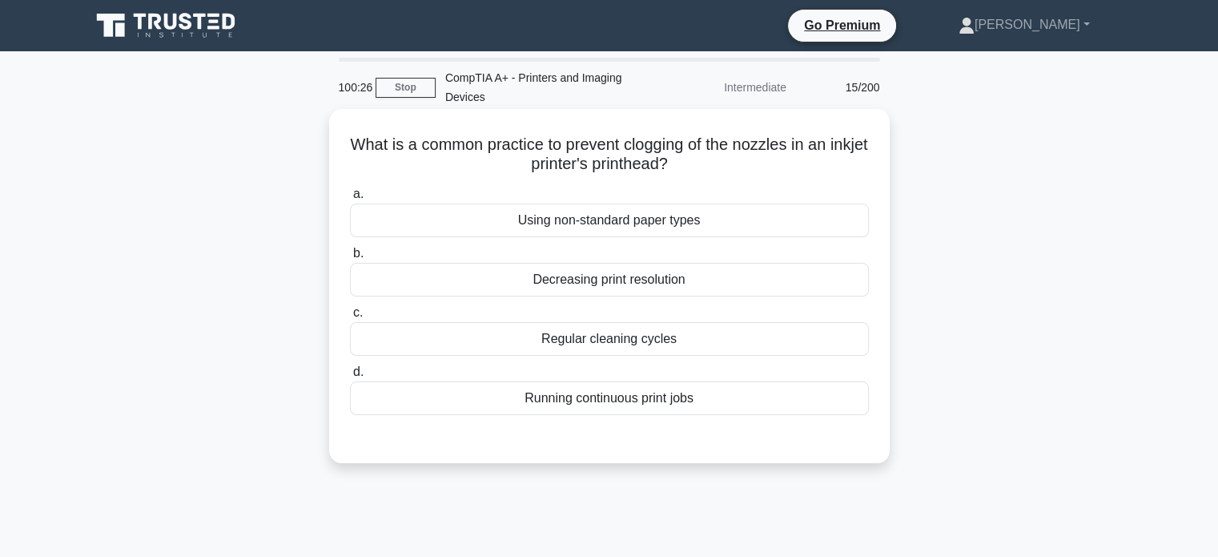
click at [683, 407] on div "Running continuous print jobs" at bounding box center [609, 398] width 519 height 34
click at [350, 377] on input "d. Running continuous print jobs" at bounding box center [350, 372] width 0 height 10
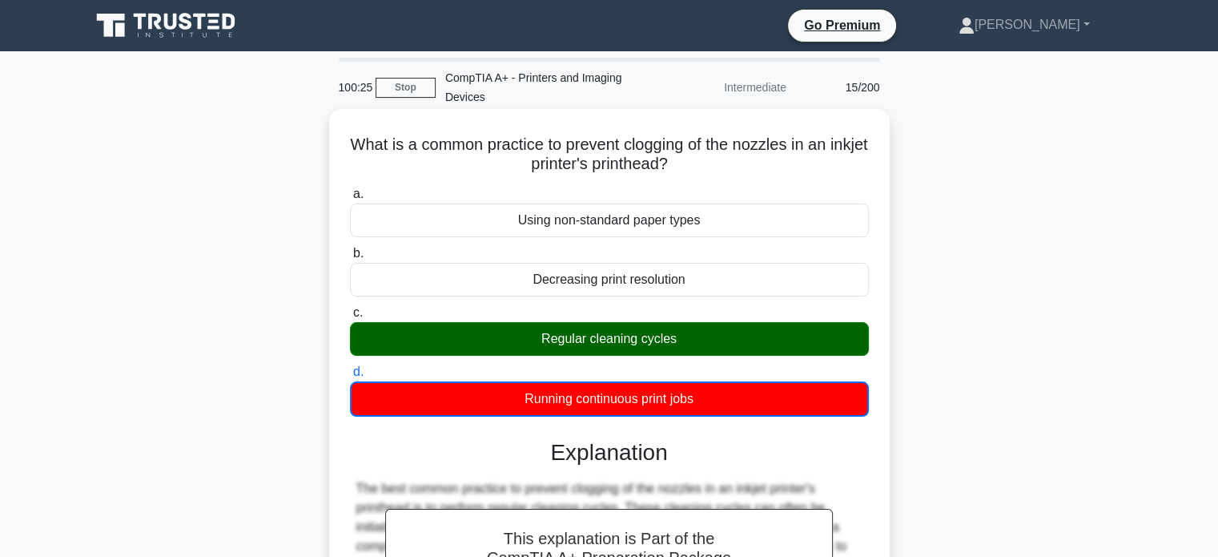
drag, startPoint x: 534, startPoint y: 336, endPoint x: 666, endPoint y: 346, distance: 132.5
click at [594, 340] on div "Regular cleaning cycles" at bounding box center [609, 339] width 519 height 34
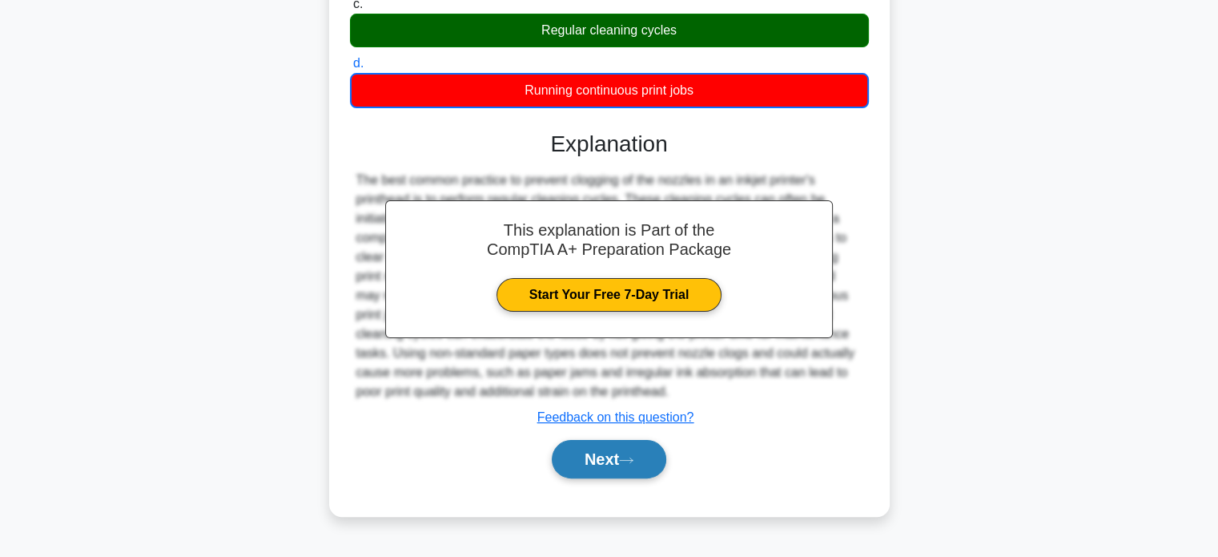
click at [625, 464] on button "Next" at bounding box center [609, 459] width 115 height 38
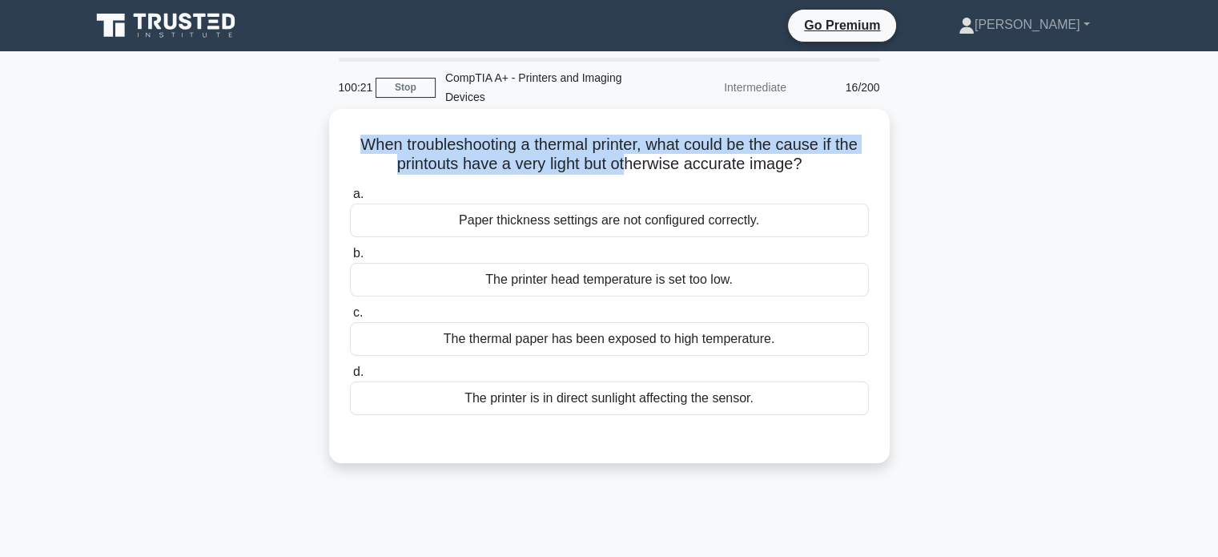
drag, startPoint x: 330, startPoint y: 141, endPoint x: 570, endPoint y: 152, distance: 240.5
click at [625, 159] on div "When troubleshooting a thermal printer, what could be the cause if the printout…" at bounding box center [609, 286] width 561 height 354
click at [557, 137] on h5 "When troubleshooting a thermal printer, what could be the cause if the printout…" at bounding box center [609, 155] width 522 height 40
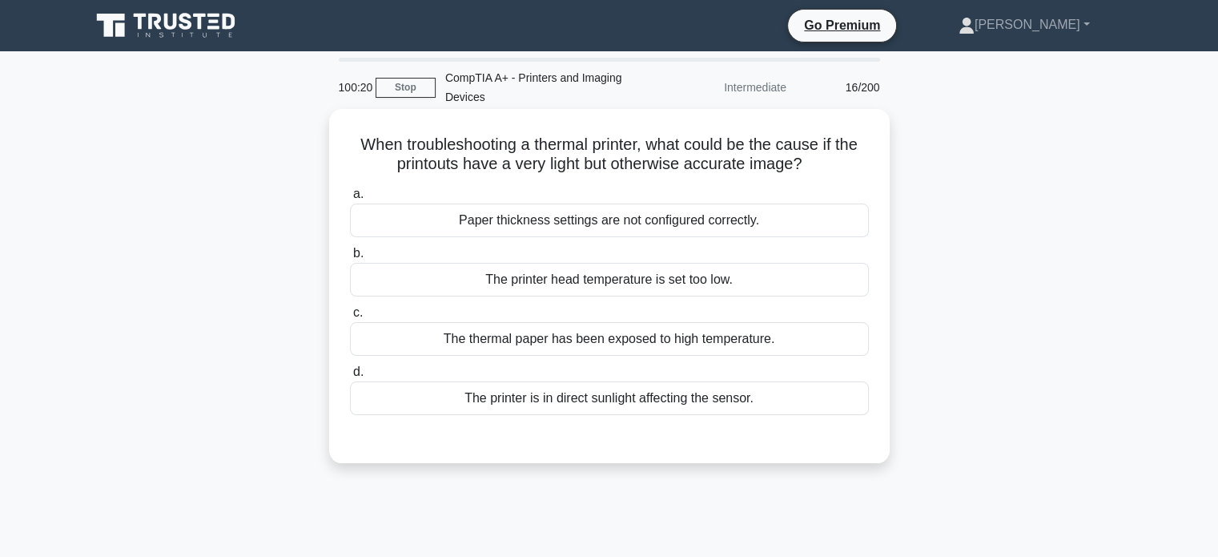
click at [529, 142] on h5 "When troubleshooting a thermal printer, what could be the cause if the printout…" at bounding box center [609, 155] width 522 height 40
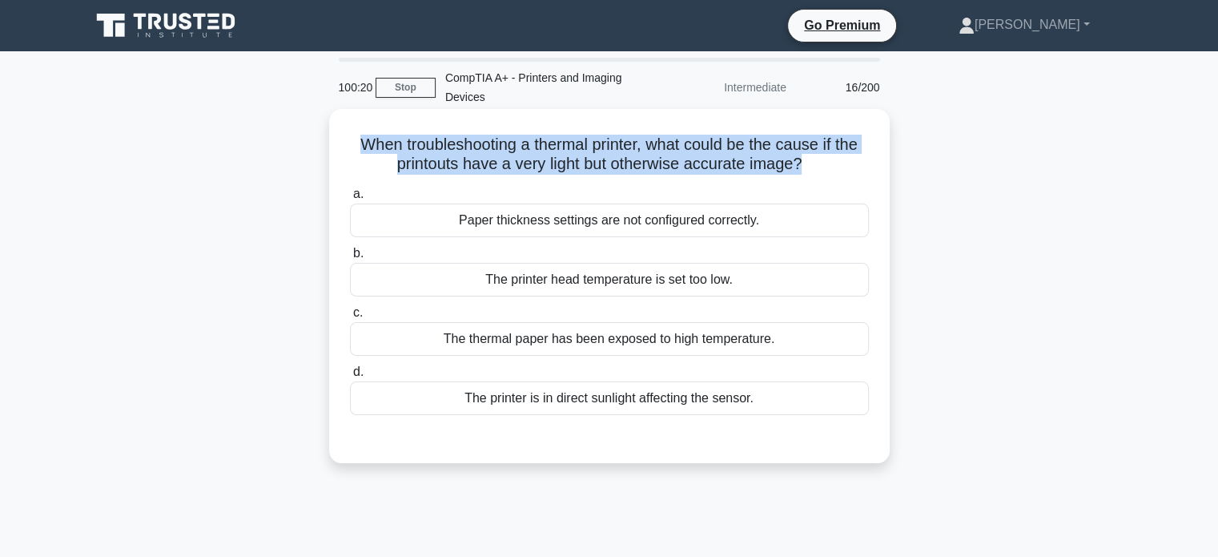
drag, startPoint x: 529, startPoint y: 142, endPoint x: 555, endPoint y: 144, distance: 25.7
click at [548, 144] on h5 "When troubleshooting a thermal printer, what could be the cause if the printout…" at bounding box center [609, 155] width 522 height 40
click at [556, 144] on h5 "When troubleshooting a thermal printer, what could be the cause if the printout…" at bounding box center [609, 155] width 522 height 40
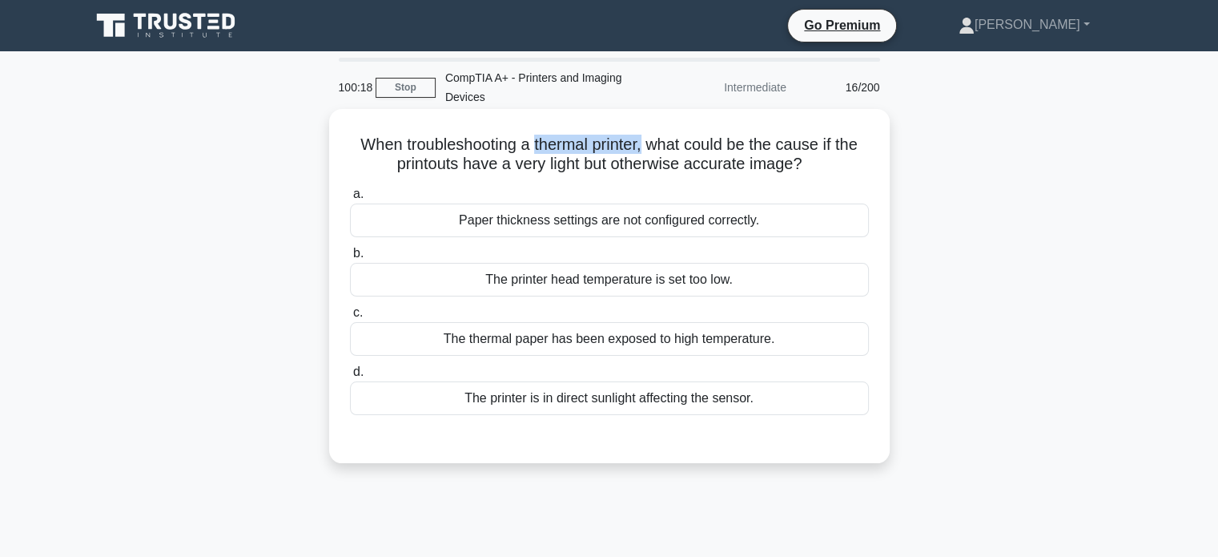
drag, startPoint x: 533, startPoint y: 147, endPoint x: 644, endPoint y: 150, distance: 111.4
click at [644, 150] on h5 "When troubleshooting a thermal printer, what could be the cause if the printout…" at bounding box center [609, 155] width 522 height 40
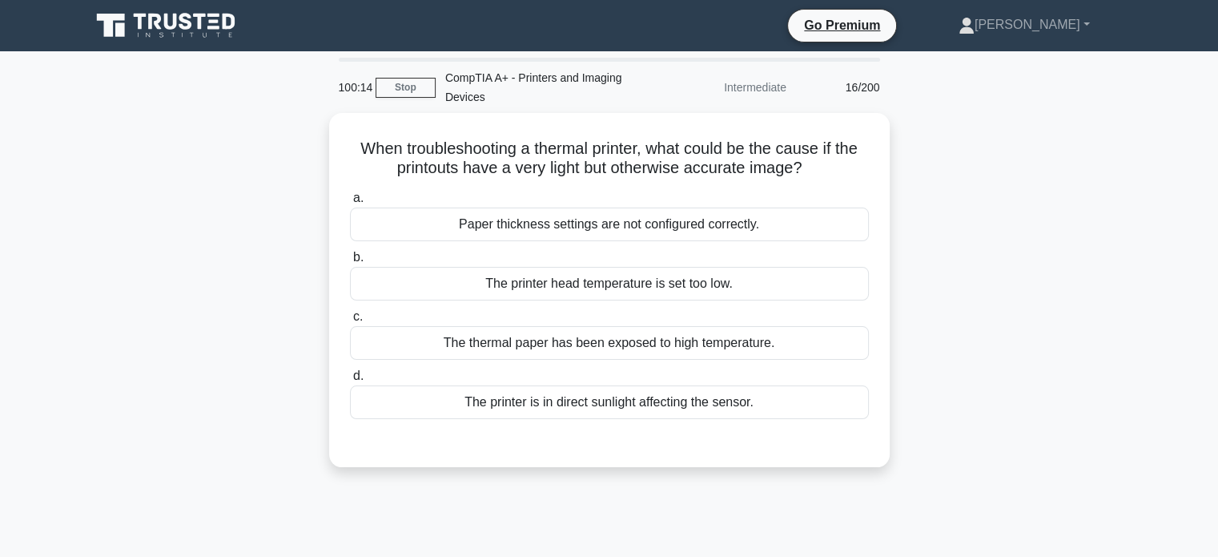
click at [979, 172] on div "When troubleshooting a thermal printer, what could be the cause if the printout…" at bounding box center [609, 299] width 1057 height 373
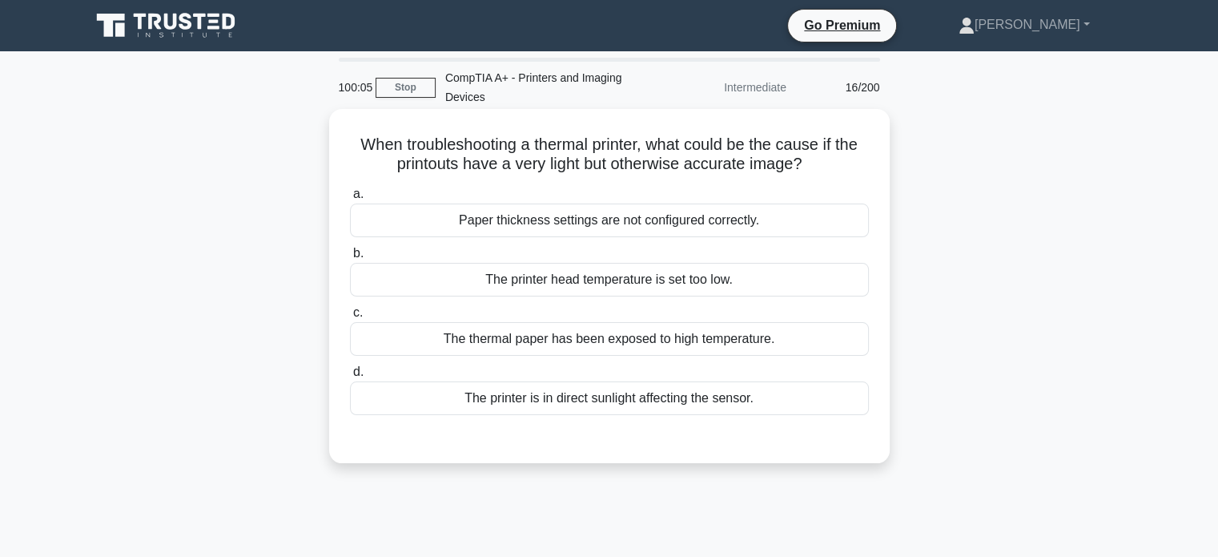
scroll to position [240, 0]
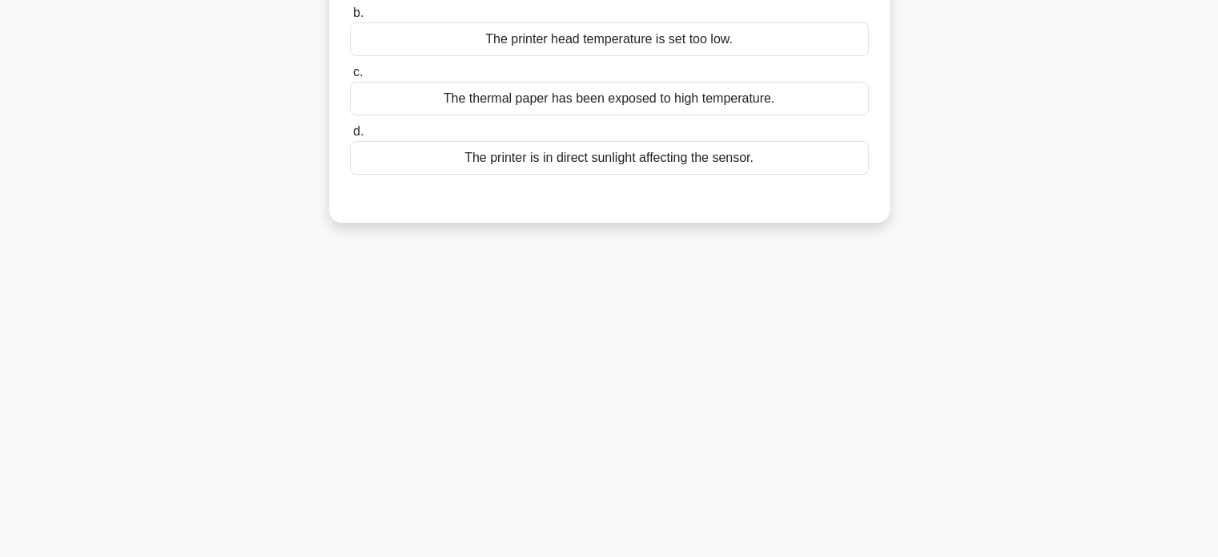
click at [625, 168] on div "The printer is in direct sunlight affecting the sensor." at bounding box center [609, 158] width 519 height 34
click at [350, 137] on input "d. The printer is in direct sunlight affecting the sensor." at bounding box center [350, 132] width 0 height 10
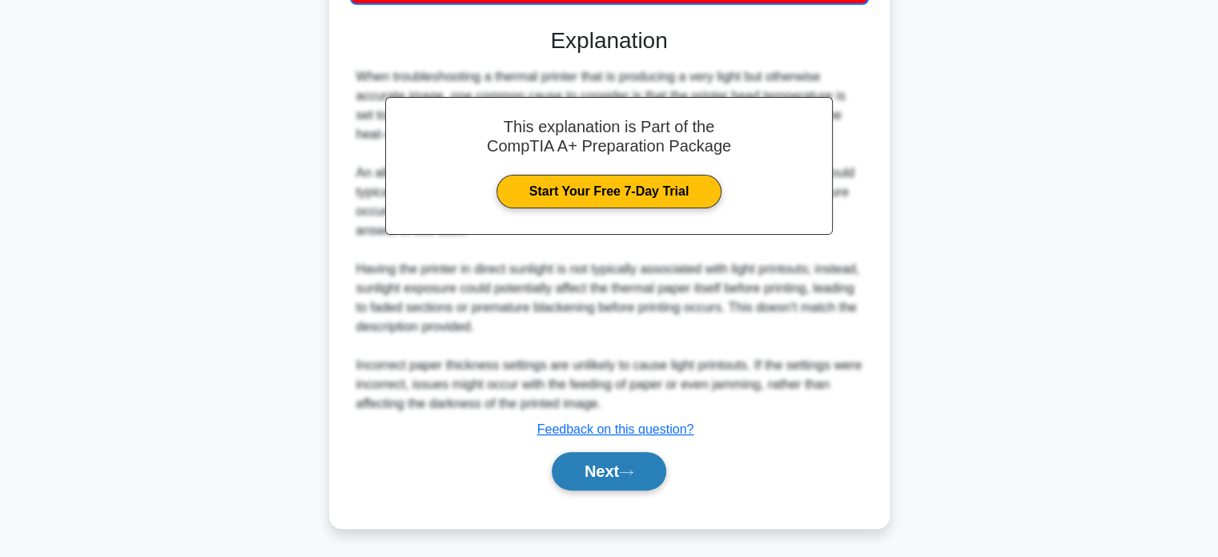
click at [603, 480] on button "Next" at bounding box center [609, 471] width 115 height 38
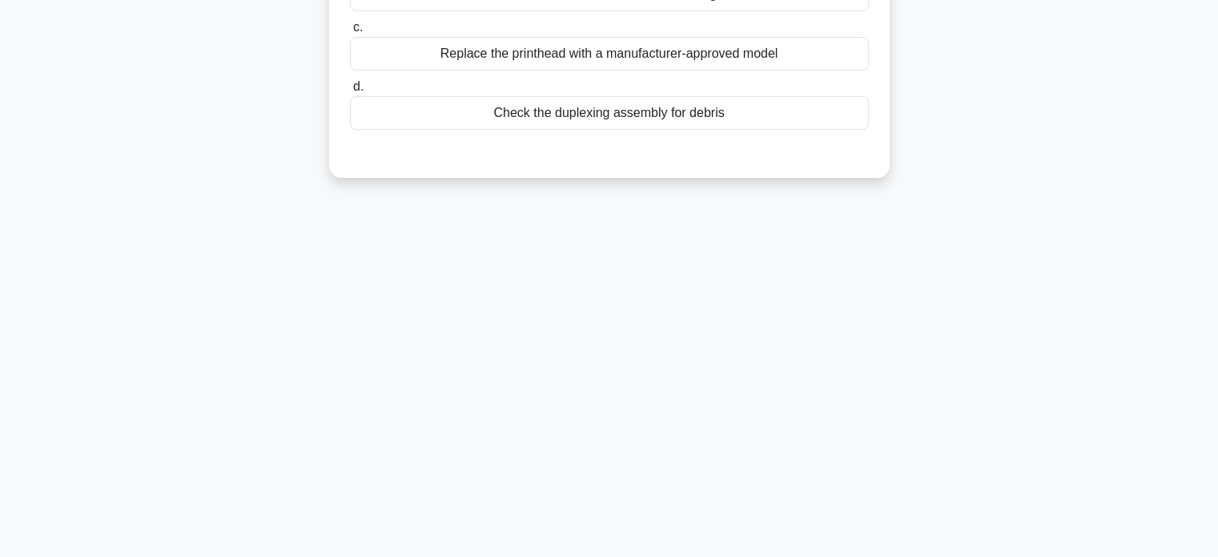
scroll to position [0, 0]
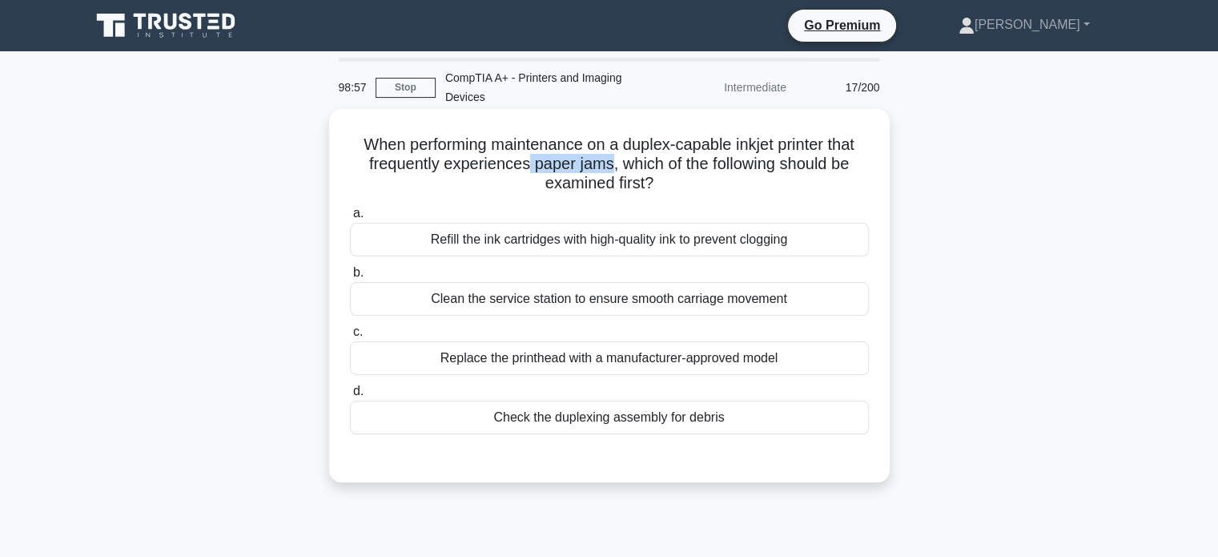
drag, startPoint x: 522, startPoint y: 167, endPoint x: 606, endPoint y: 163, distance: 84.2
click at [606, 163] on h5 "When performing maintenance on a duplex-capable inkjet printer that frequently …" at bounding box center [609, 164] width 522 height 59
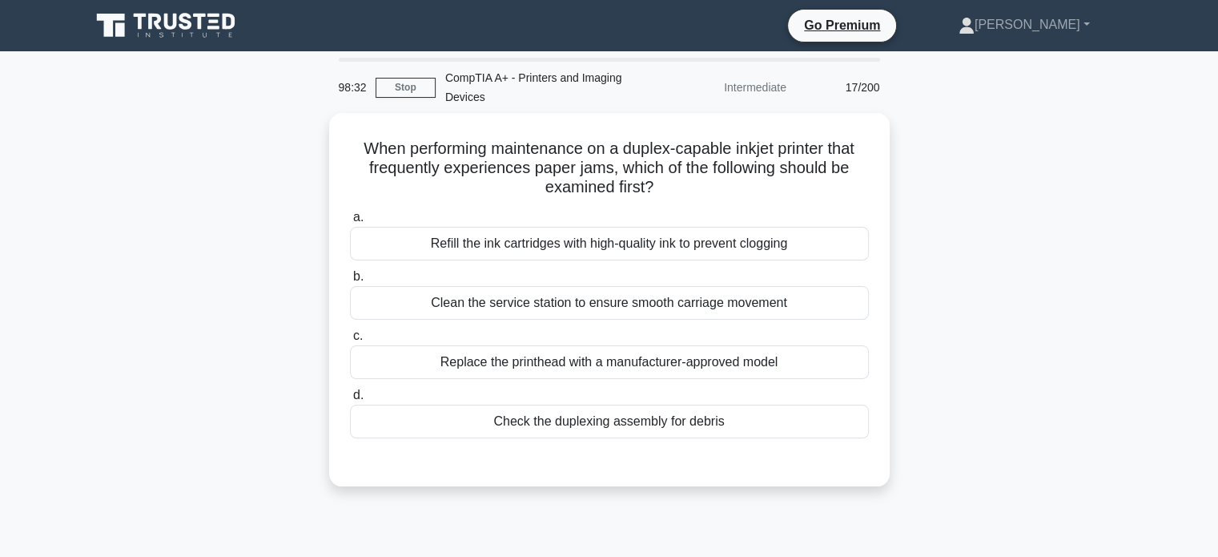
click at [282, 156] on div "When performing maintenance on a duplex-capable inkjet printer that frequently …" at bounding box center [609, 309] width 1057 height 392
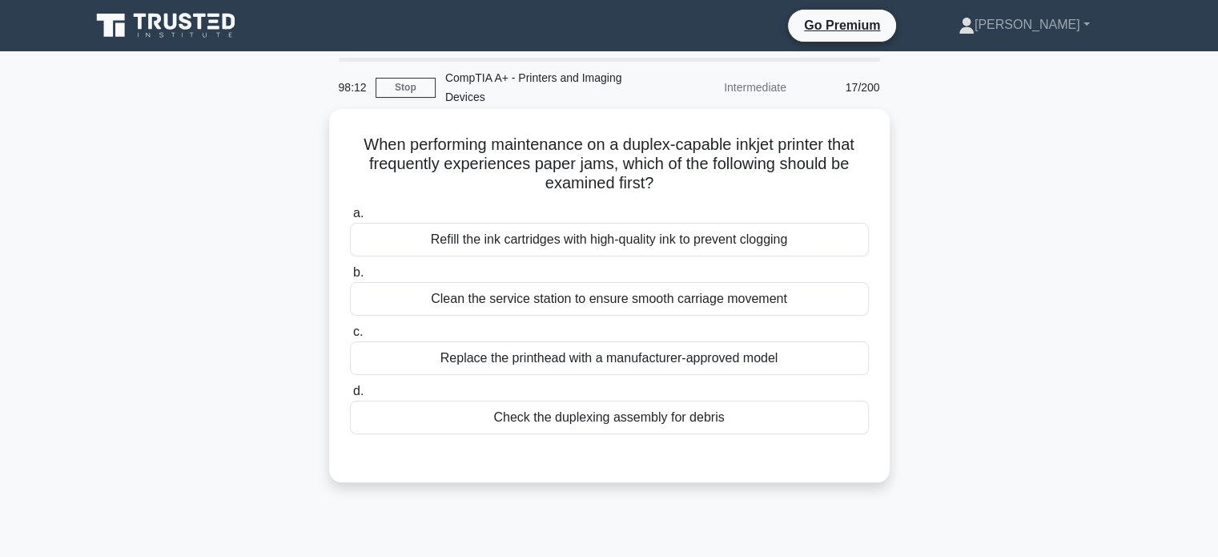
click at [504, 239] on div "Refill the ink cartridges with high-quality ink to prevent clogging" at bounding box center [609, 240] width 519 height 34
click at [350, 219] on input "a. Refill the ink cartridges with high-quality ink to prevent clogging" at bounding box center [350, 213] width 0 height 10
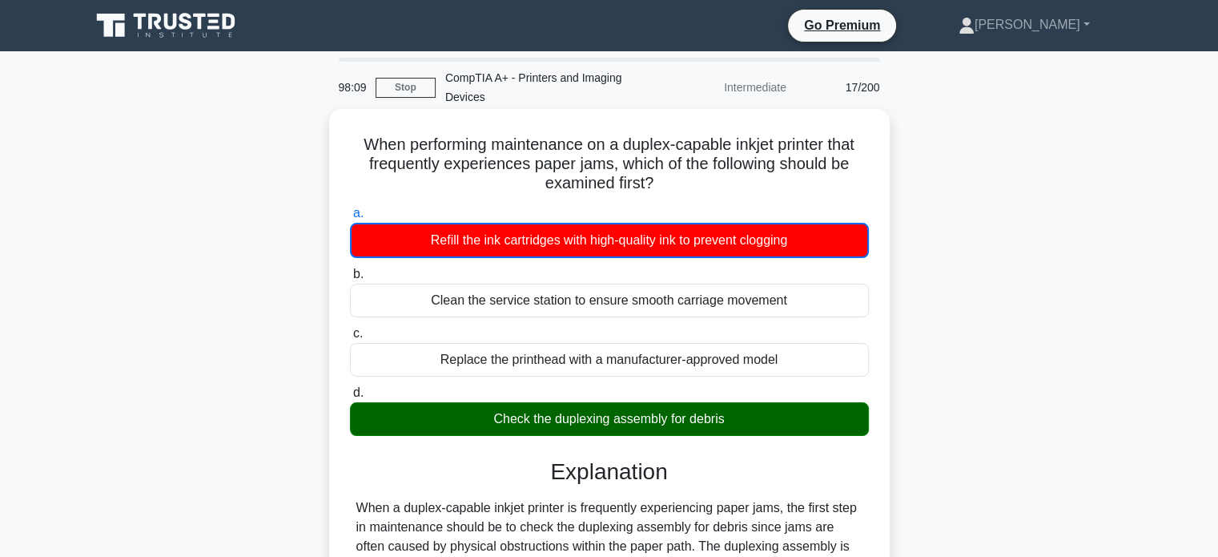
drag, startPoint x: 491, startPoint y: 428, endPoint x: 724, endPoint y: 420, distance: 233.2
click at [723, 421] on div "Check the duplexing assembly for debris" at bounding box center [609, 419] width 519 height 34
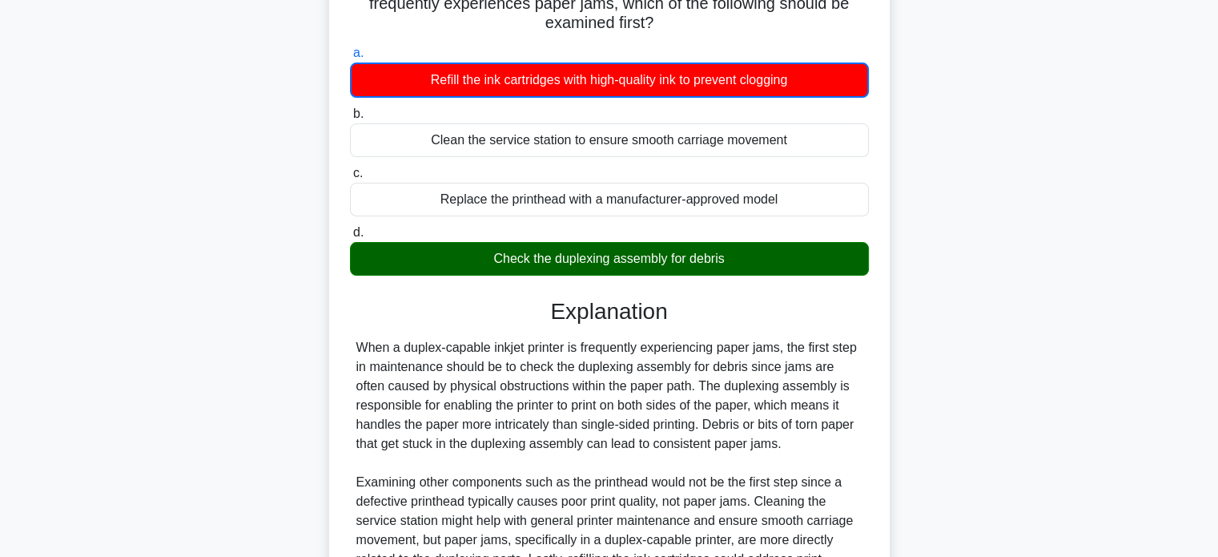
scroll to position [320, 0]
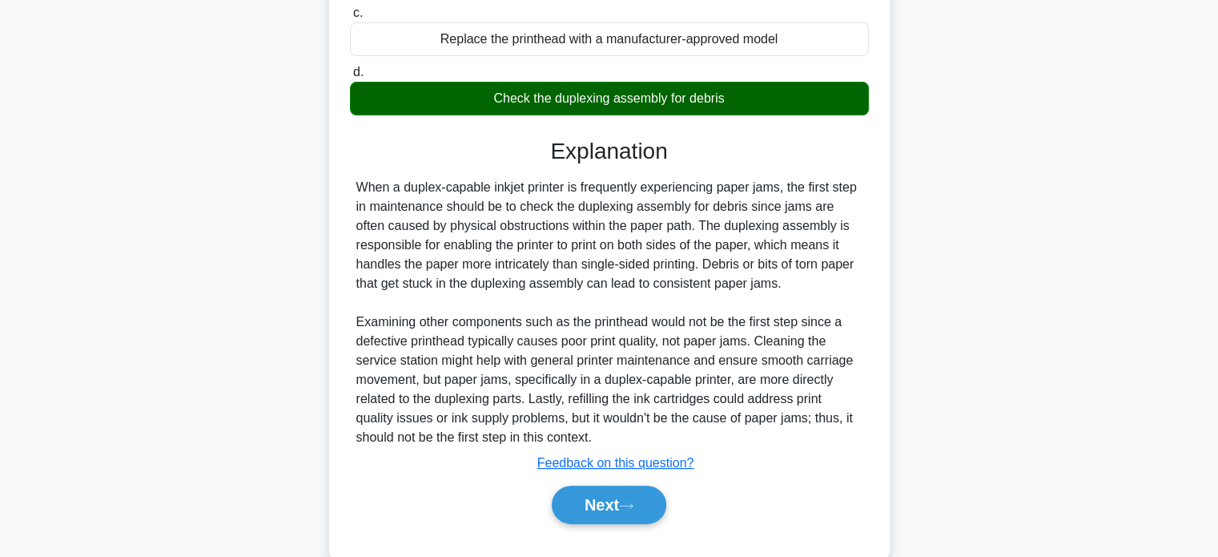
click at [507, 107] on div "Check the duplexing assembly for debris" at bounding box center [609, 99] width 519 height 34
click at [350, 78] on input "d. Check the duplexing assembly for debris" at bounding box center [350, 72] width 0 height 10
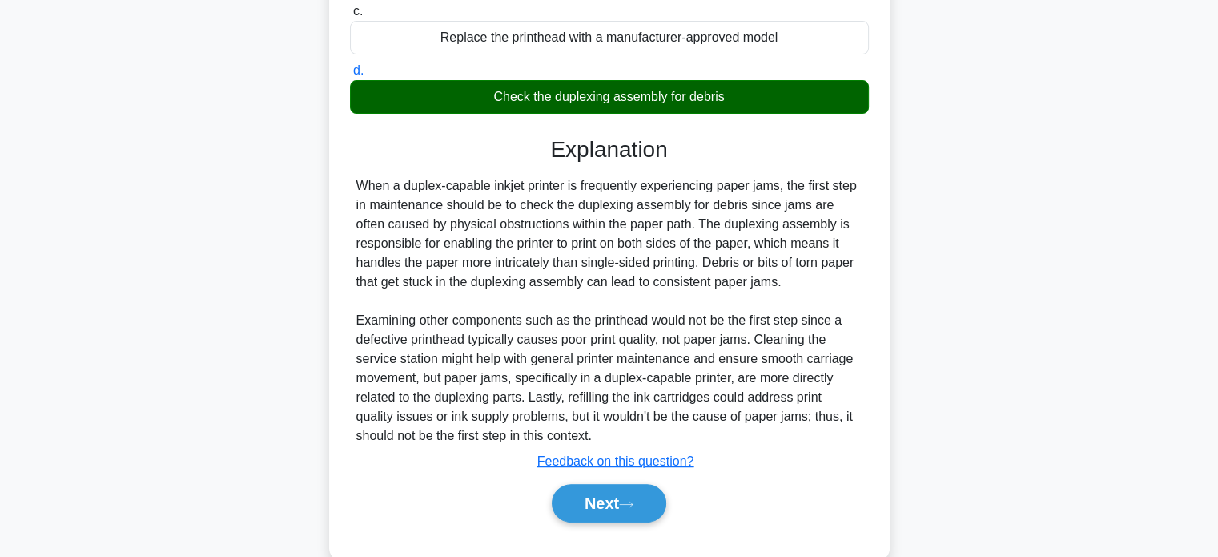
scroll to position [319, 0]
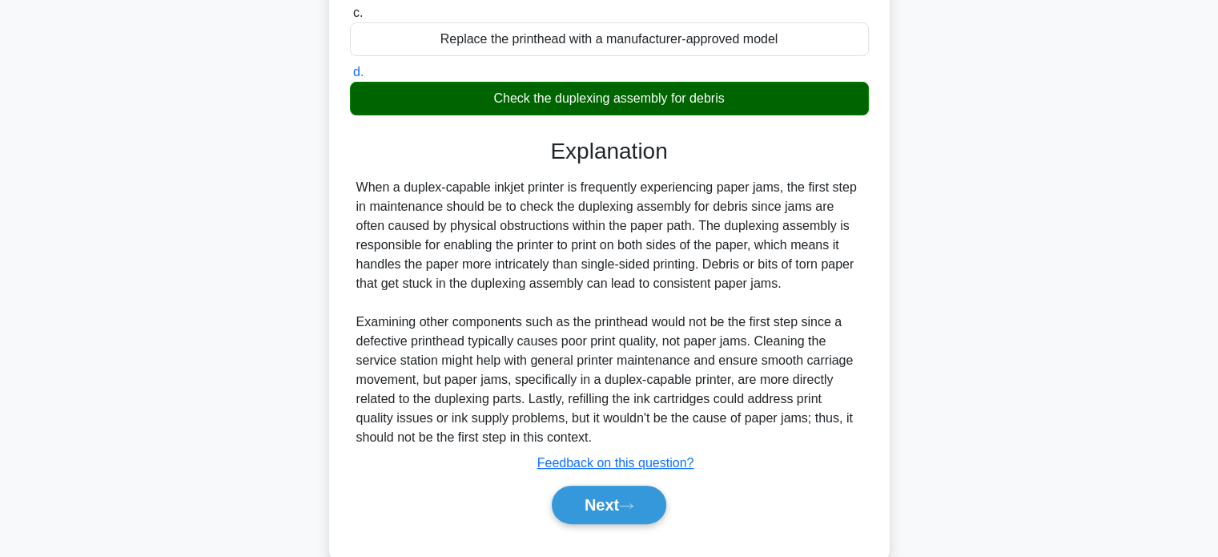
drag, startPoint x: 475, startPoint y: 91, endPoint x: 759, endPoint y: 105, distance: 284.6
click at [759, 105] on div "Check the duplexing assembly for debris" at bounding box center [609, 99] width 519 height 34
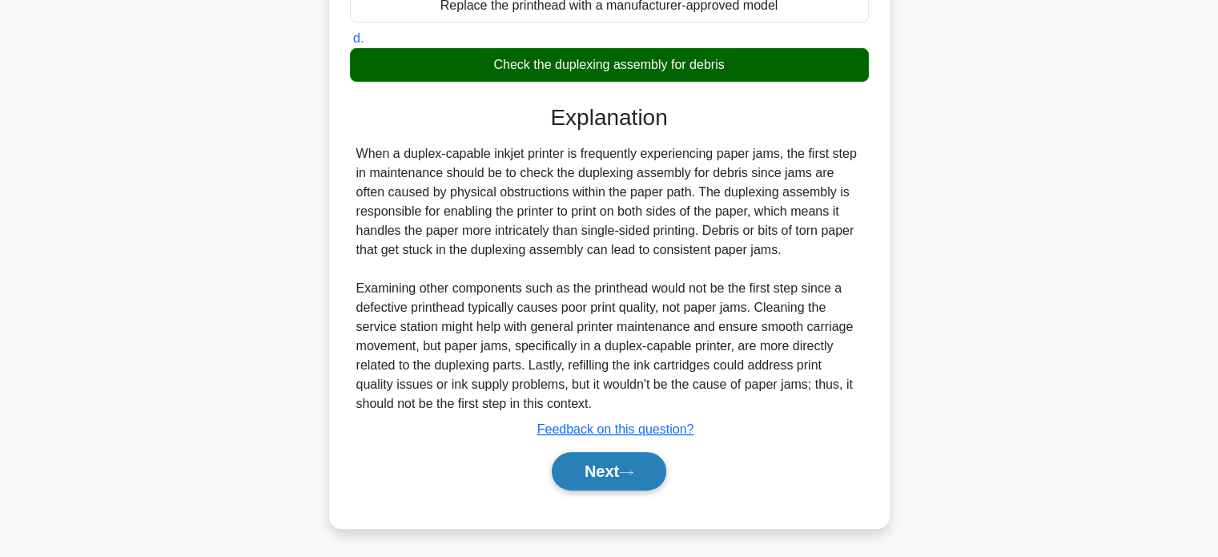
click at [599, 465] on button "Next" at bounding box center [609, 471] width 115 height 38
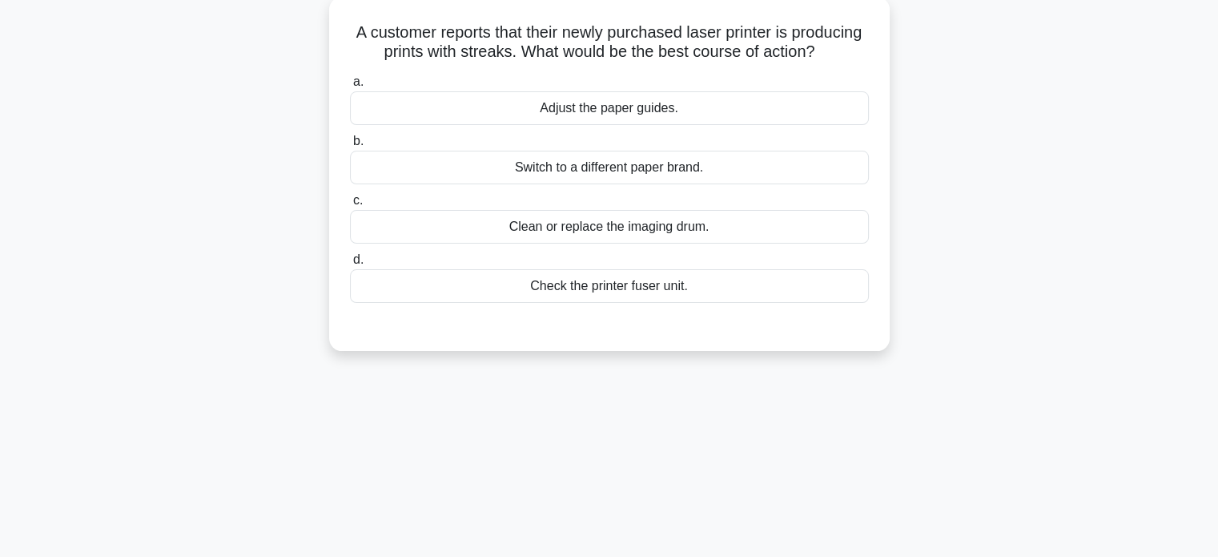
scroll to position [32, 0]
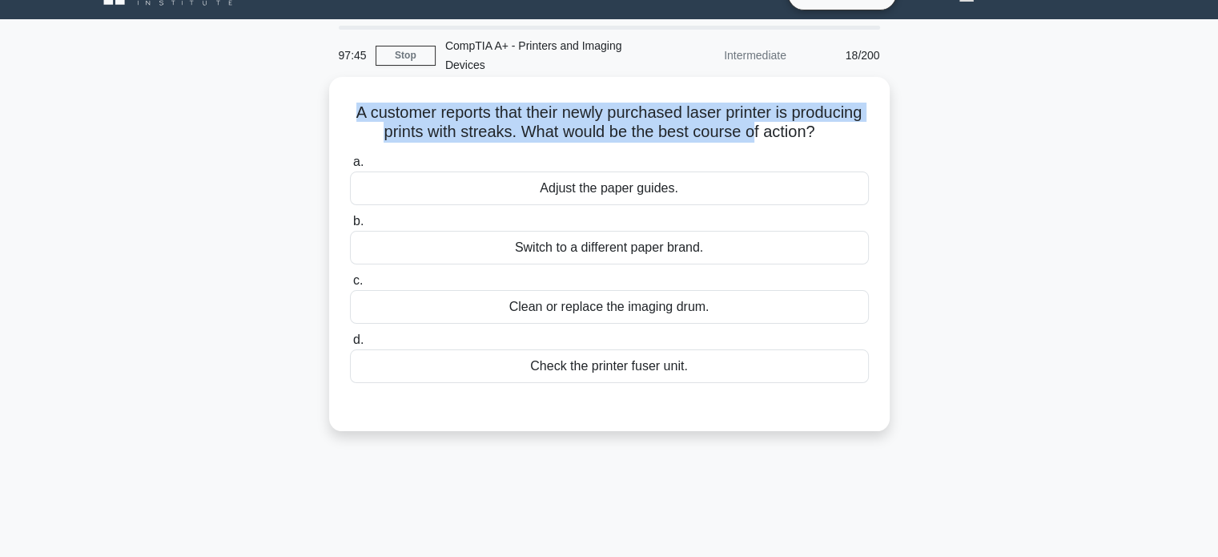
drag, startPoint x: 386, startPoint y: 105, endPoint x: 838, endPoint y: 131, distance: 453.2
click at [838, 131] on h5 "A customer reports that their newly purchased laser printer is producing prints…" at bounding box center [609, 123] width 522 height 40
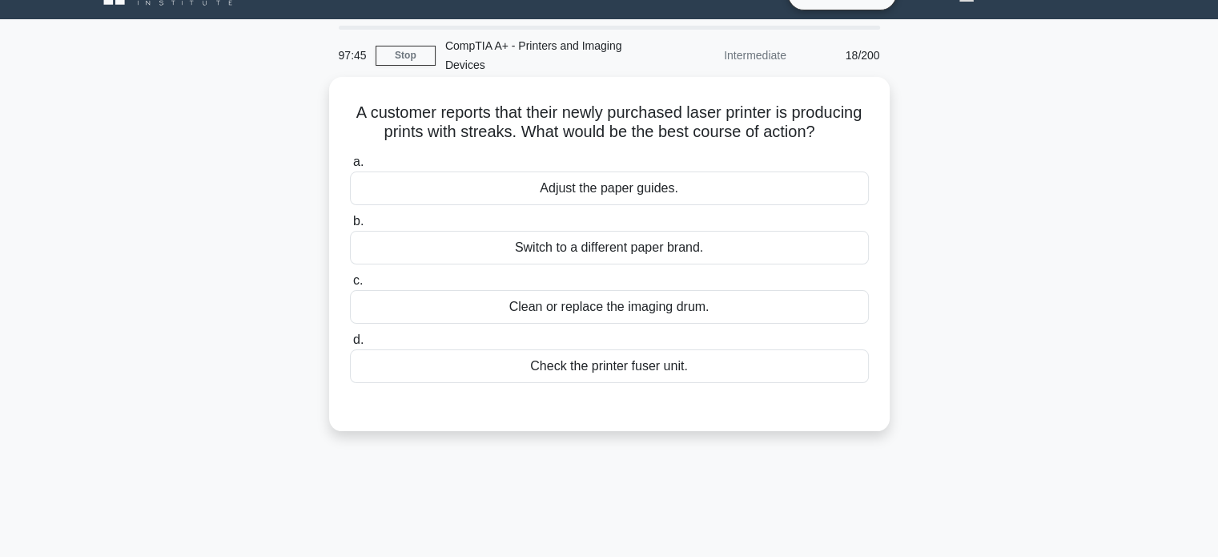
click at [865, 131] on h5 "A customer reports that their newly purchased laser printer is producing prints…" at bounding box center [609, 123] width 522 height 40
click at [581, 382] on div "Check the printer fuser unit." at bounding box center [609, 366] width 519 height 34
click at [350, 345] on input "d. Check the printer fuser unit." at bounding box center [350, 340] width 0 height 10
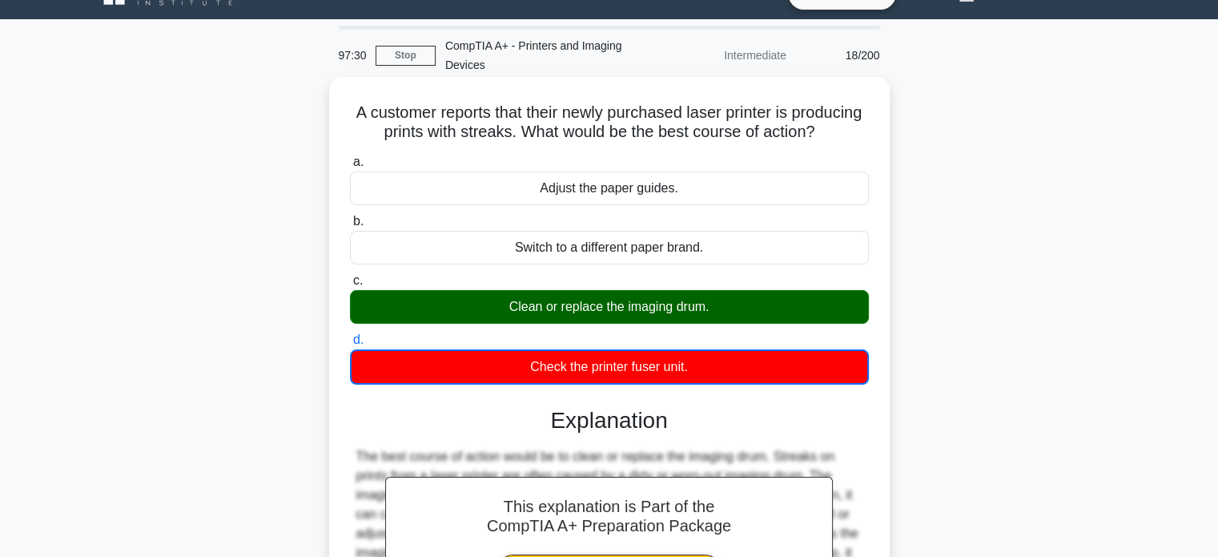
drag, startPoint x: 505, startPoint y: 323, endPoint x: 727, endPoint y: 322, distance: 221.8
click at [727, 322] on div "Clean or replace the imaging drum." at bounding box center [609, 307] width 519 height 34
click at [732, 322] on div "Clean or replace the imaging drum." at bounding box center [609, 307] width 519 height 34
click at [350, 286] on input "c. Clean or replace the imaging drum." at bounding box center [350, 280] width 0 height 10
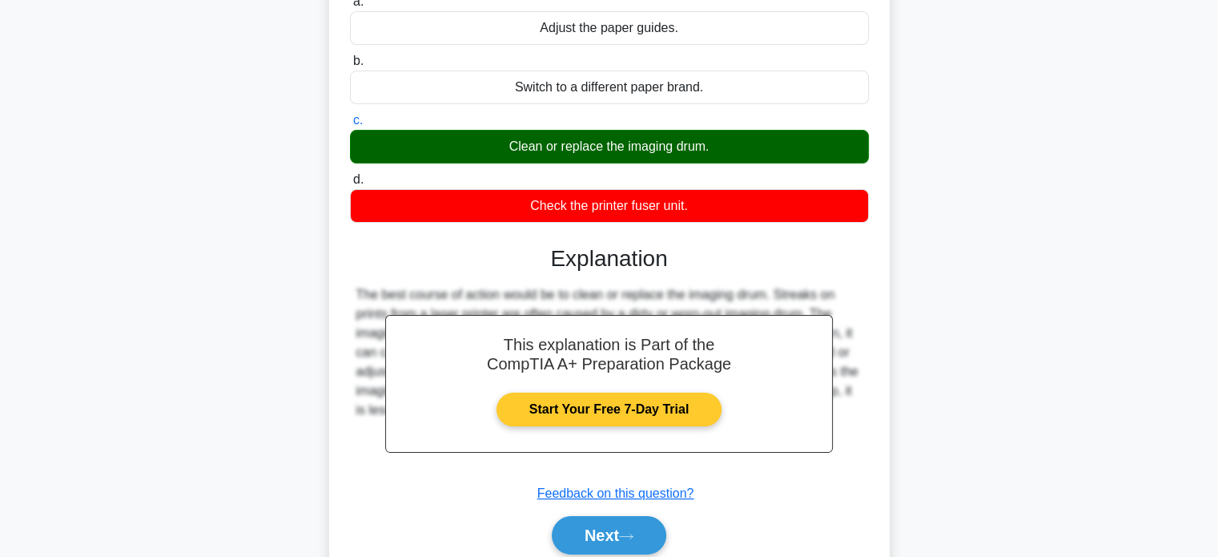
scroll to position [308, 0]
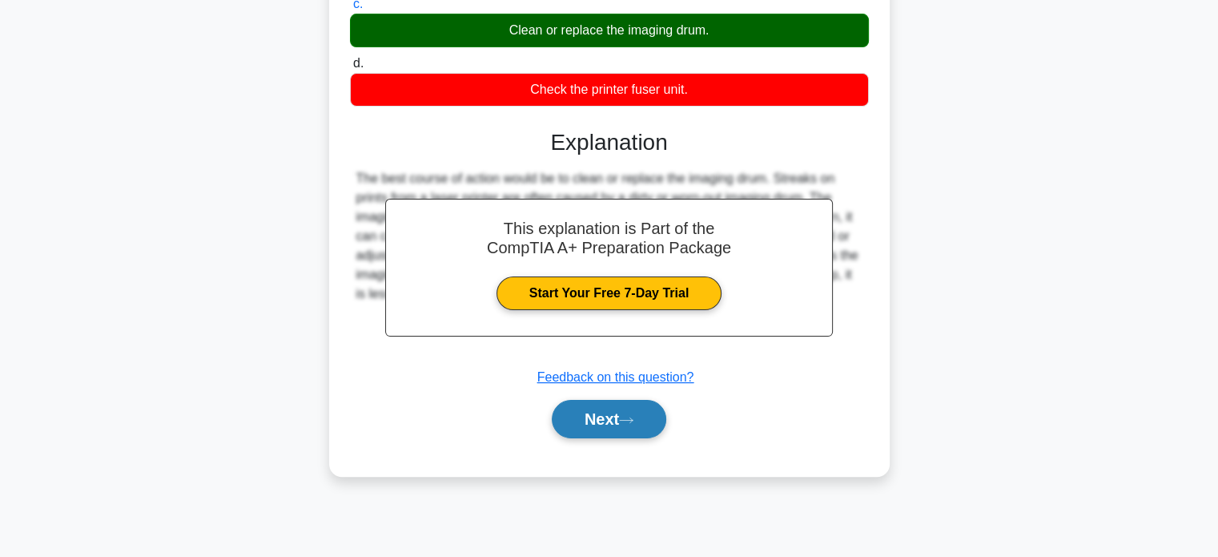
click at [585, 427] on button "Next" at bounding box center [609, 419] width 115 height 38
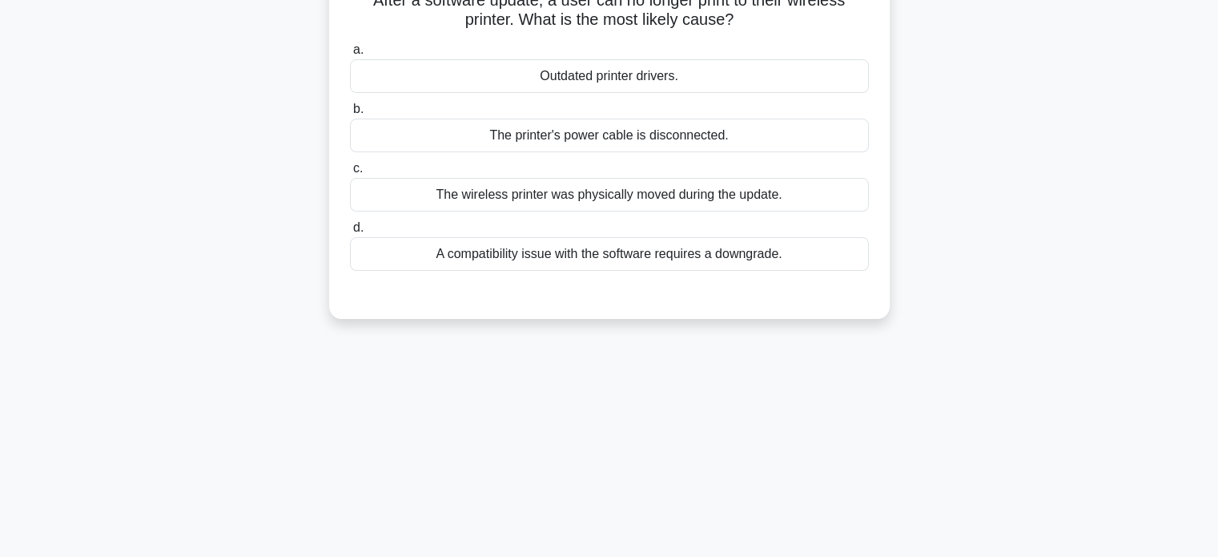
scroll to position [0, 0]
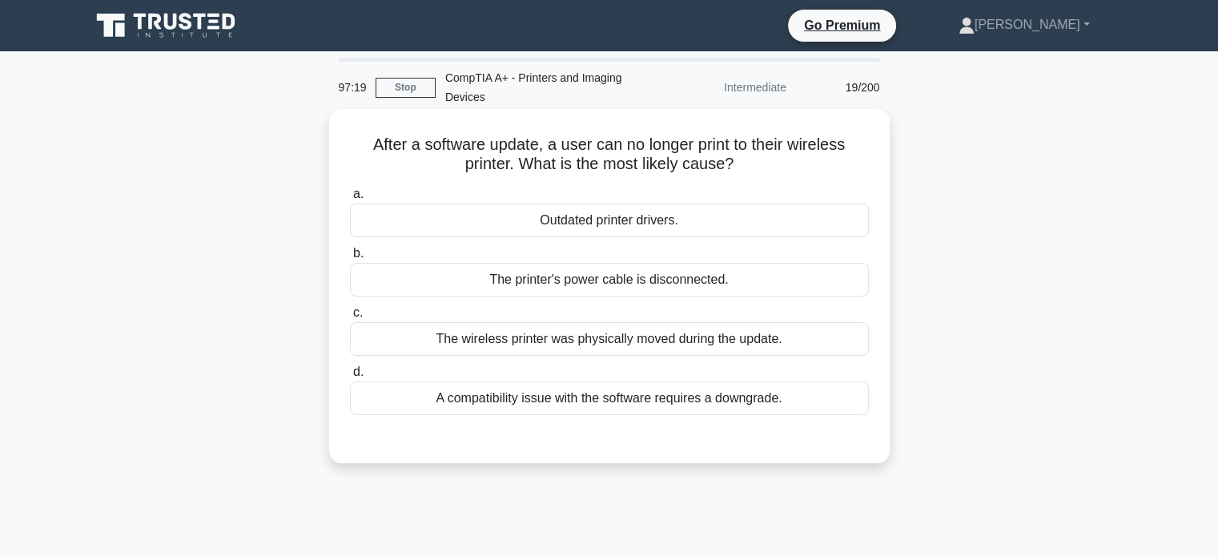
click at [551, 227] on div "Outdated printer drivers." at bounding box center [609, 220] width 519 height 34
click at [350, 199] on input "a. Outdated printer drivers." at bounding box center [350, 194] width 0 height 10
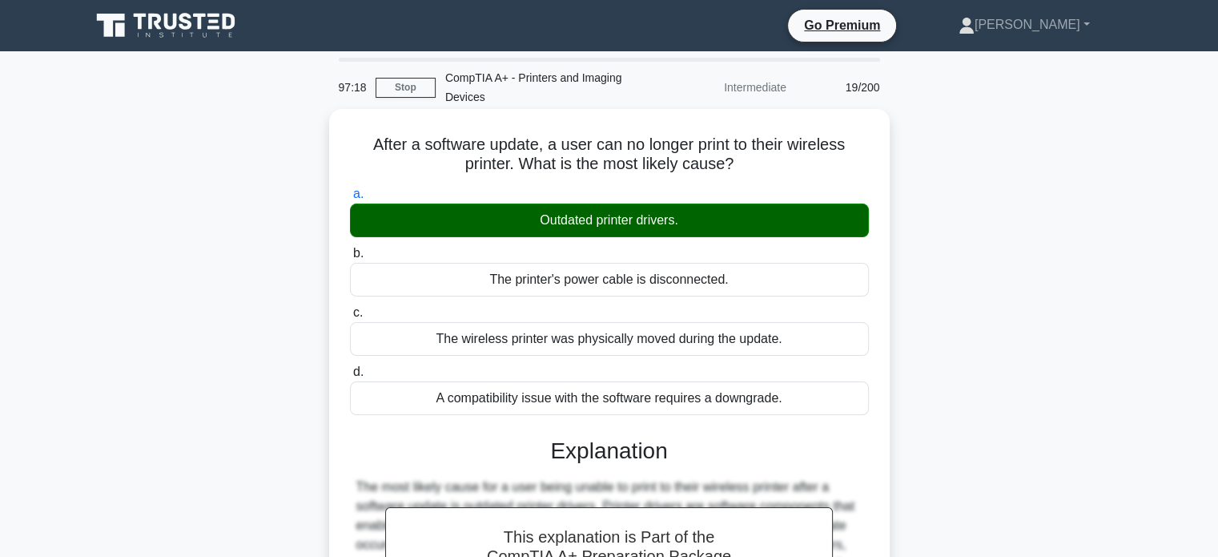
scroll to position [240, 0]
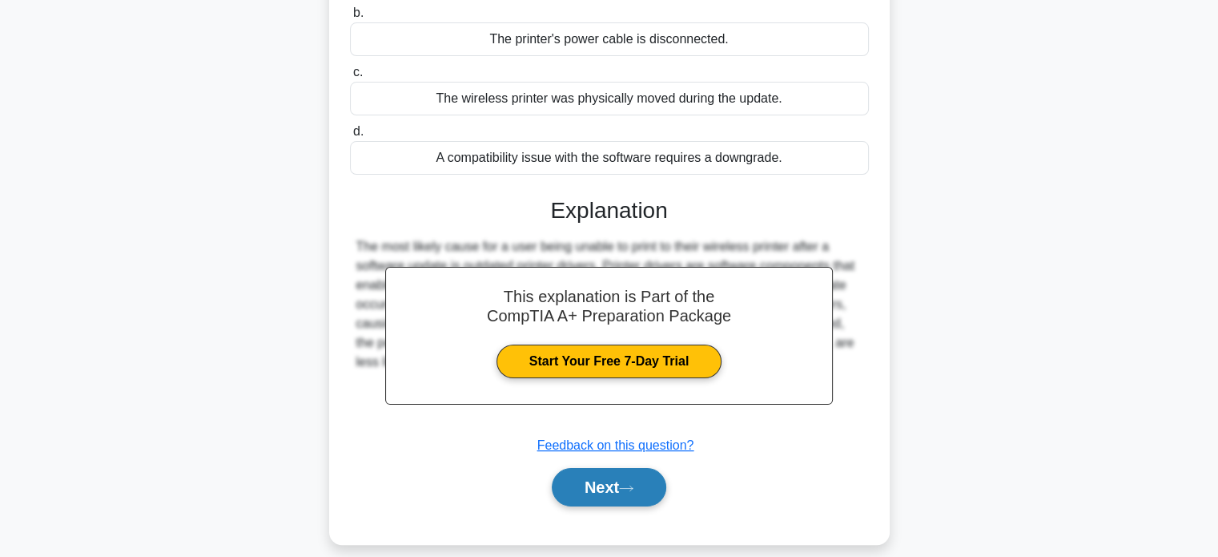
click at [602, 493] on button "Next" at bounding box center [609, 487] width 115 height 38
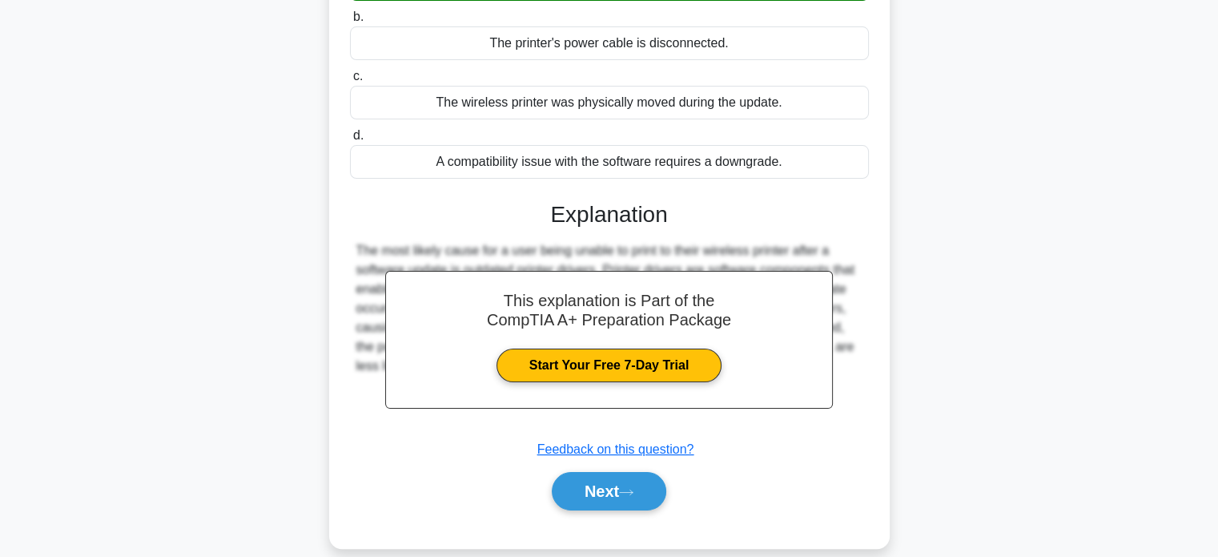
scroll to position [0, 0]
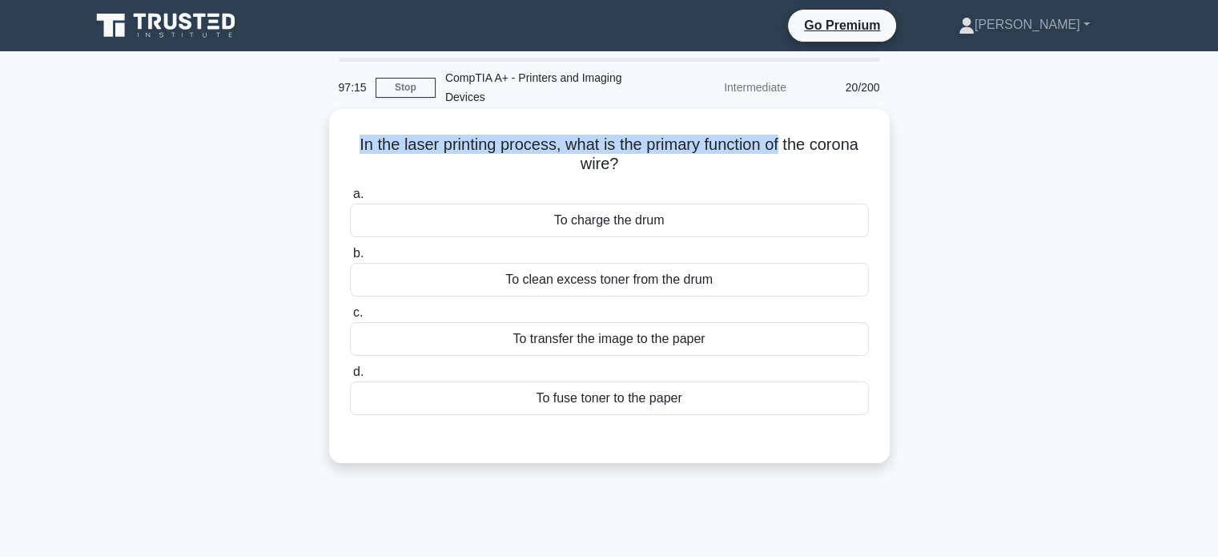
drag, startPoint x: 376, startPoint y: 147, endPoint x: 817, endPoint y: 146, distance: 441.3
click at [817, 146] on h5 "In the laser printing process, what is the primary function of the corona wire?…" at bounding box center [609, 155] width 522 height 40
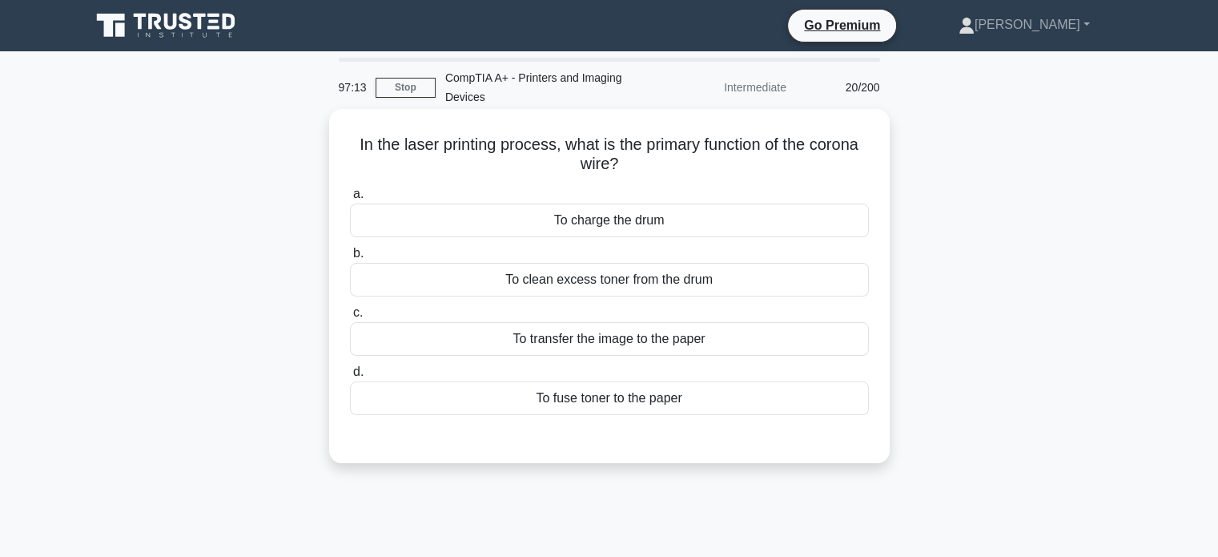
click at [771, 167] on h5 "In the laser printing process, what is the primary function of the corona wire?…" at bounding box center [609, 155] width 522 height 40
drag, startPoint x: 637, startPoint y: 166, endPoint x: 550, endPoint y: 167, distance: 86.5
click at [550, 167] on h5 "In the laser printing process, what is the primary function of the corona wire?…" at bounding box center [609, 155] width 522 height 40
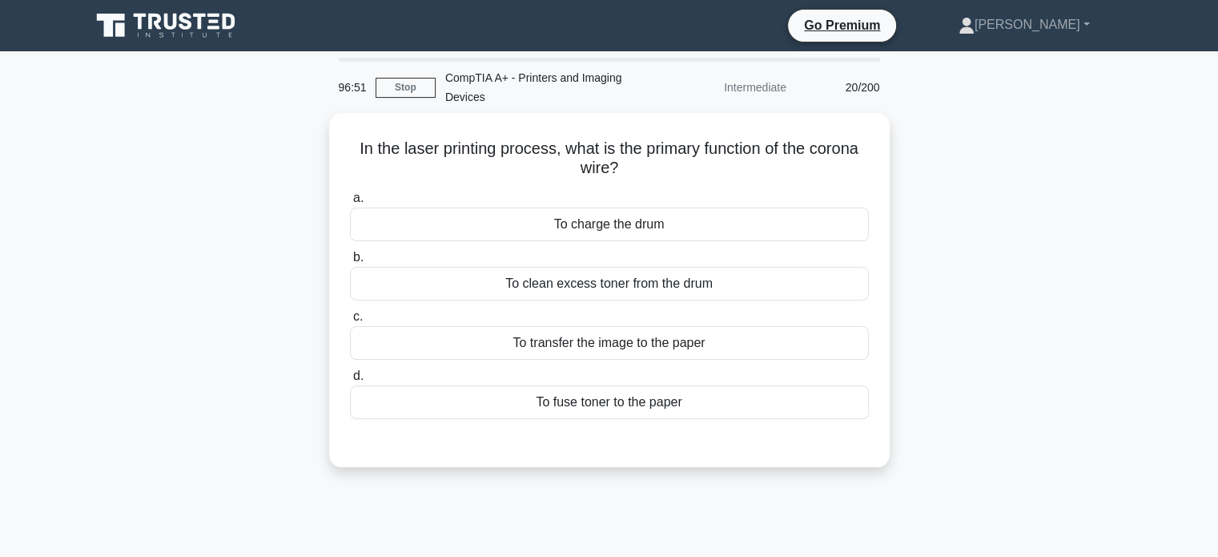
click at [1043, 265] on div "In the laser printing process, what is the primary function of the corona wire?…" at bounding box center [609, 299] width 1057 height 373
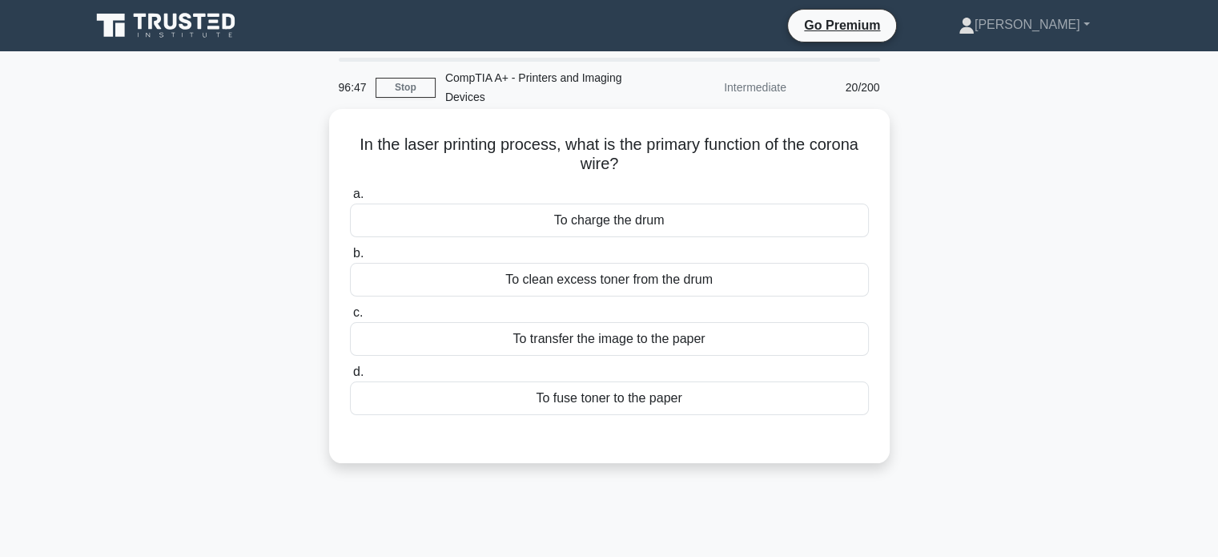
click at [602, 333] on div "To transfer the image to the paper" at bounding box center [609, 339] width 519 height 34
click at [350, 318] on input "c. To transfer the image to the paper" at bounding box center [350, 313] width 0 height 10
